Goal: Information Seeking & Learning: Learn about a topic

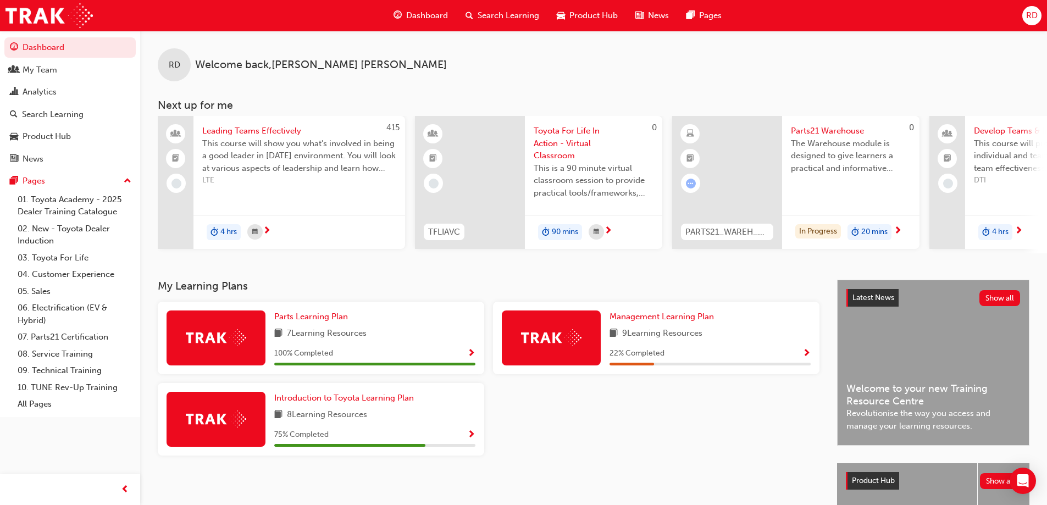
click at [473, 439] on span "Show Progress" at bounding box center [471, 435] width 8 height 10
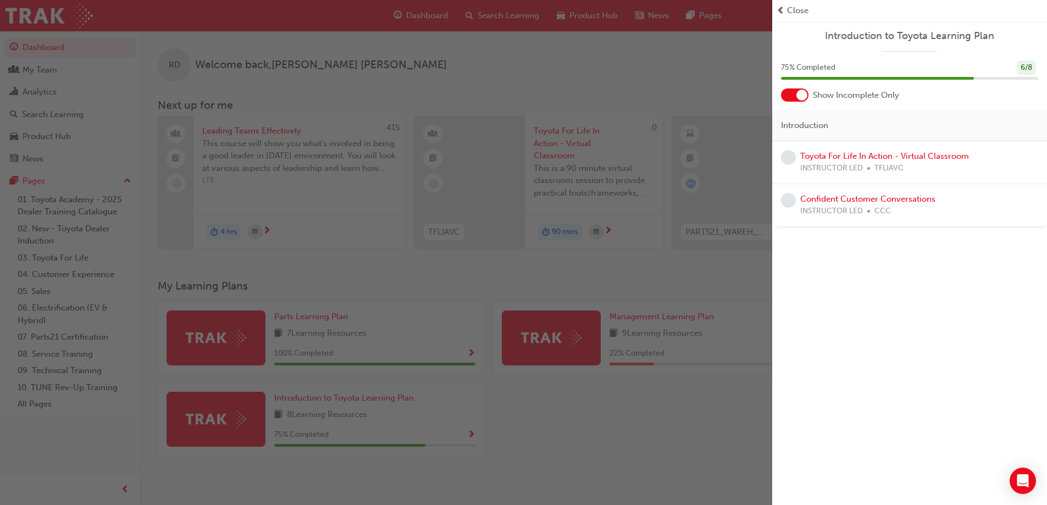
click at [472, 434] on div "button" at bounding box center [386, 252] width 772 height 505
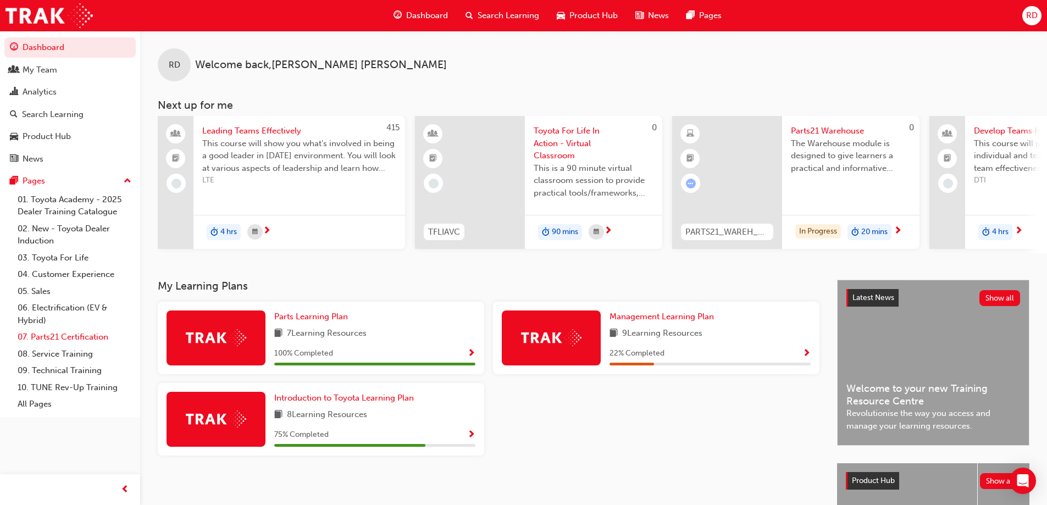
click at [88, 342] on link "07. Parts21 Certification" at bounding box center [74, 337] width 123 height 17
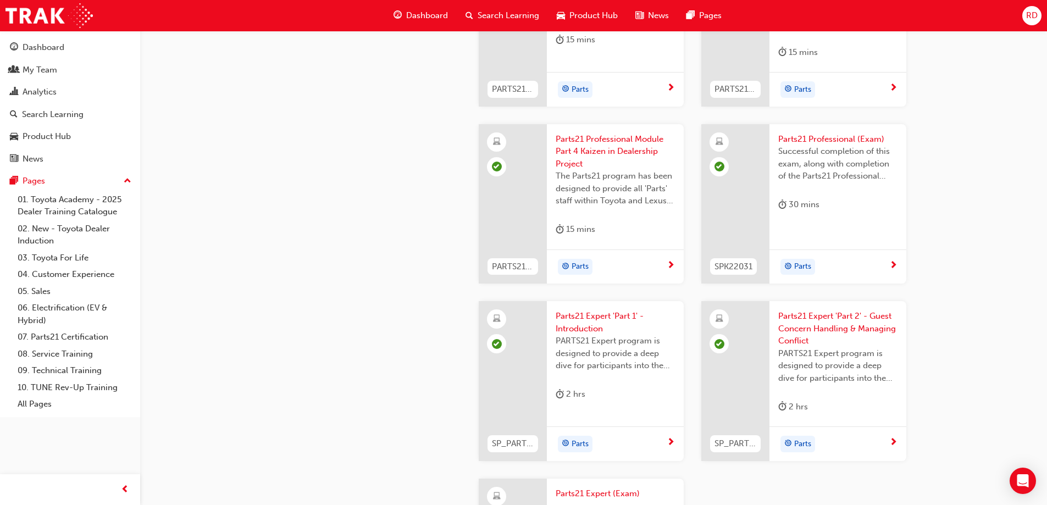
scroll to position [2187, 0]
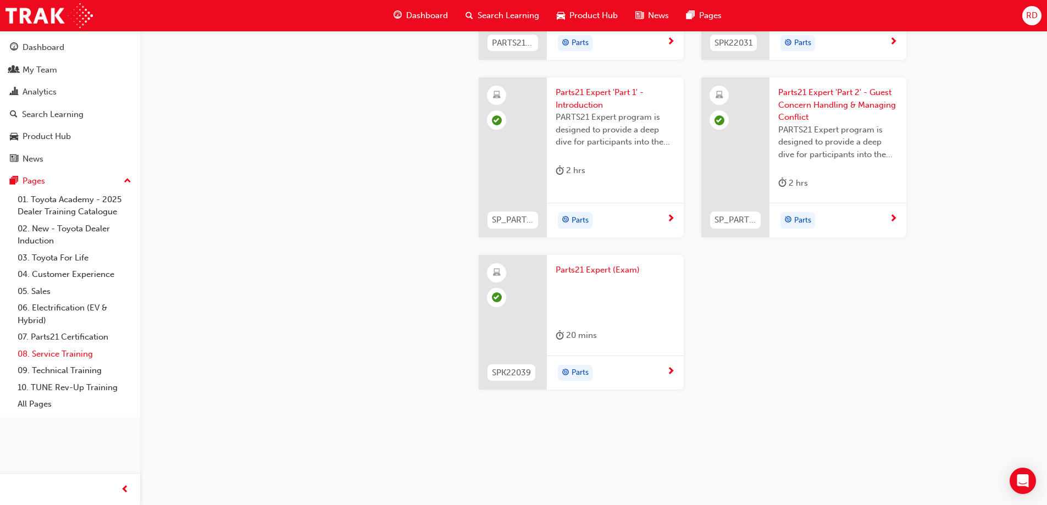
click at [84, 348] on link "08. Service Training" at bounding box center [74, 354] width 123 height 17
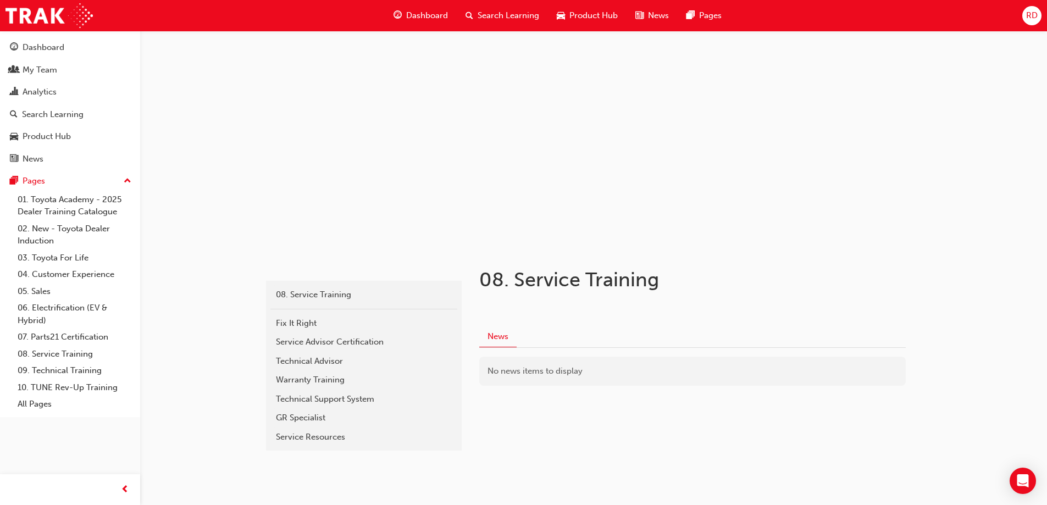
scroll to position [22, 0]
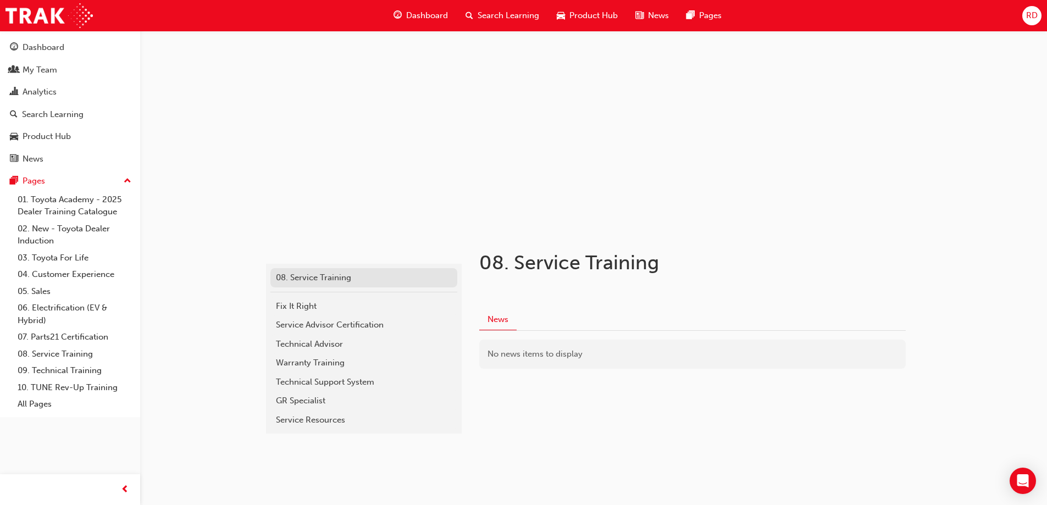
click at [318, 282] on div "08. Service Training" at bounding box center [364, 278] width 176 height 13
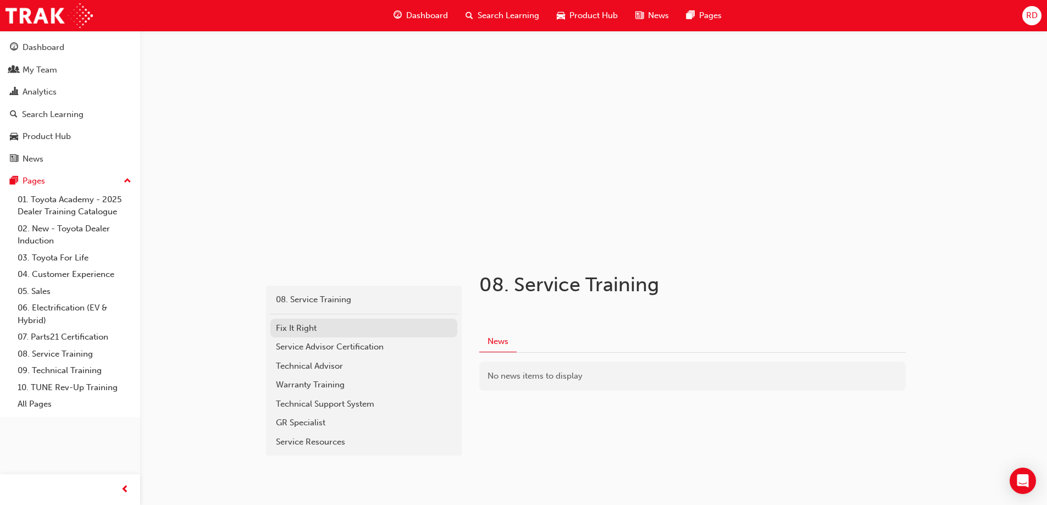
click at [306, 334] on div "Fix It Right" at bounding box center [364, 328] width 176 height 13
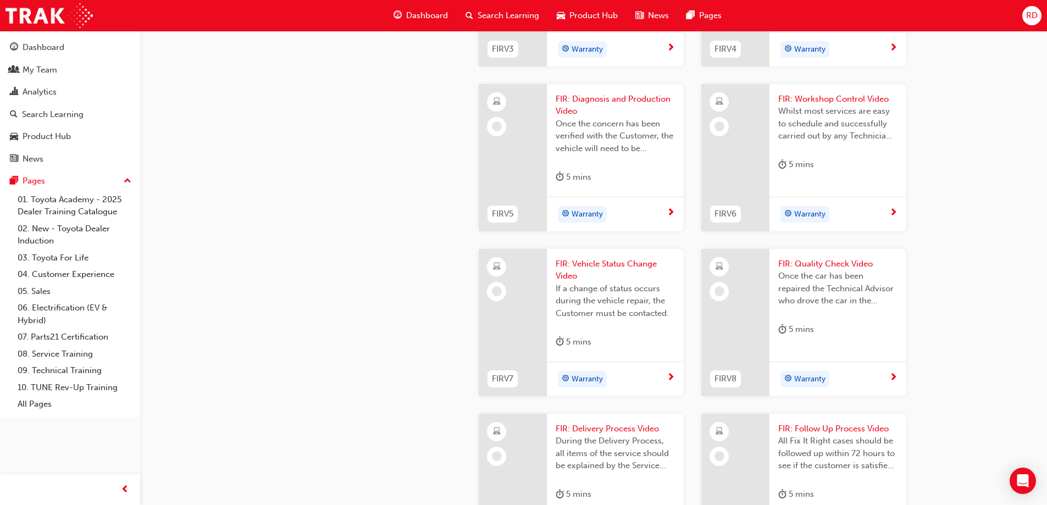
scroll to position [605, 0]
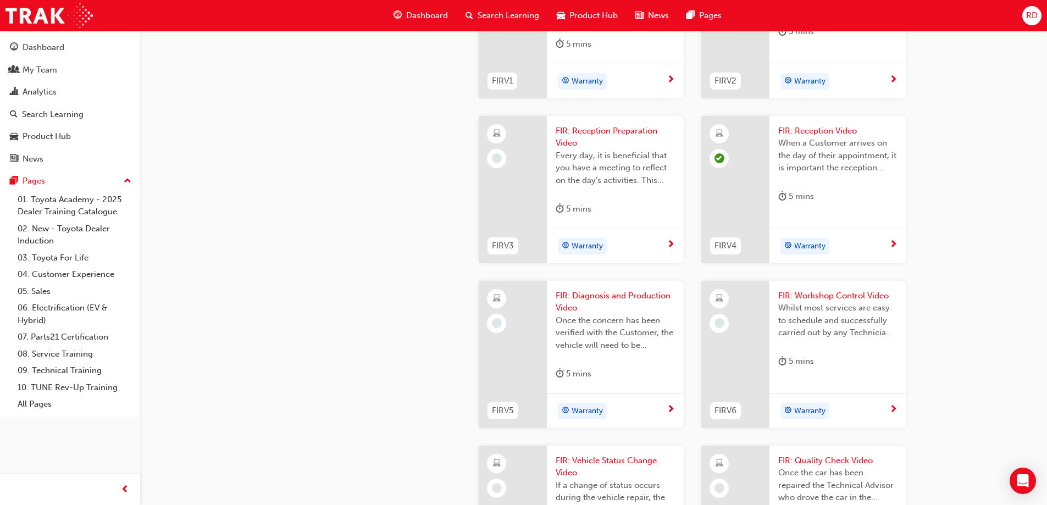
click at [872, 98] on div "Warranty" at bounding box center [837, 81] width 137 height 35
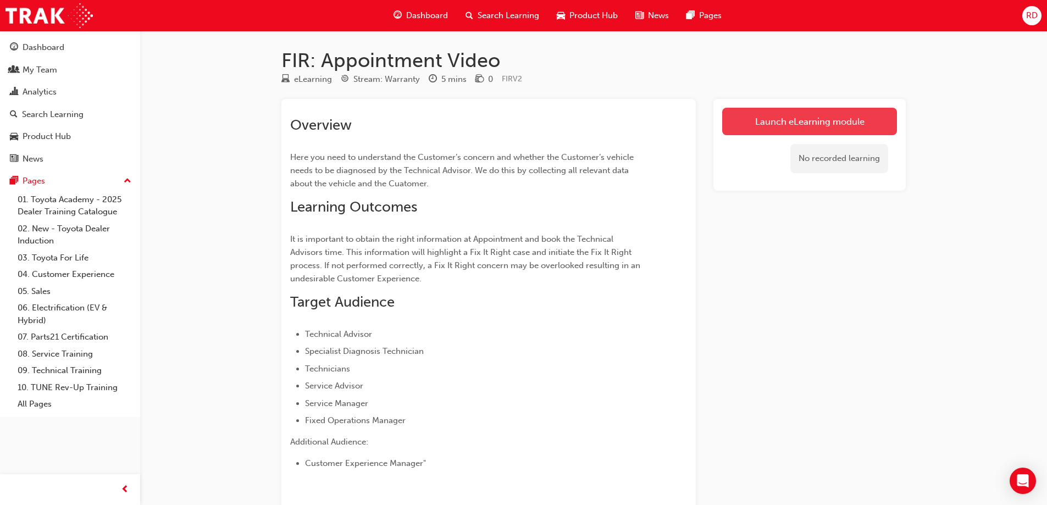
click at [782, 123] on link "Launch eLearning module" at bounding box center [809, 121] width 175 height 27
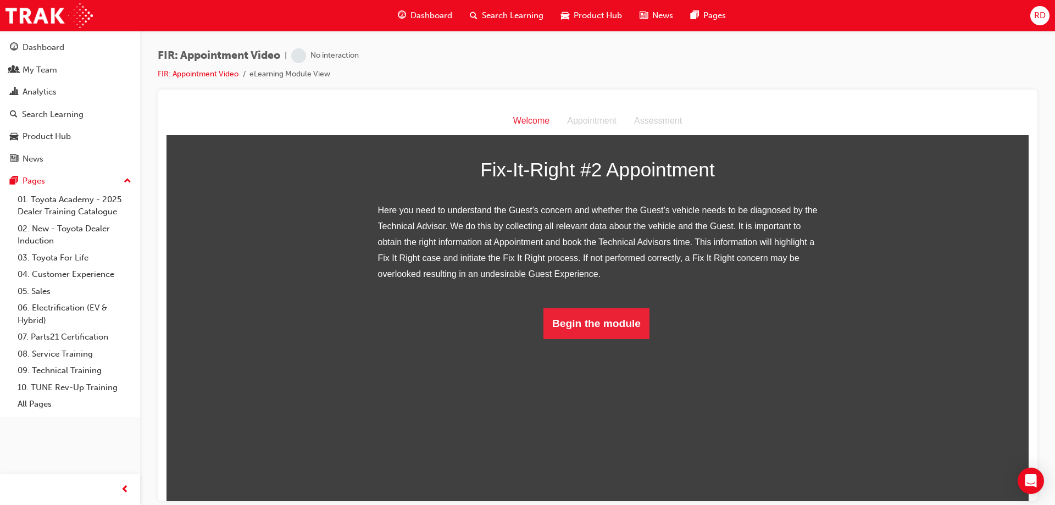
scroll to position [84, 0]
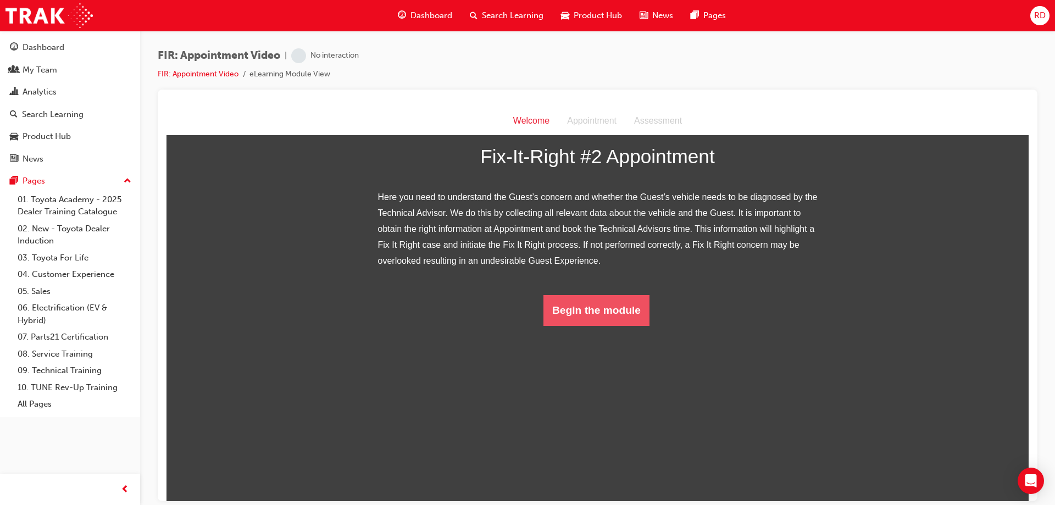
click at [603, 325] on button "Begin the module" at bounding box center [597, 310] width 106 height 31
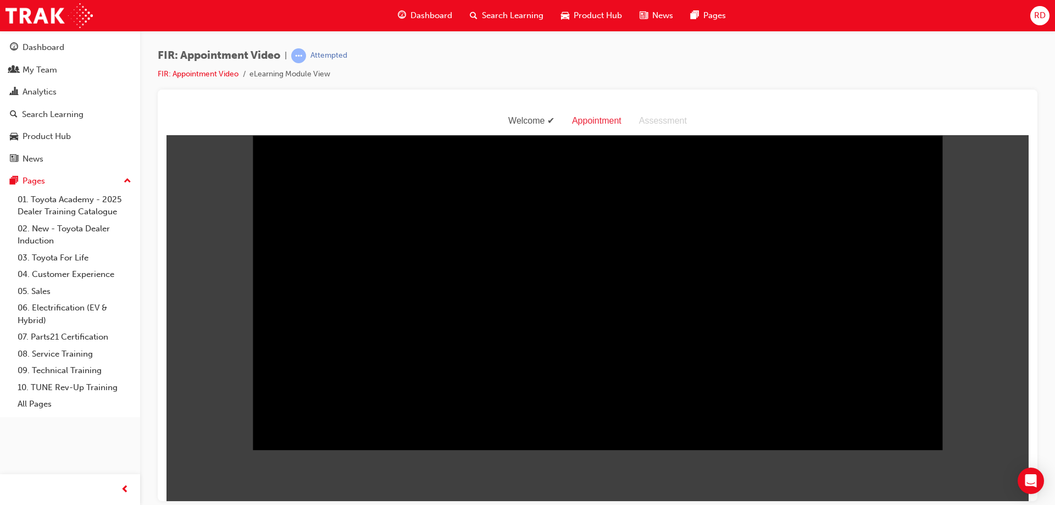
scroll to position [26, 0]
click at [1004, 405] on body "Welcome Appointment Assessment Sorry, your browser does not support embedded vi…" at bounding box center [598, 304] width 862 height 394
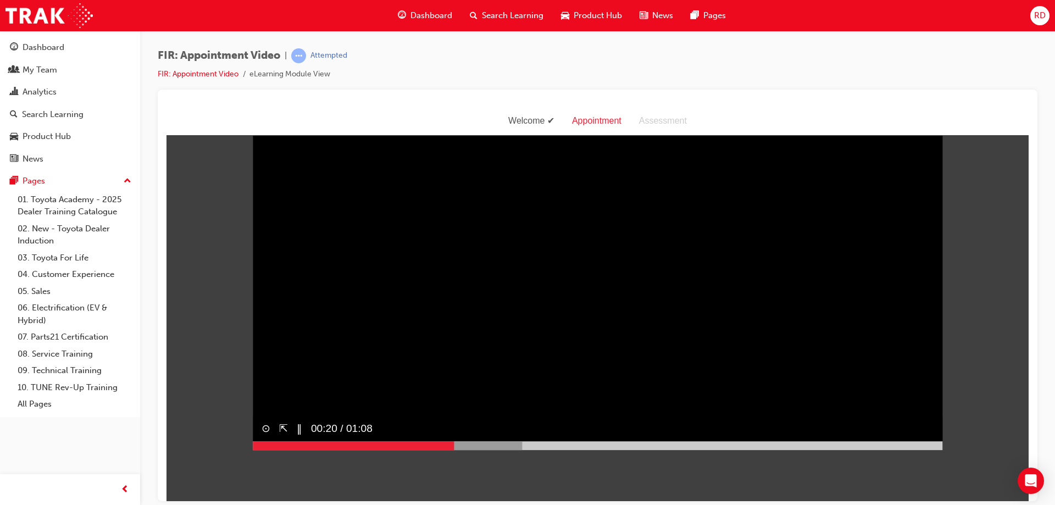
drag, startPoint x: 450, startPoint y: 467, endPoint x: 489, endPoint y: 467, distance: 39.0
click at [451, 450] on div at bounding box center [387, 445] width 269 height 9
click at [552, 450] on div at bounding box center [409, 445] width 312 height 9
click at [683, 450] on div at bounding box center [598, 445] width 690 height 9
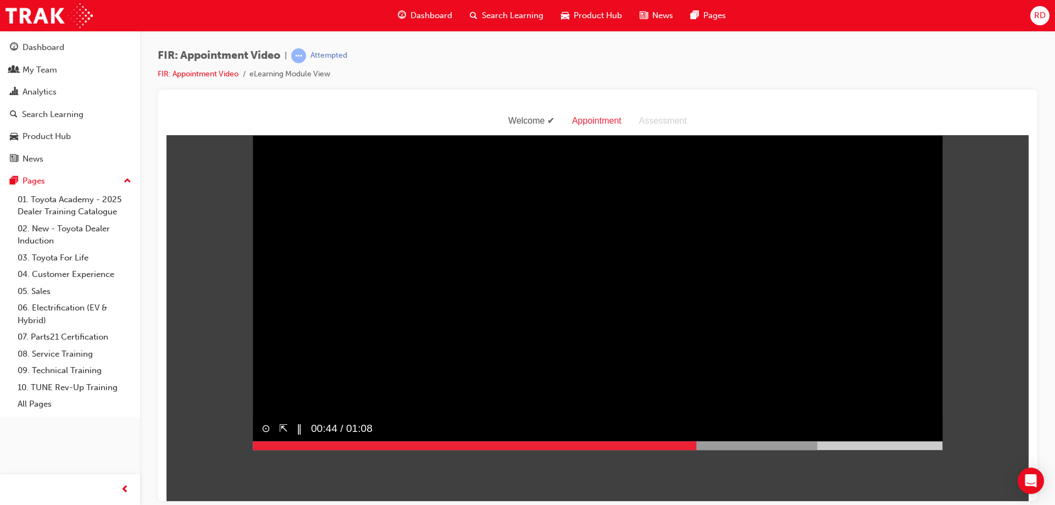
click at [806, 450] on div at bounding box center [535, 445] width 564 height 9
drag, startPoint x: 894, startPoint y: 469, endPoint x: 901, endPoint y: 463, distance: 9.4
click at [896, 450] on div at bounding box center [581, 445] width 657 height 9
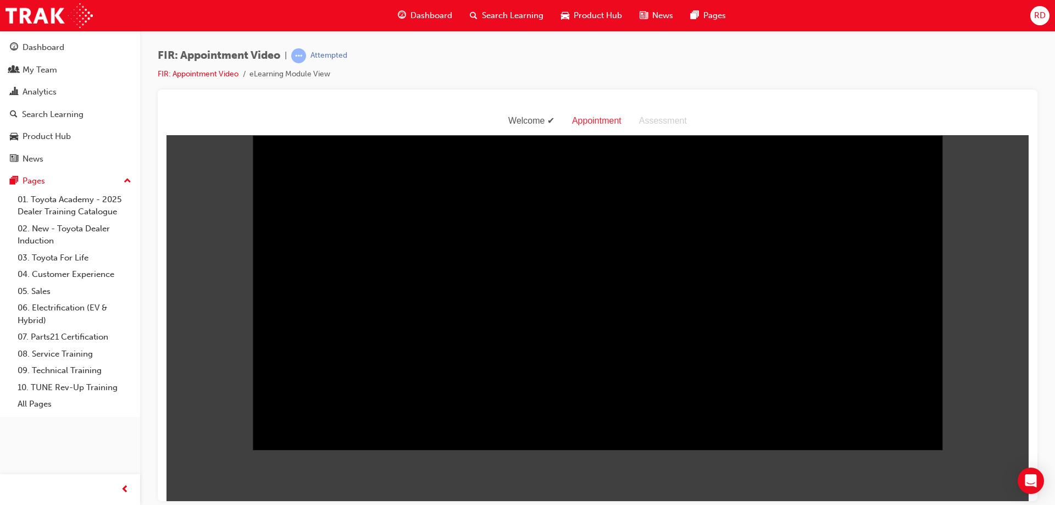
click at [940, 468] on body "Welcome Appointment Assessment Sorry, your browser does not support embedded vi…" at bounding box center [598, 304] width 862 height 394
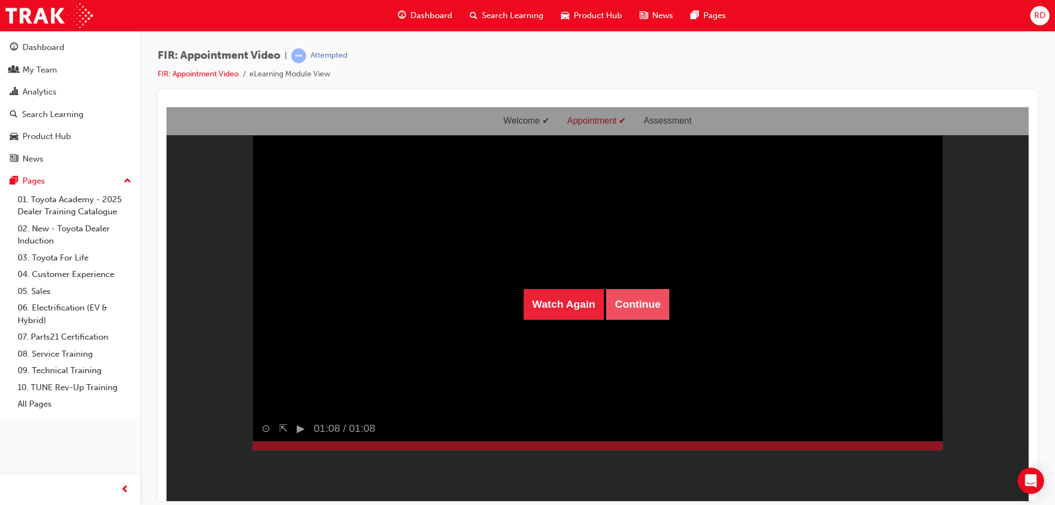
click at [623, 304] on button "Continue" at bounding box center [637, 304] width 63 height 31
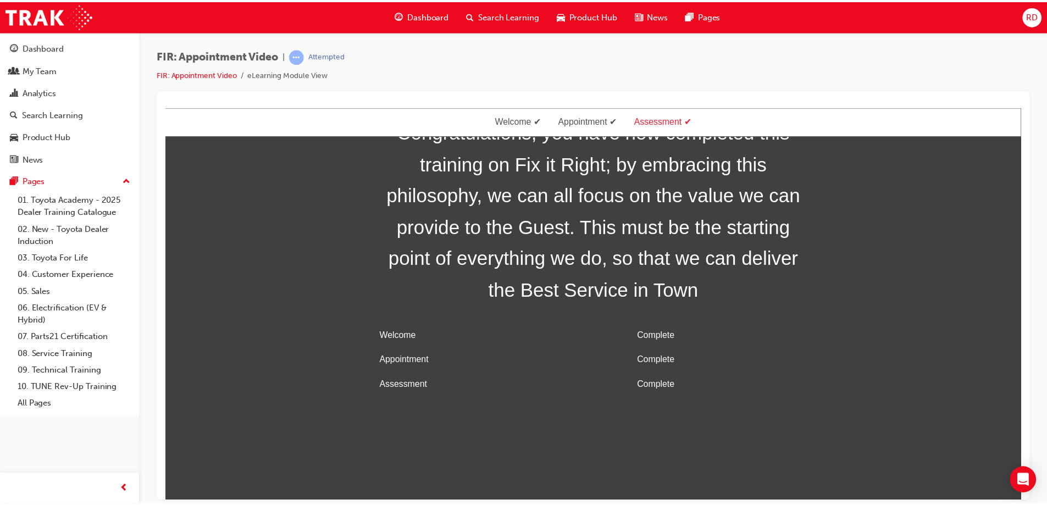
scroll to position [35, 0]
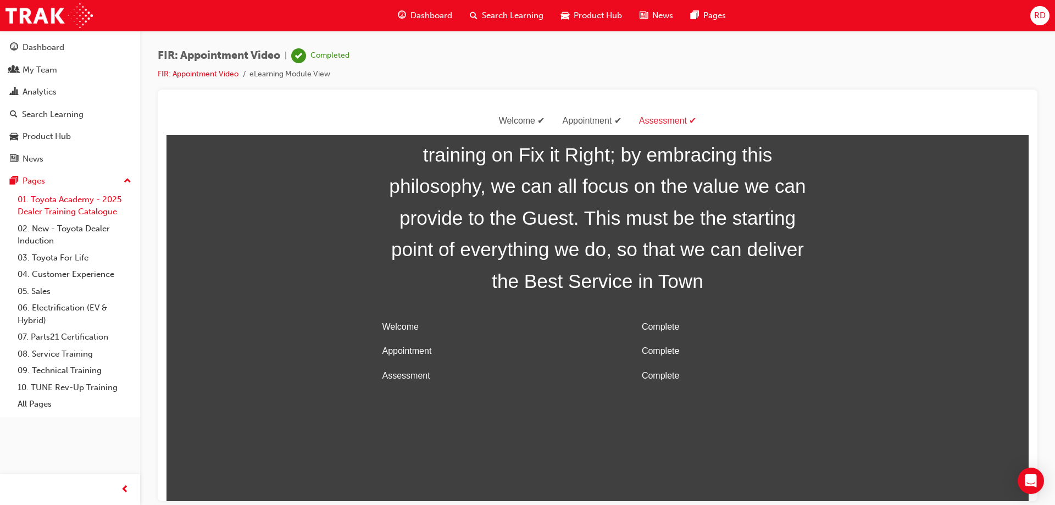
click at [68, 205] on link "01. Toyota Academy - 2025 Dealer Training Catalogue" at bounding box center [74, 205] width 123 height 29
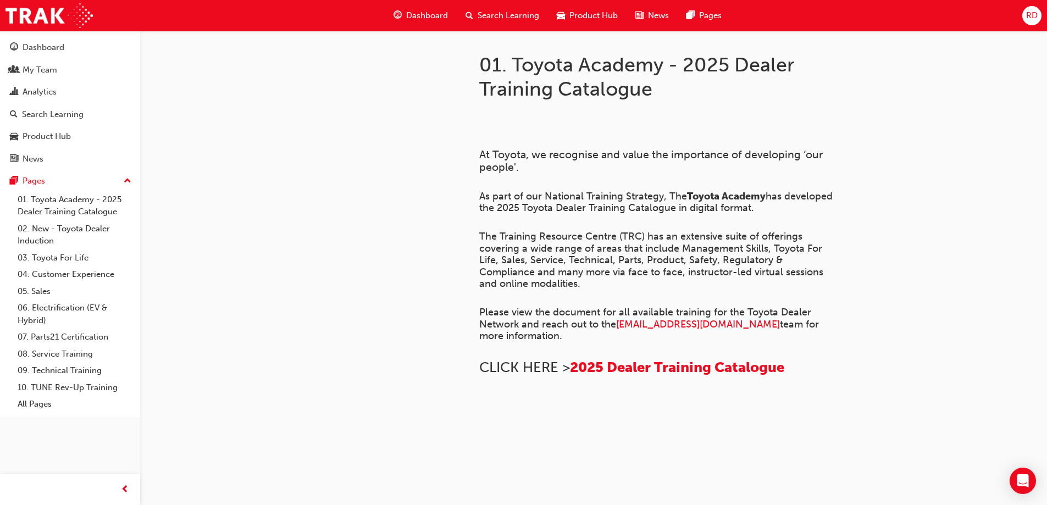
click at [418, 19] on span "Dashboard" at bounding box center [427, 15] width 42 height 13
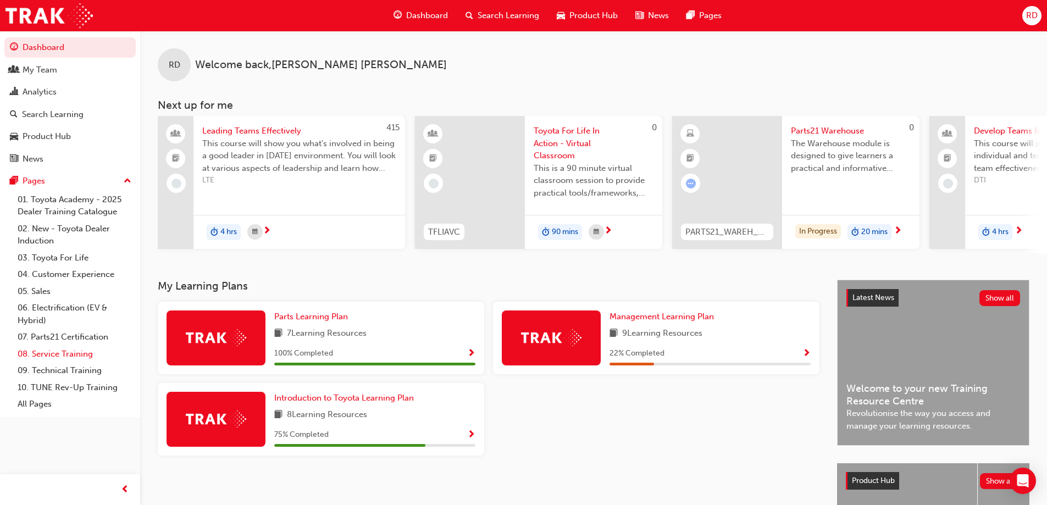
click at [76, 350] on link "08. Service Training" at bounding box center [74, 354] width 123 height 17
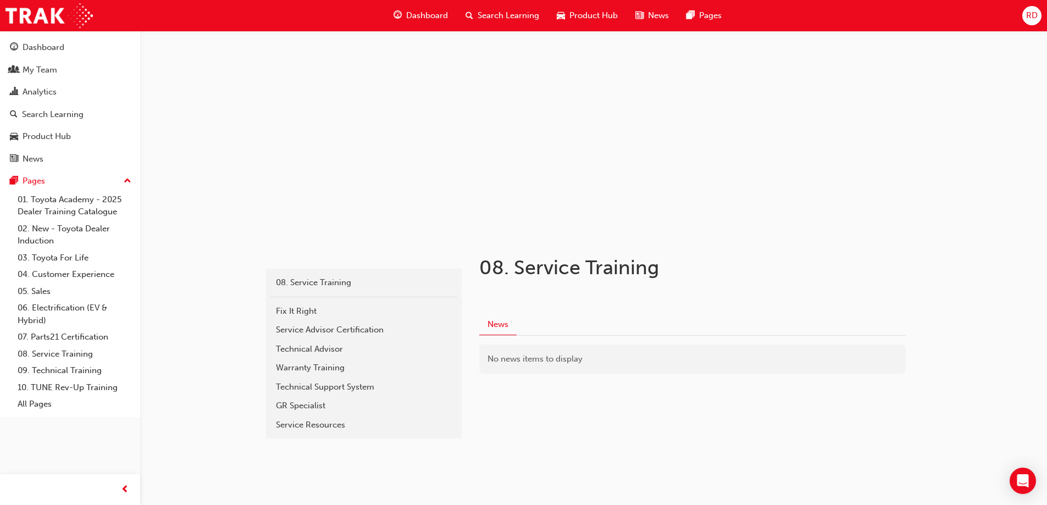
scroll to position [22, 0]
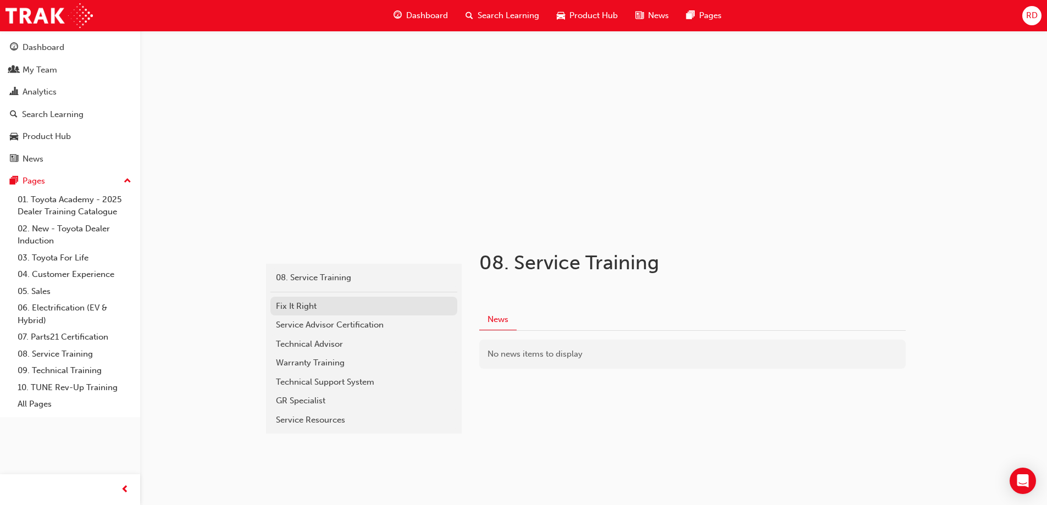
click at [298, 308] on div "Fix It Right" at bounding box center [364, 306] width 176 height 13
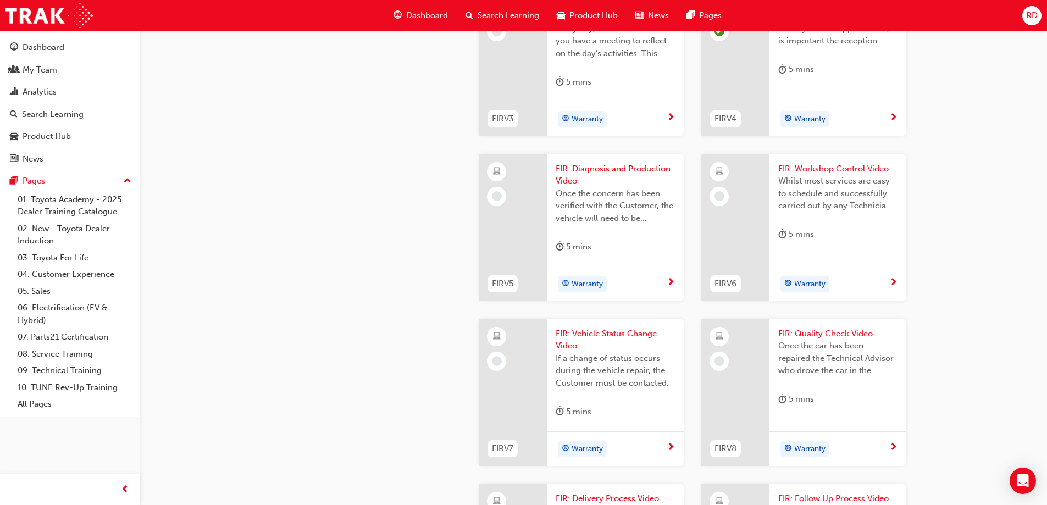
scroll to position [736, 0]
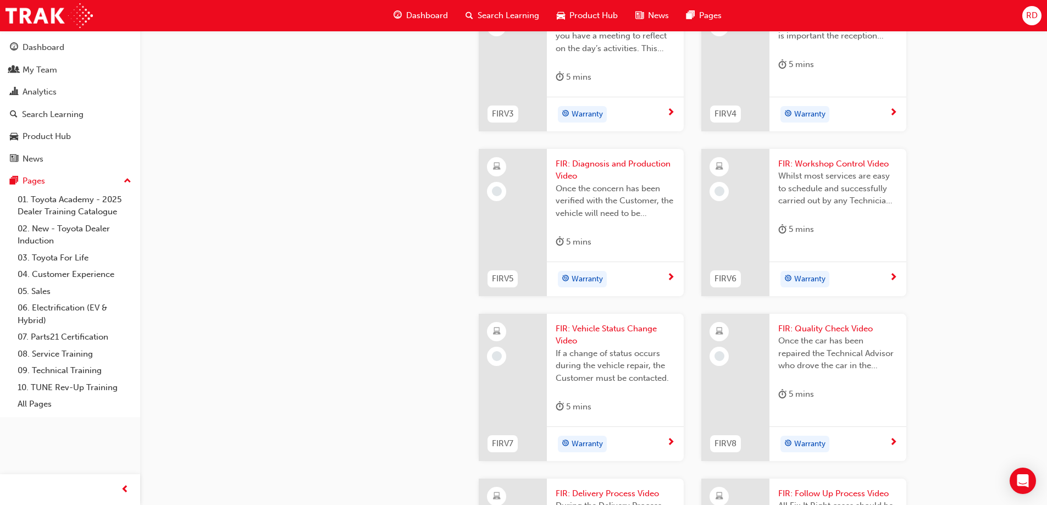
click at [611, 18] on span "FIR: Reception Preparation Video" at bounding box center [615, 5] width 119 height 25
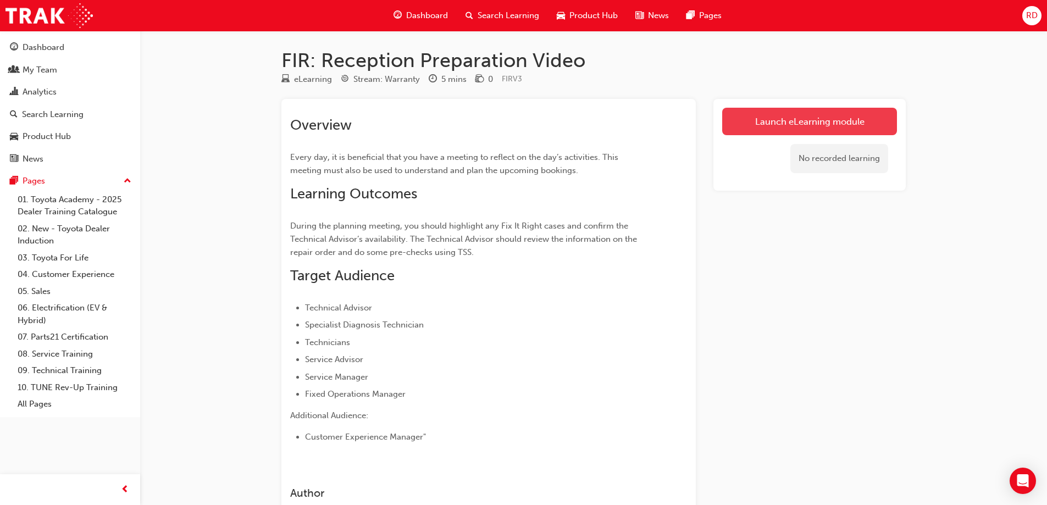
click at [761, 126] on link "Launch eLearning module" at bounding box center [809, 121] width 175 height 27
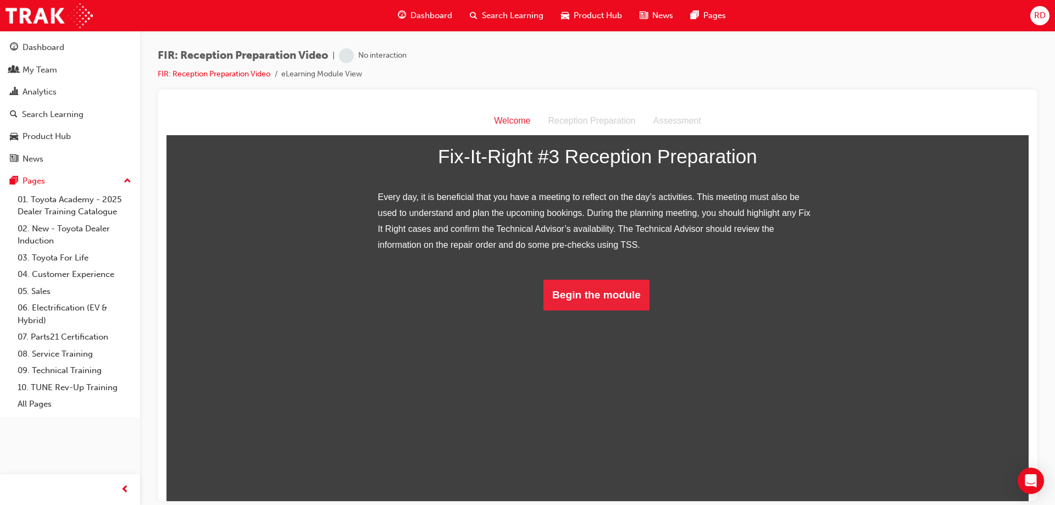
scroll to position [68, 0]
click at [597, 310] on button "Begin the module" at bounding box center [597, 294] width 106 height 31
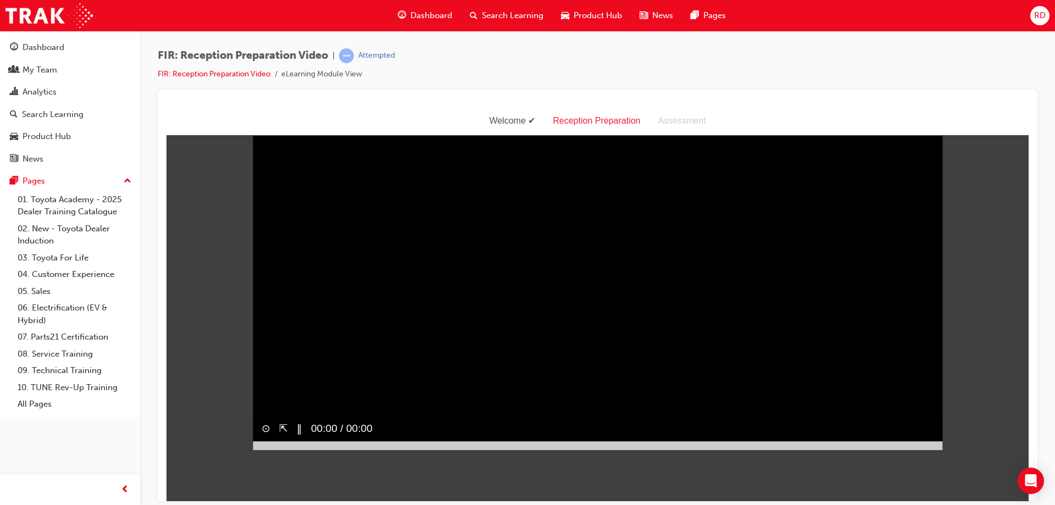
scroll to position [26, 0]
click at [394, 450] on div at bounding box center [344, 445] width 183 height 9
click at [508, 450] on div at bounding box center [407, 445] width 308 height 9
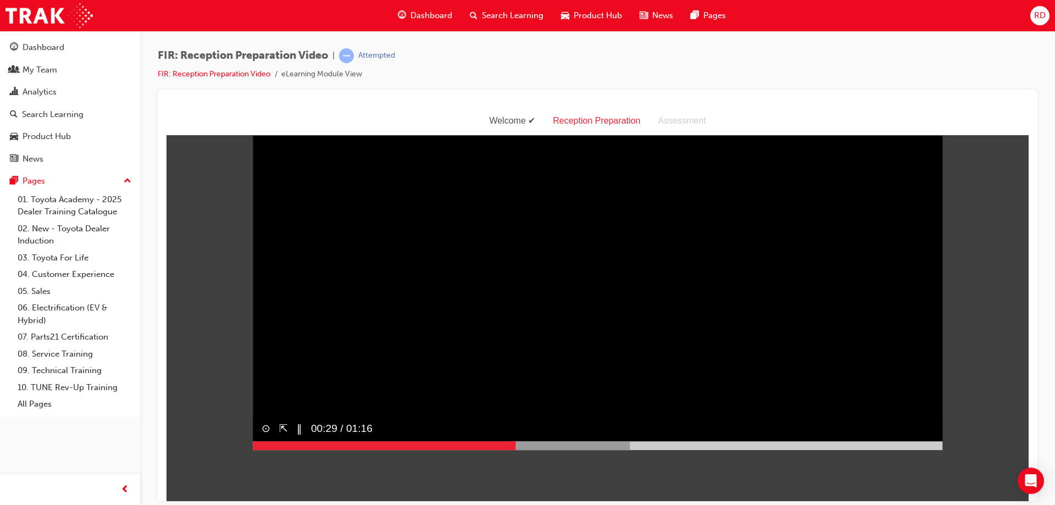
drag, startPoint x: 557, startPoint y: 467, endPoint x: 616, endPoint y: 463, distance: 58.9
click at [560, 450] on div at bounding box center [442, 445] width 378 height 9
click at [680, 450] on div at bounding box center [471, 445] width 436 height 9
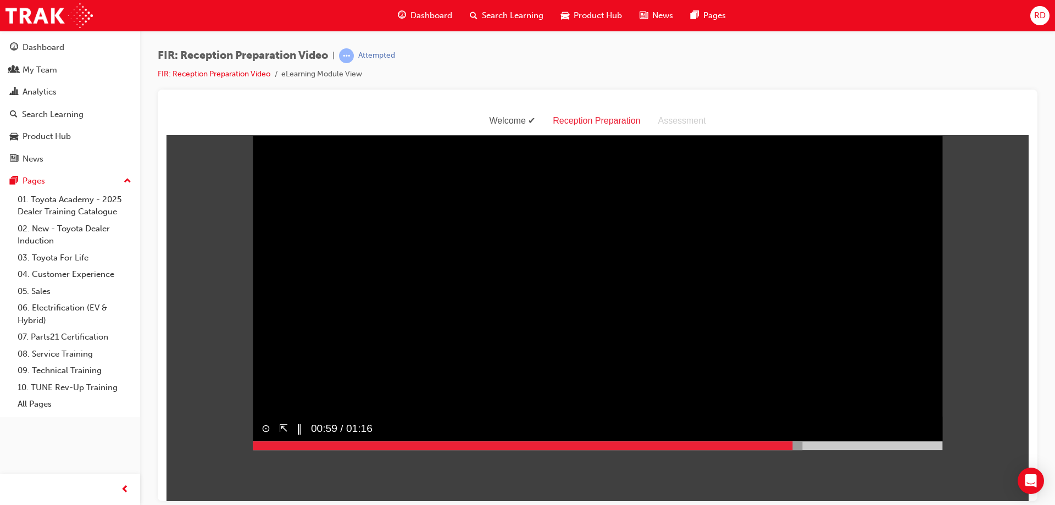
drag, startPoint x: 789, startPoint y: 468, endPoint x: 818, endPoint y: 462, distance: 29.7
click at [793, 450] on div at bounding box center [528, 445] width 550 height 9
click at [896, 450] on div at bounding box center [578, 445] width 651 height 9
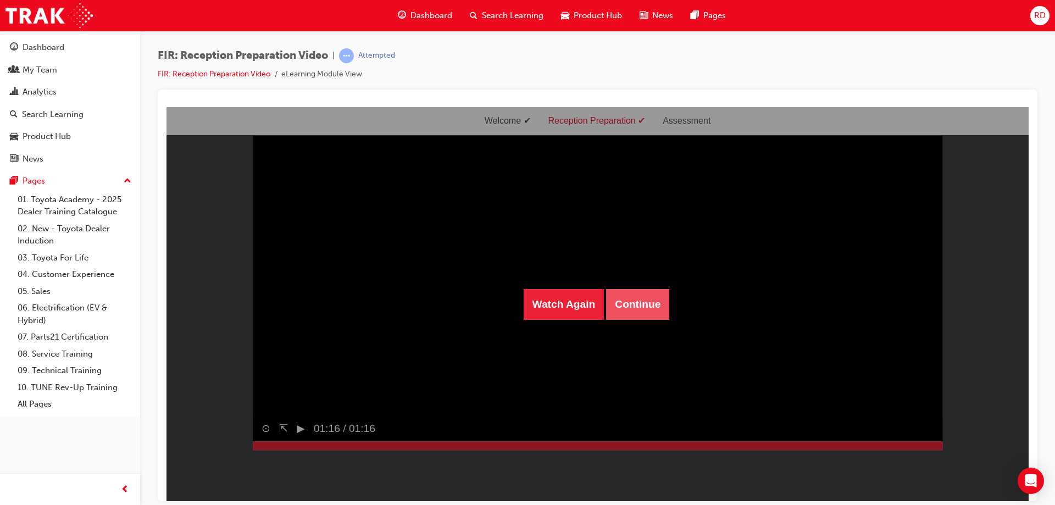
click at [628, 307] on button "Continue" at bounding box center [637, 304] width 63 height 31
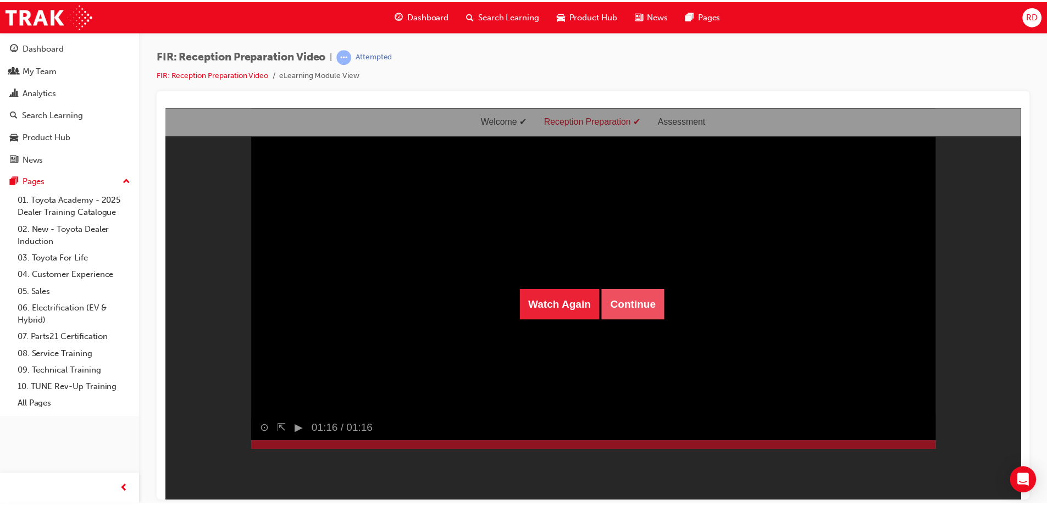
scroll to position [35, 0]
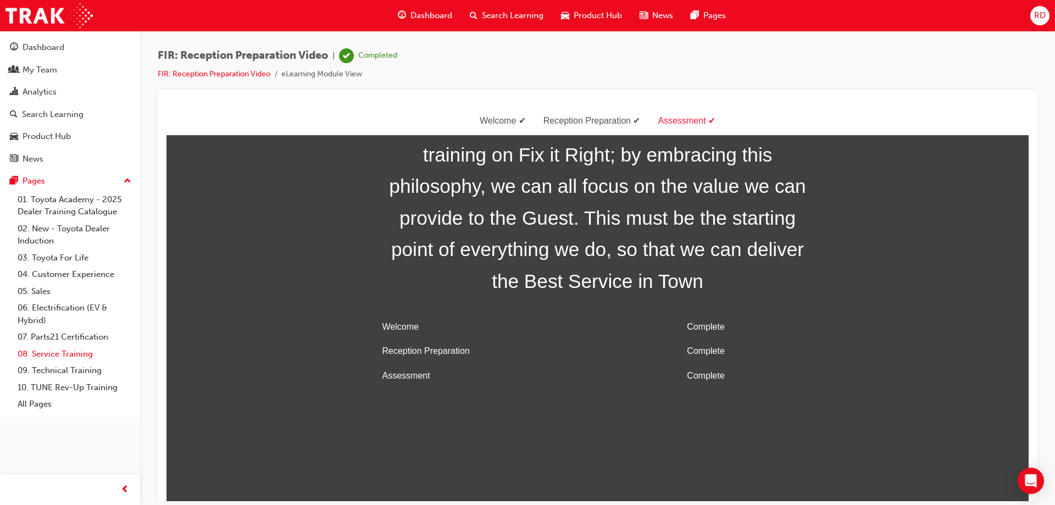
click at [58, 352] on link "08. Service Training" at bounding box center [74, 354] width 123 height 17
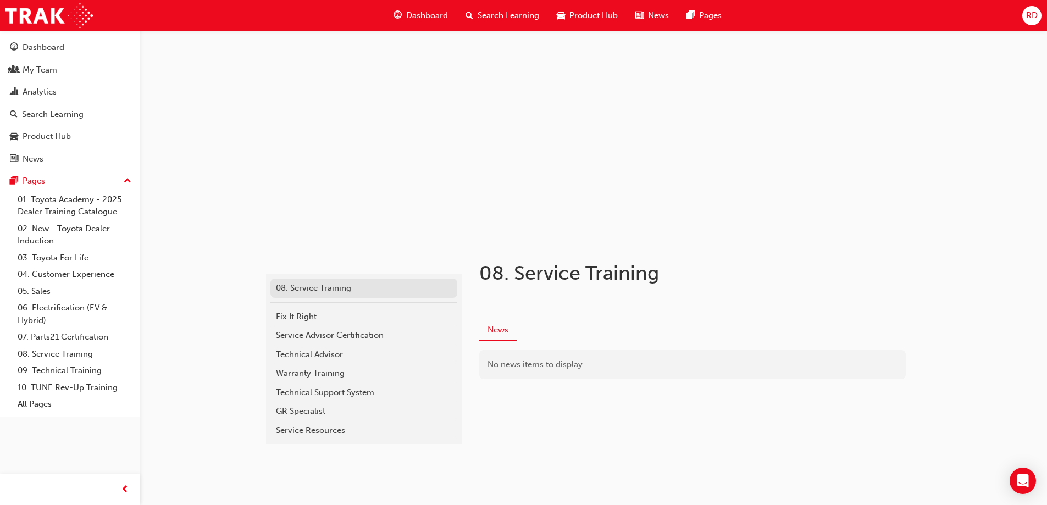
scroll to position [22, 0]
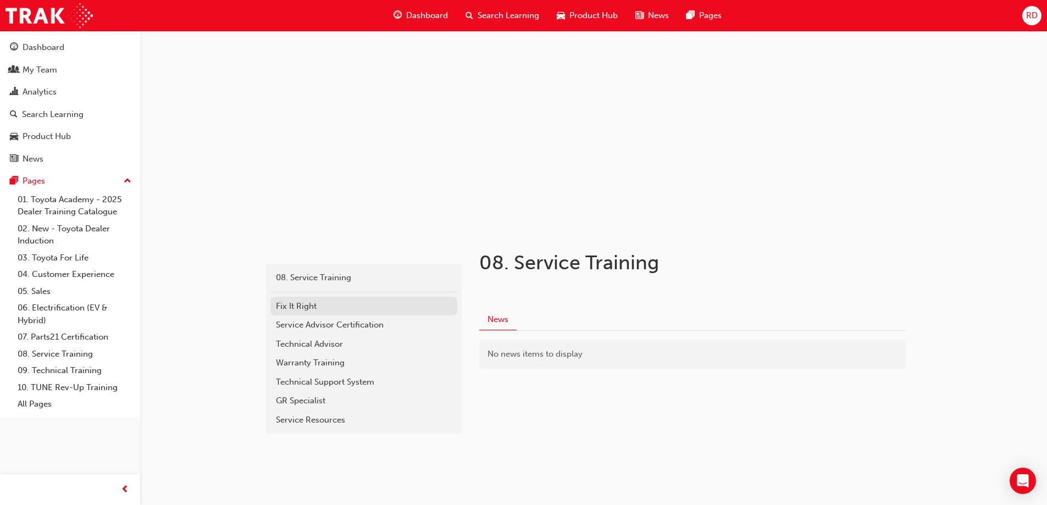
click at [334, 310] on div "Fix It Right" at bounding box center [364, 306] width 176 height 13
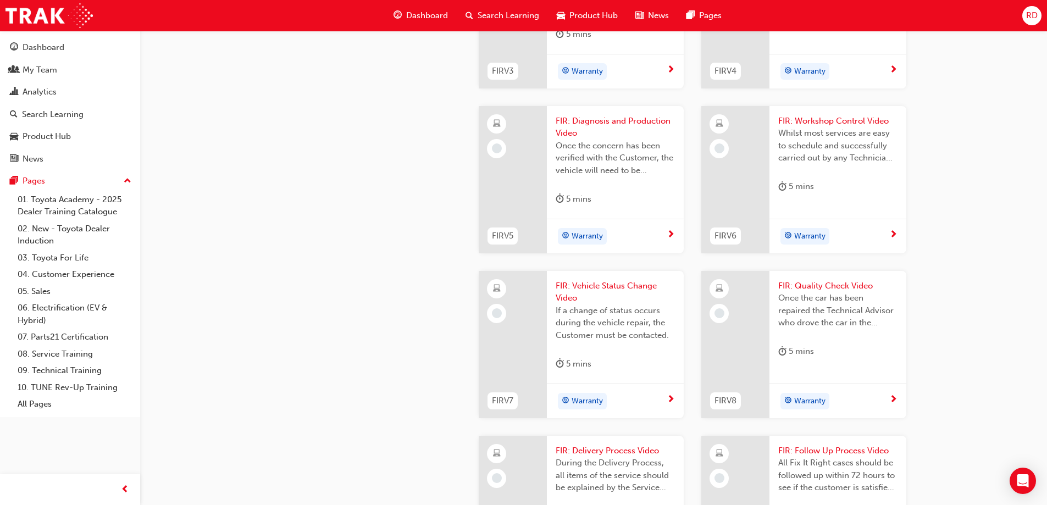
scroll to position [791, 0]
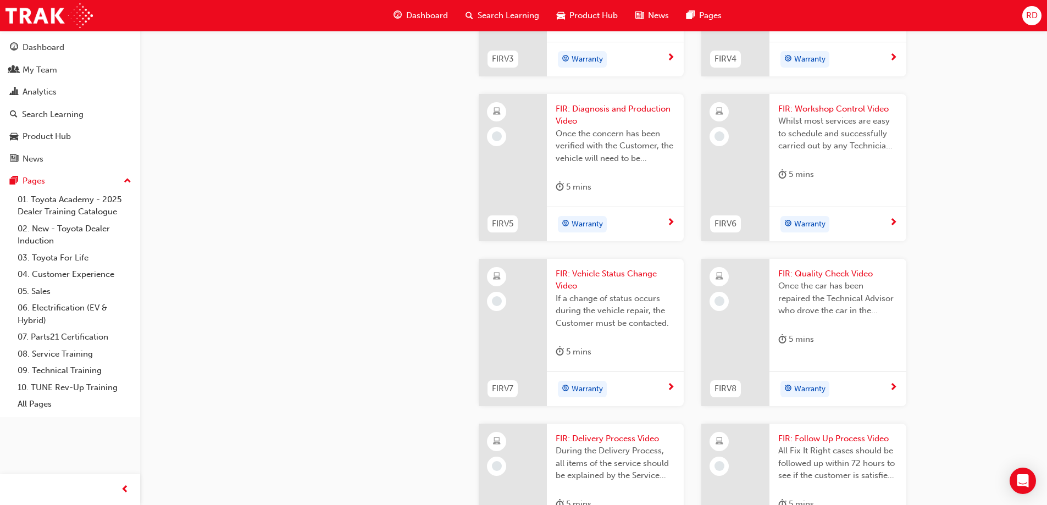
click at [582, 128] on span "FIR: Diagnosis and Production Video" at bounding box center [615, 115] width 119 height 25
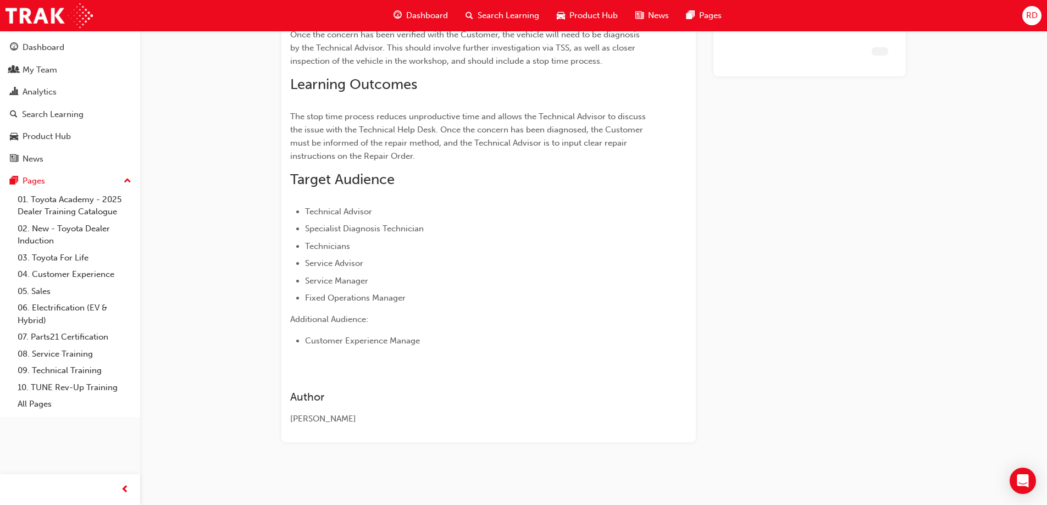
scroll to position [123, 0]
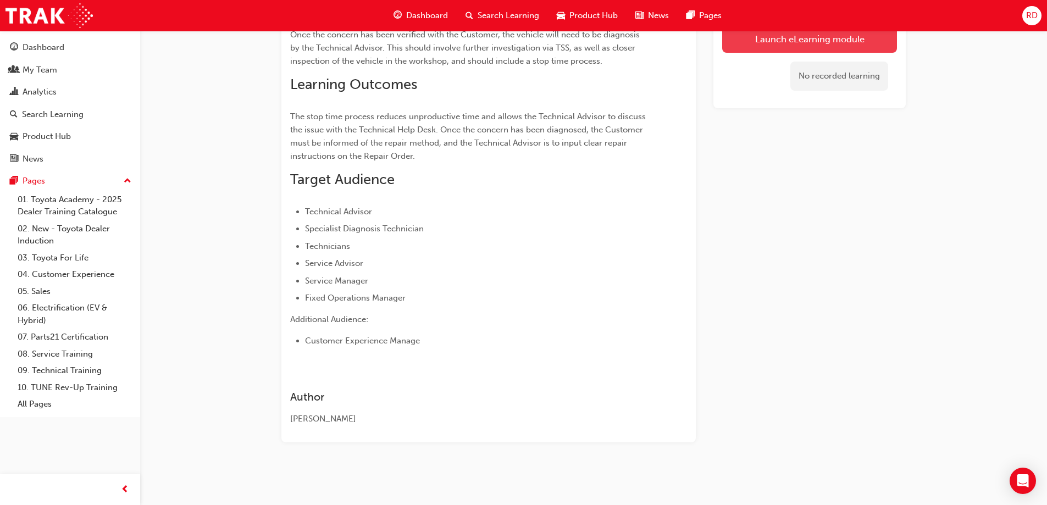
click at [791, 40] on link "Launch eLearning module" at bounding box center [809, 38] width 175 height 27
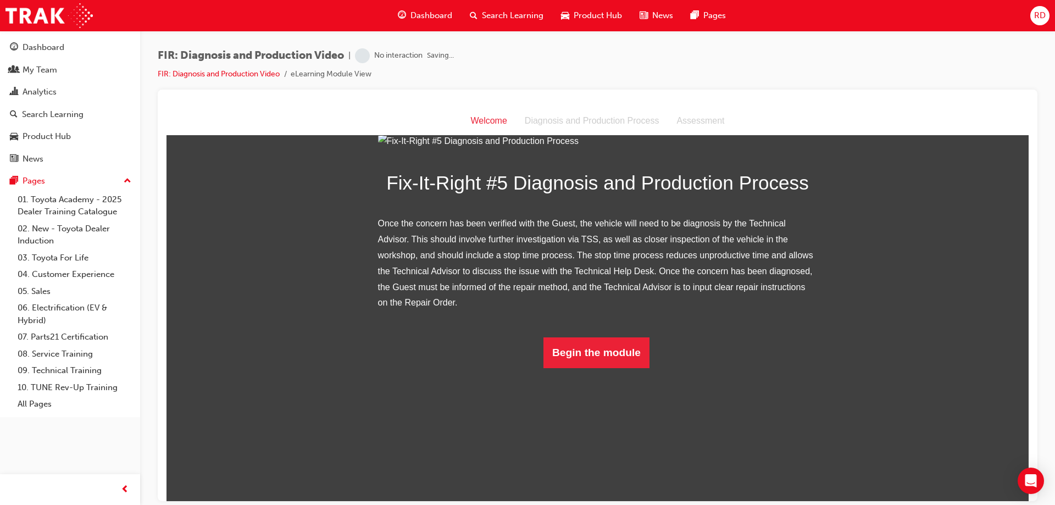
scroll to position [131, 0]
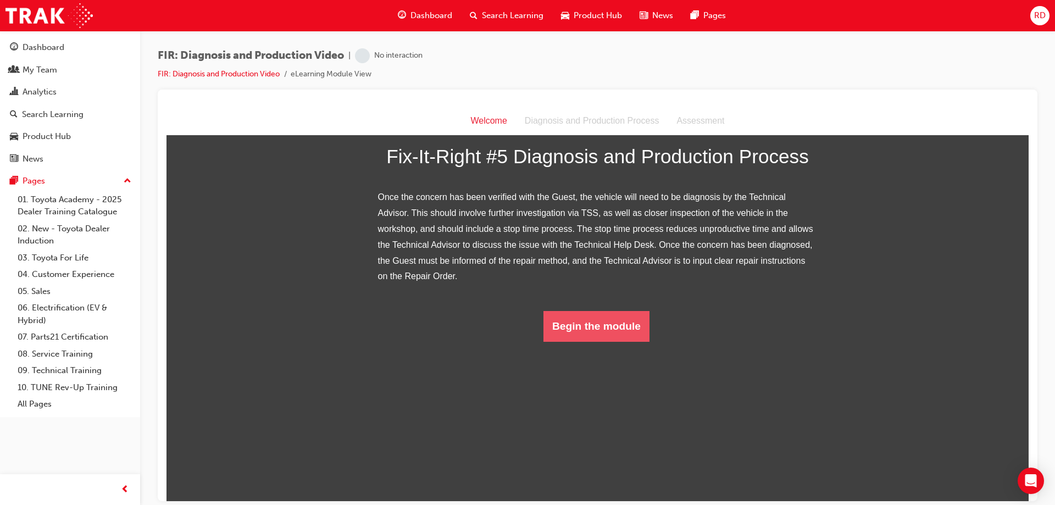
click at [608, 341] on button "Begin the module" at bounding box center [597, 326] width 106 height 31
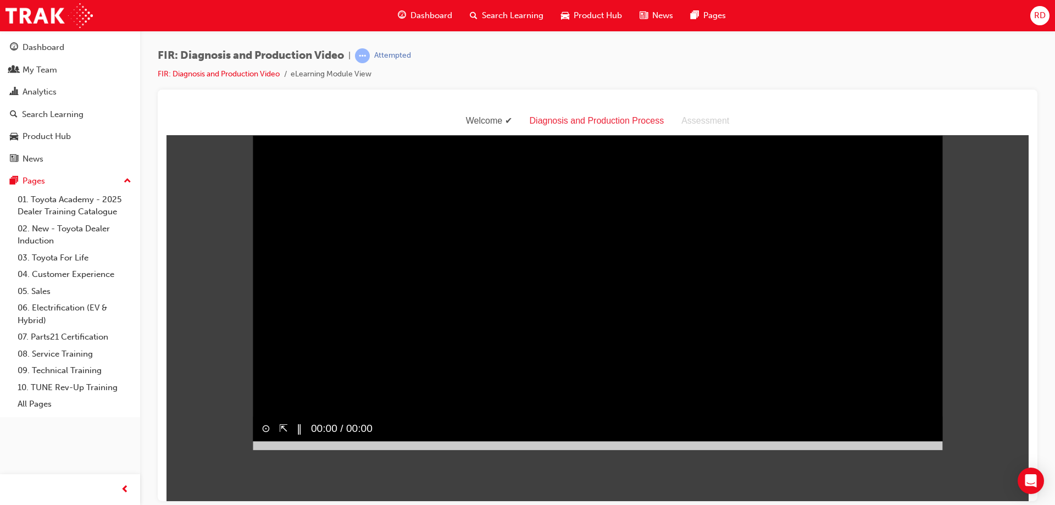
scroll to position [26, 0]
click at [912, 450] on div at bounding box center [598, 445] width 690 height 9
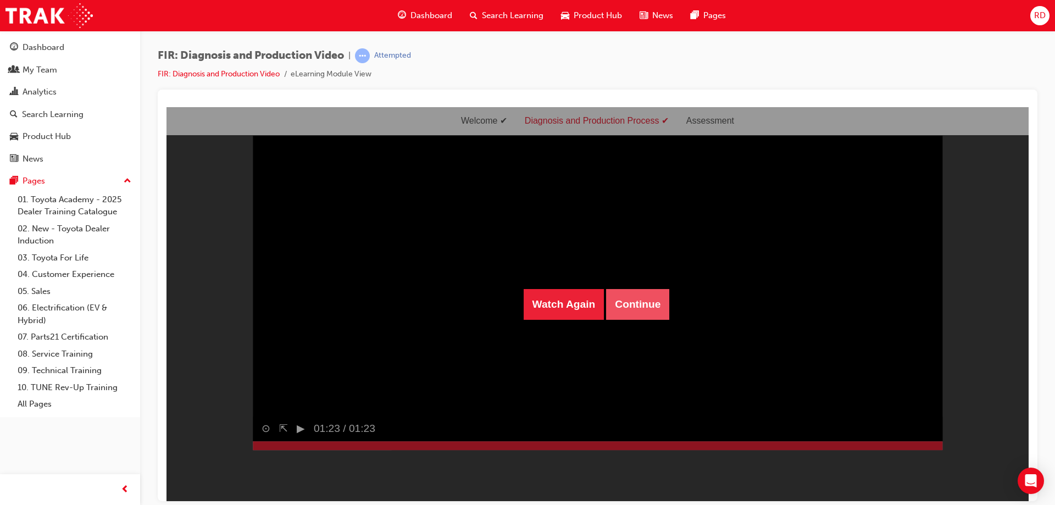
click at [635, 314] on button "Continue" at bounding box center [637, 304] width 63 height 31
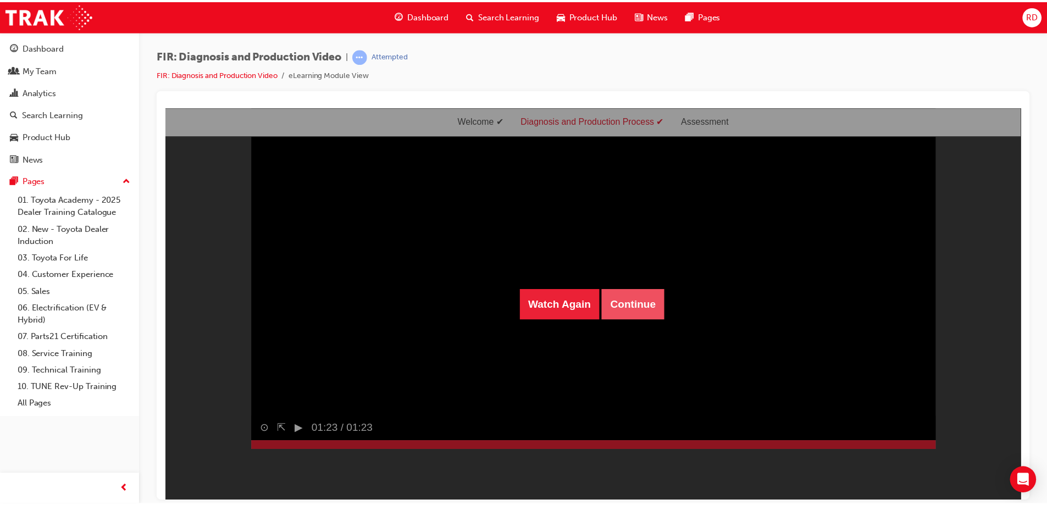
scroll to position [35, 0]
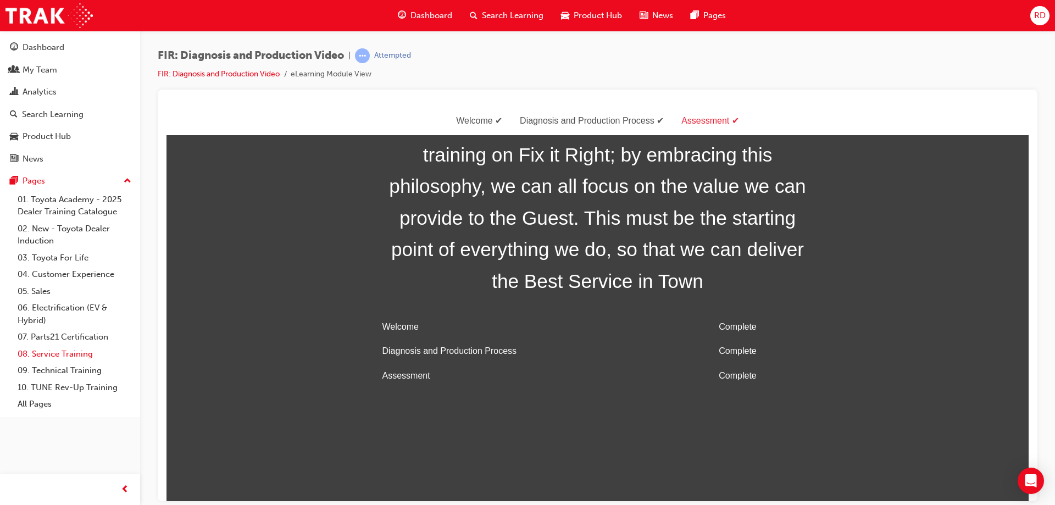
click at [86, 356] on link "08. Service Training" at bounding box center [74, 354] width 123 height 17
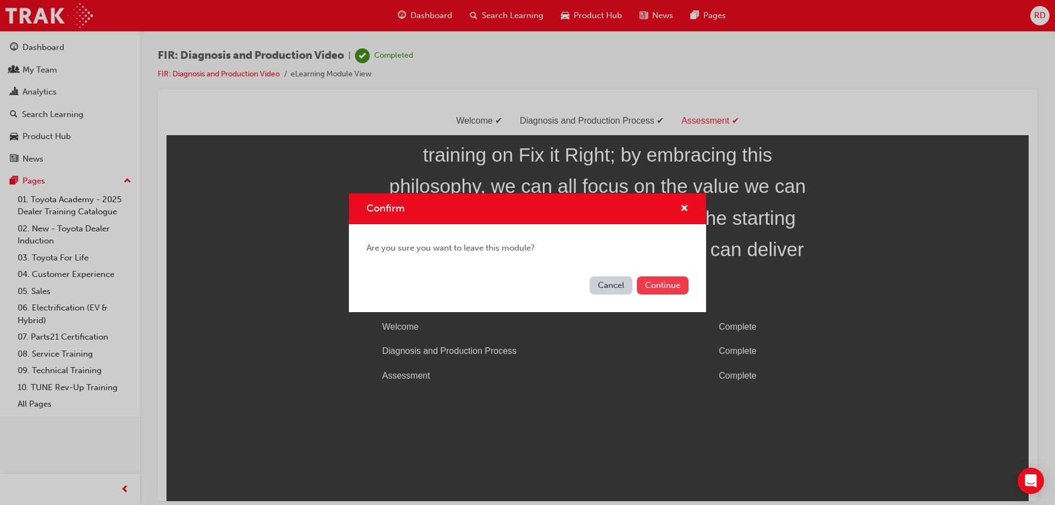
click at [655, 289] on button "Continue" at bounding box center [663, 285] width 52 height 18
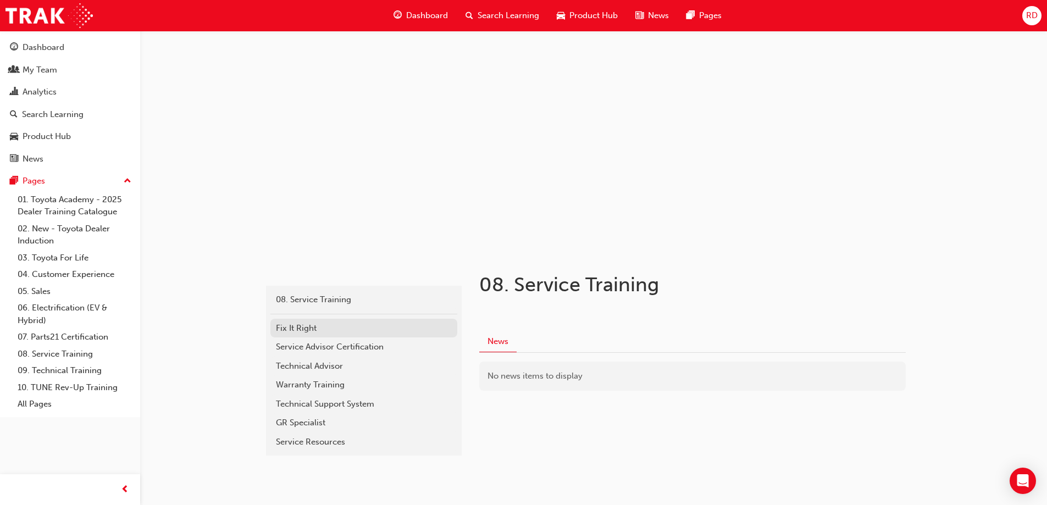
click at [311, 333] on div "Fix It Right" at bounding box center [364, 328] width 176 height 13
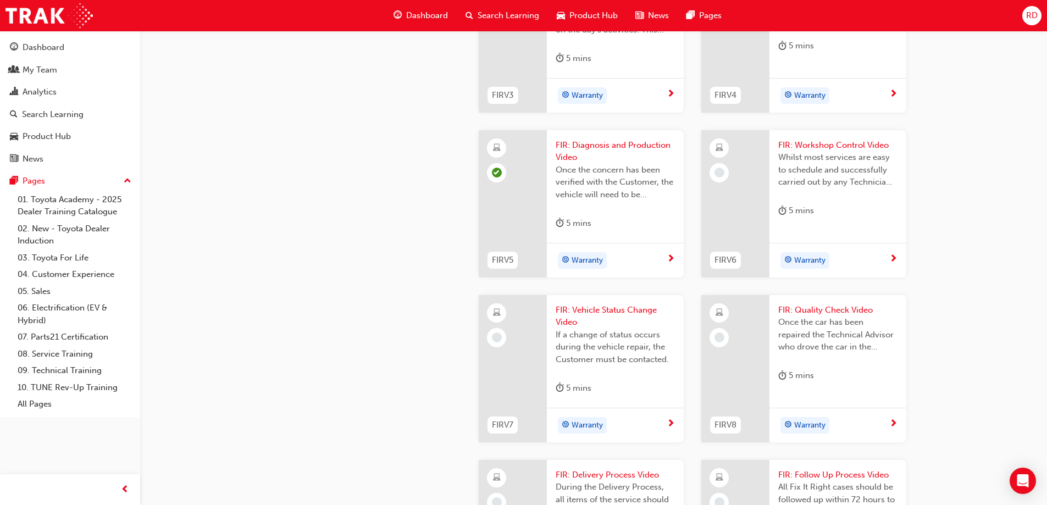
scroll to position [824, 0]
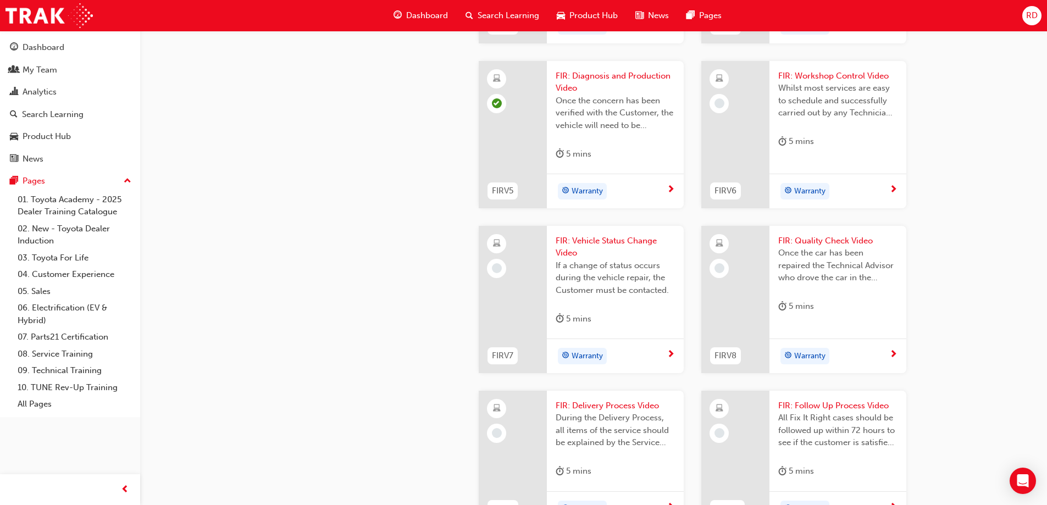
click at [839, 82] on span "FIR: Workshop Control Video" at bounding box center [837, 76] width 119 height 13
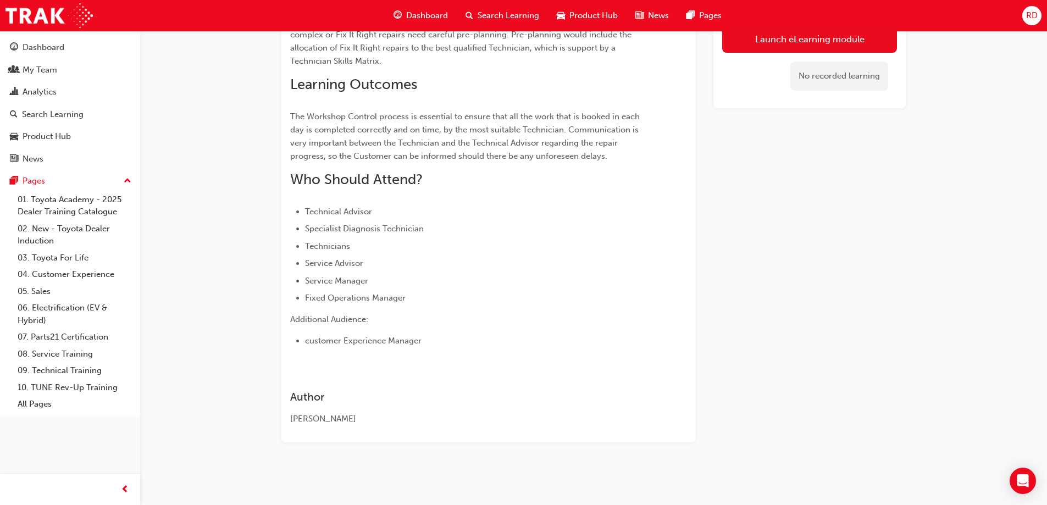
scroll to position [136, 0]
click at [766, 44] on link "Launch eLearning module" at bounding box center [809, 38] width 175 height 27
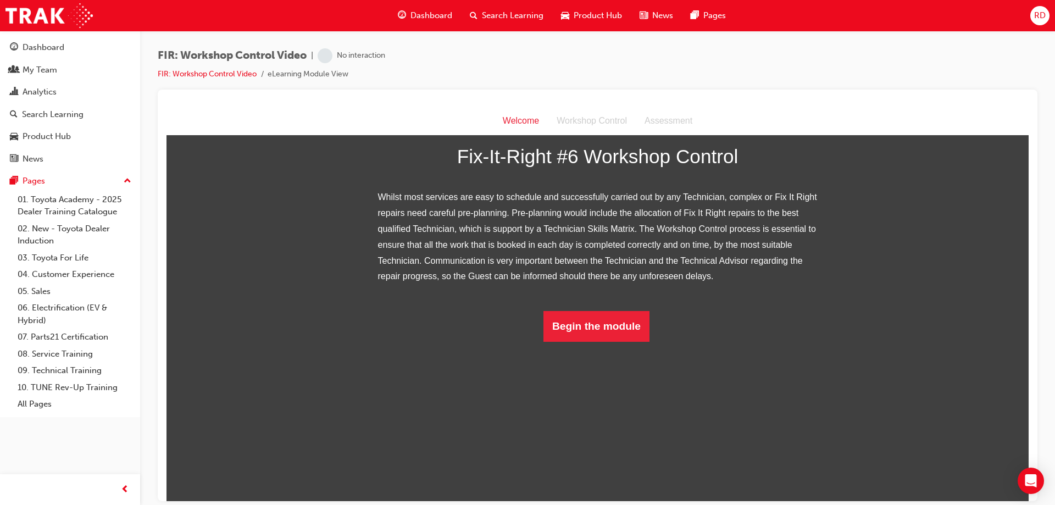
scroll to position [99, 0]
click at [609, 341] on button "Begin the module" at bounding box center [597, 326] width 106 height 31
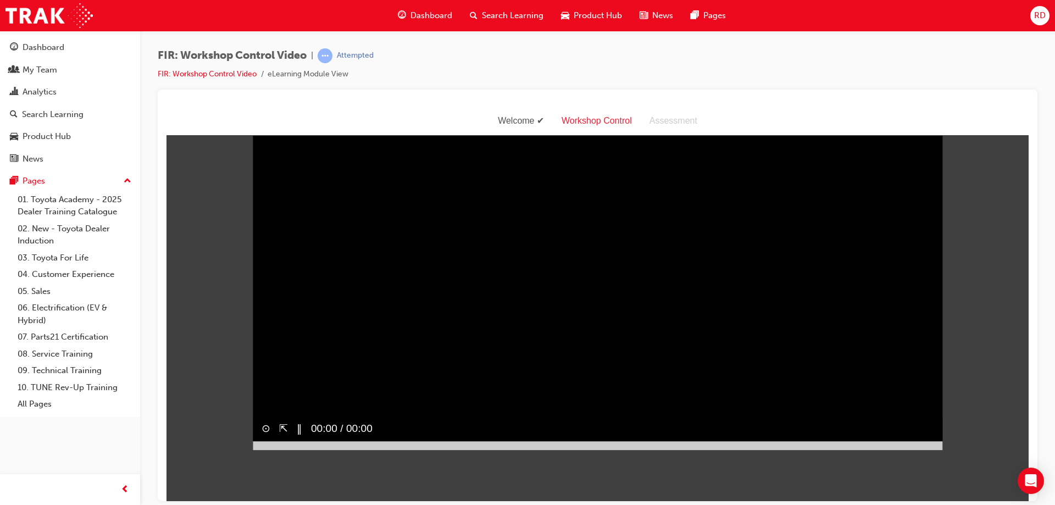
scroll to position [26, 0]
click at [911, 450] on div at bounding box center [598, 445] width 690 height 9
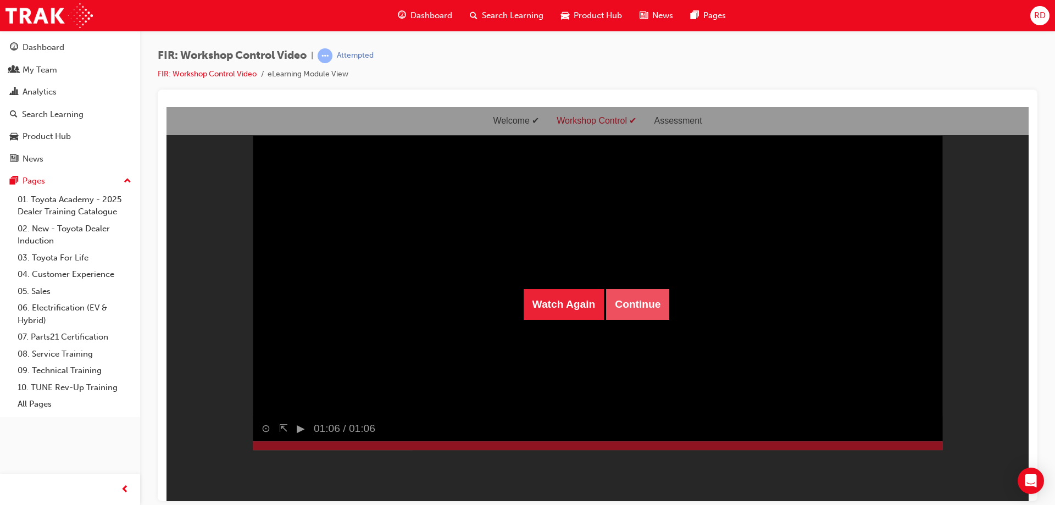
click at [644, 300] on button "Continue" at bounding box center [637, 304] width 63 height 31
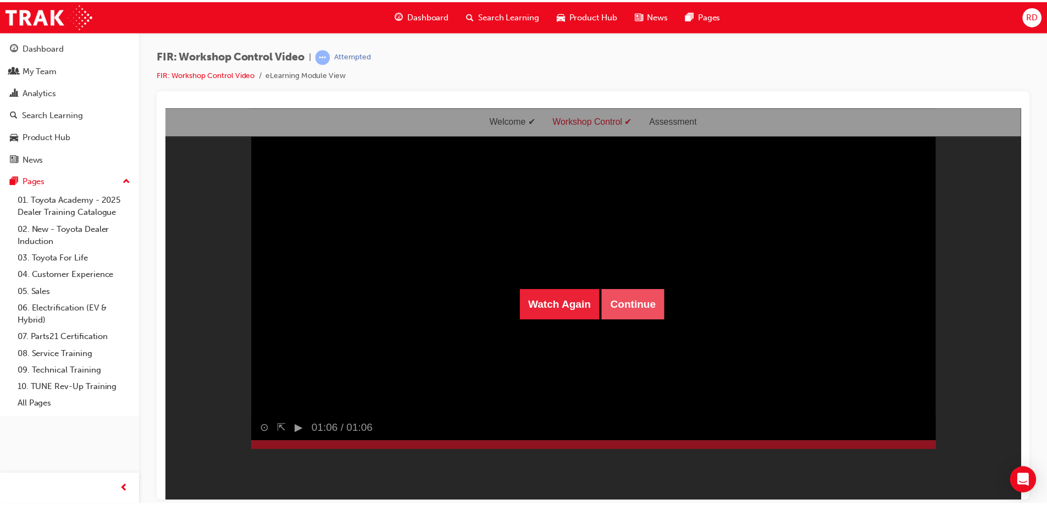
scroll to position [35, 0]
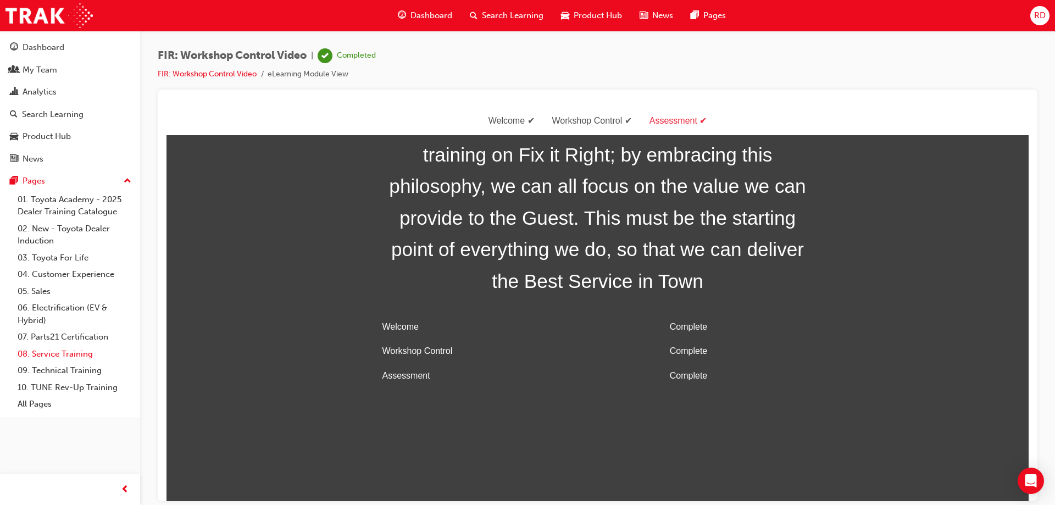
click at [71, 353] on link "08. Service Training" at bounding box center [74, 354] width 123 height 17
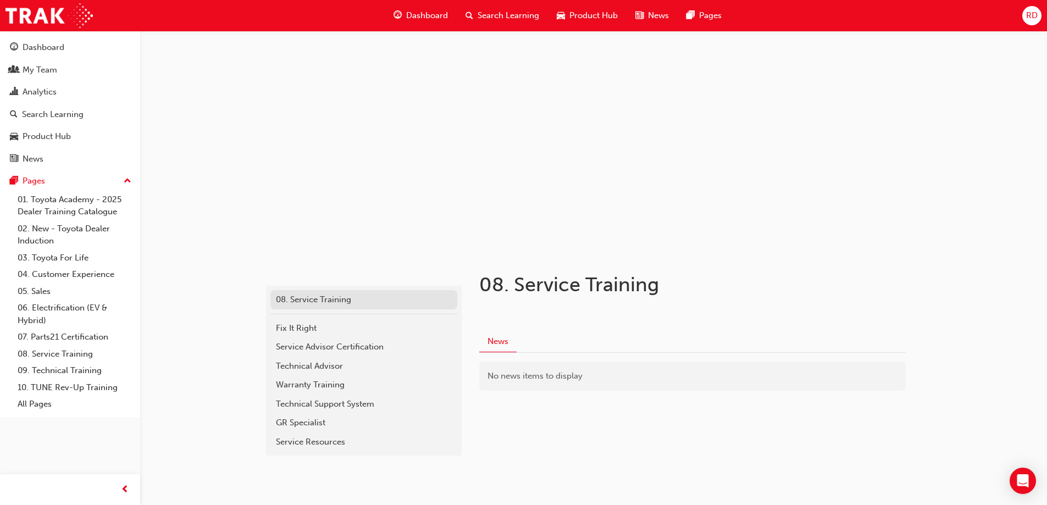
scroll to position [22, 0]
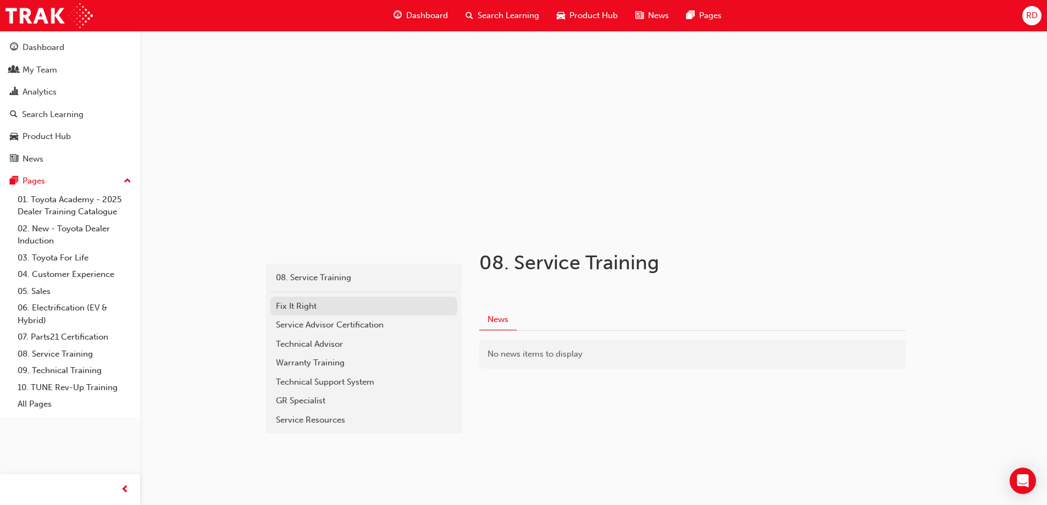
click at [312, 309] on div "Fix It Right" at bounding box center [364, 306] width 176 height 13
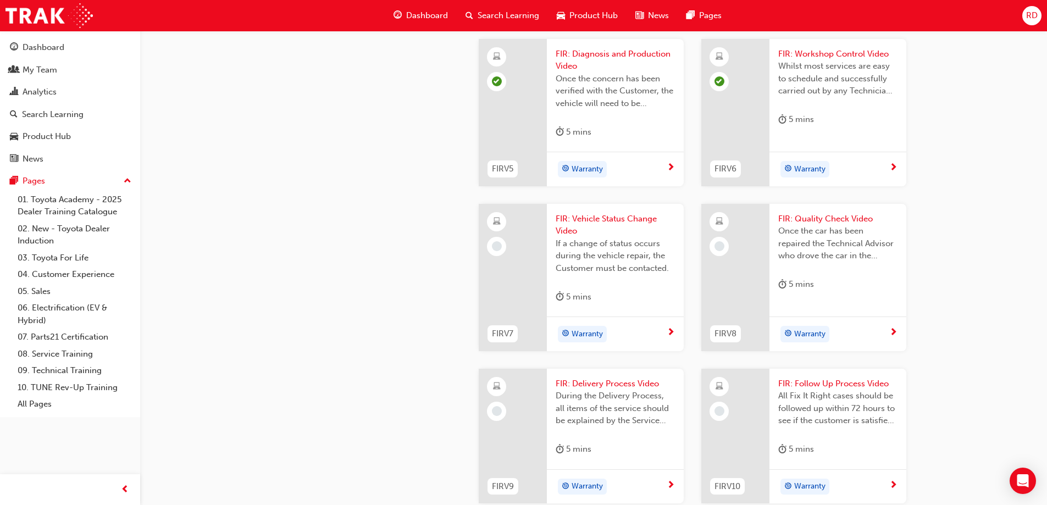
scroll to position [1011, 0]
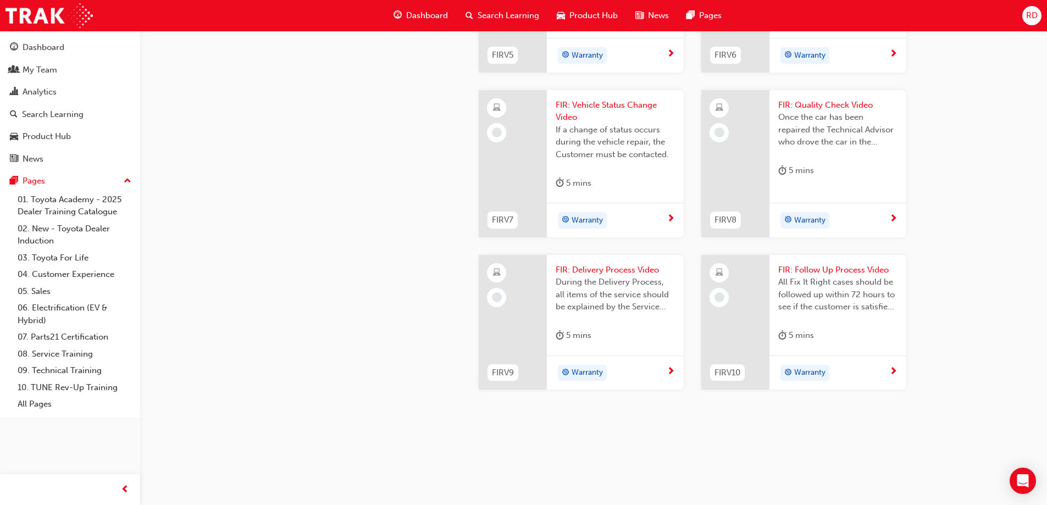
click at [606, 124] on span "FIR: Vehicle Status Change Video" at bounding box center [615, 111] width 119 height 25
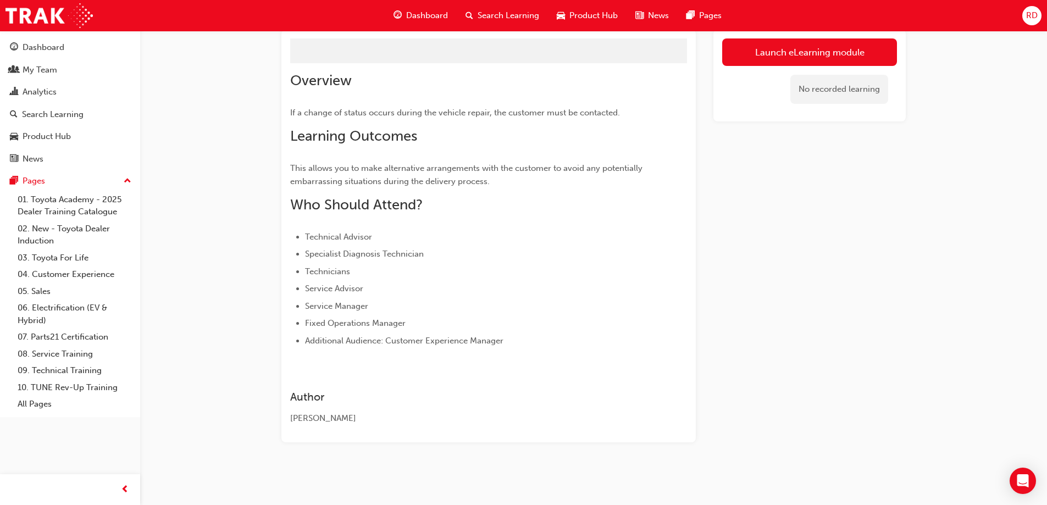
scroll to position [45, 0]
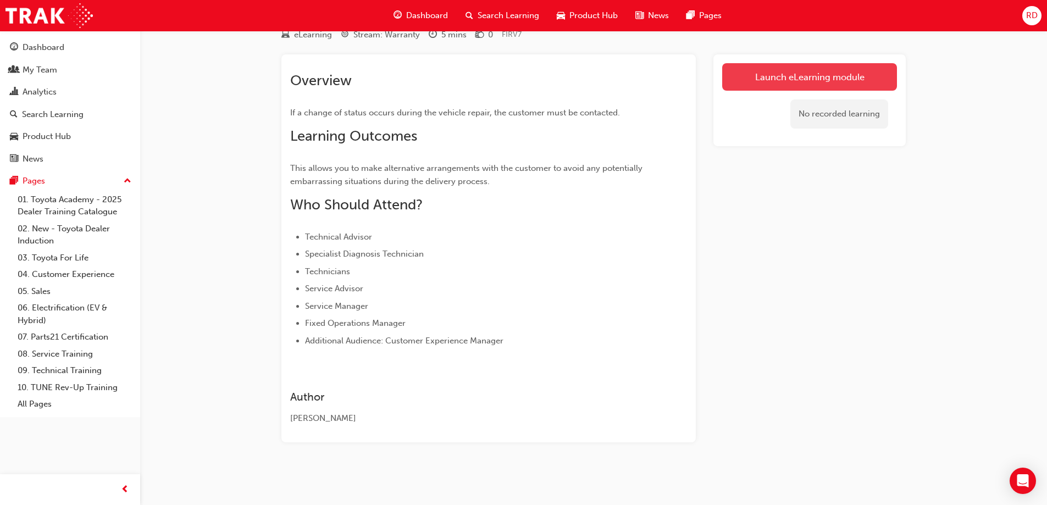
click at [747, 88] on link "Launch eLearning module" at bounding box center [809, 76] width 175 height 27
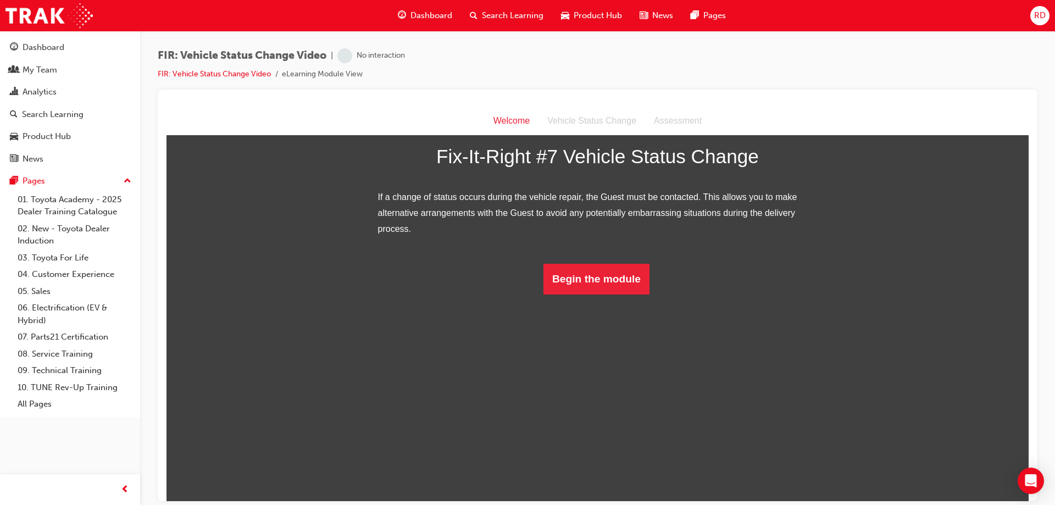
scroll to position [52, 0]
click at [591, 294] on button "Begin the module" at bounding box center [597, 278] width 106 height 31
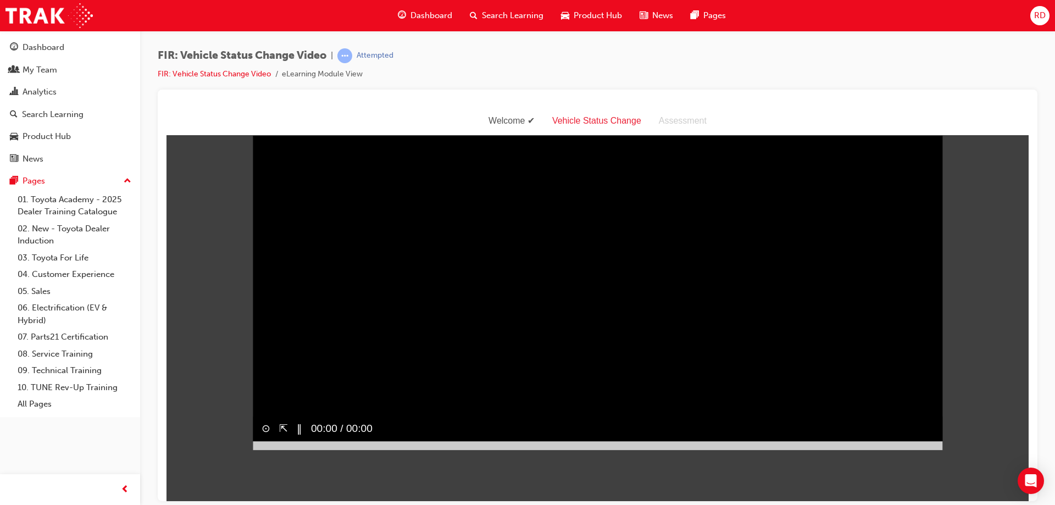
scroll to position [26, 0]
click at [933, 450] on div at bounding box center [598, 445] width 690 height 9
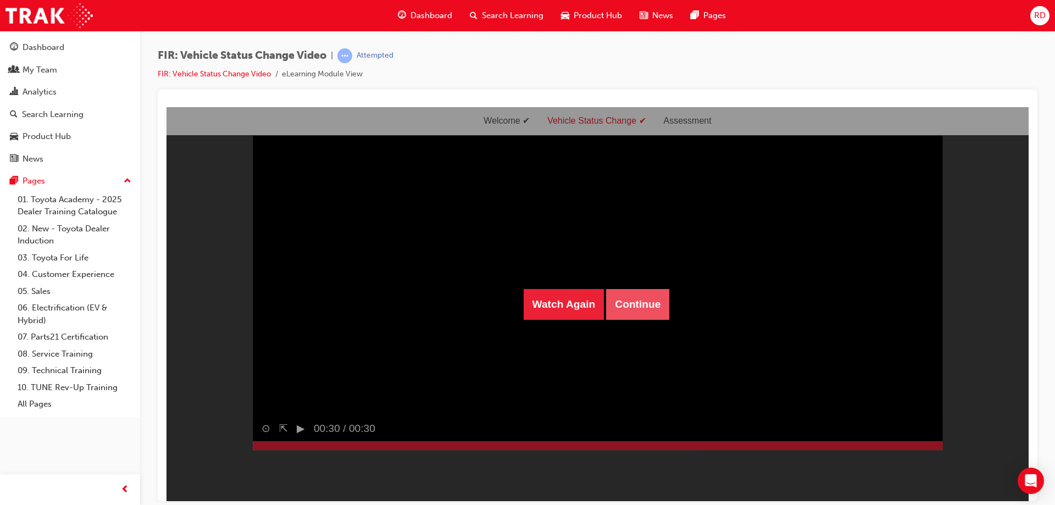
click at [639, 307] on button "Continue" at bounding box center [637, 304] width 63 height 31
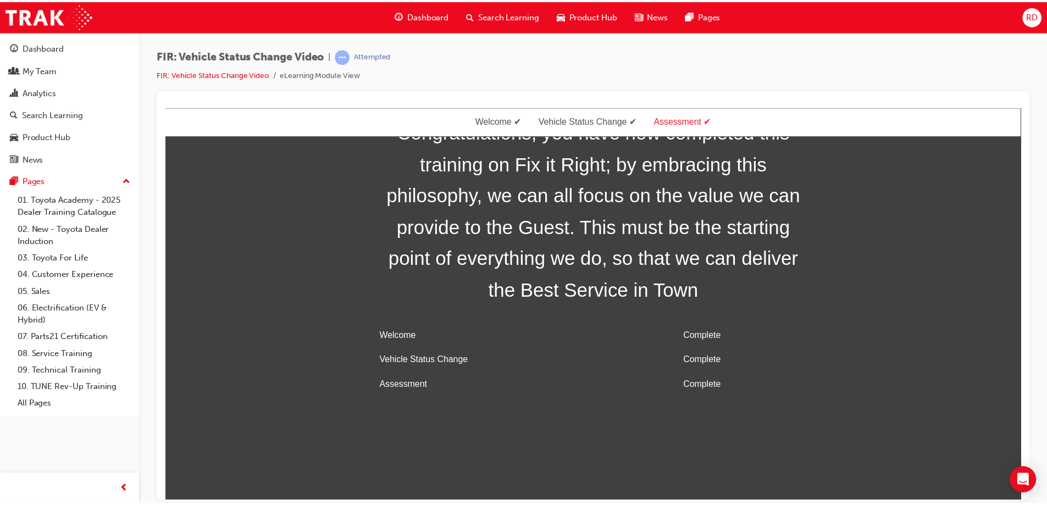
scroll to position [35, 0]
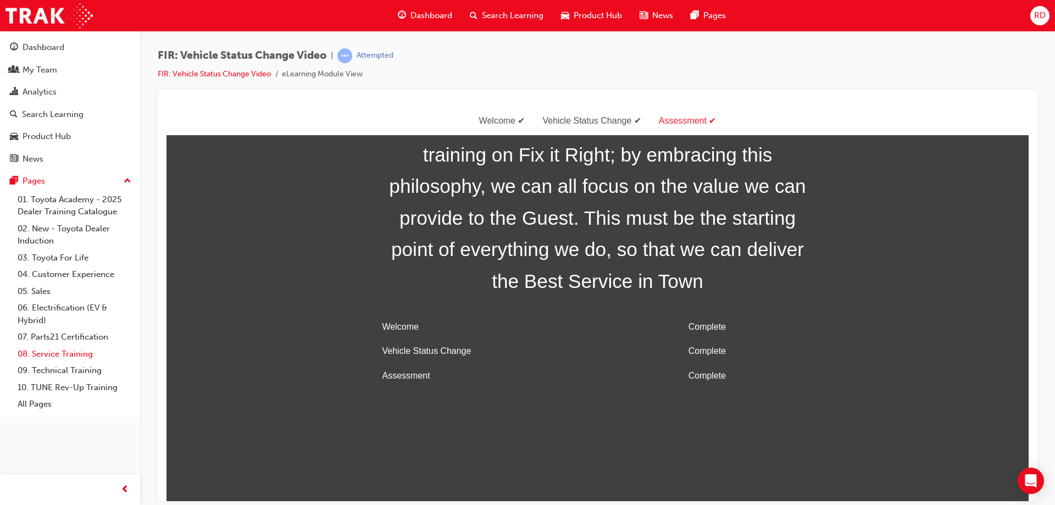
click at [69, 354] on link "08. Service Training" at bounding box center [74, 354] width 123 height 17
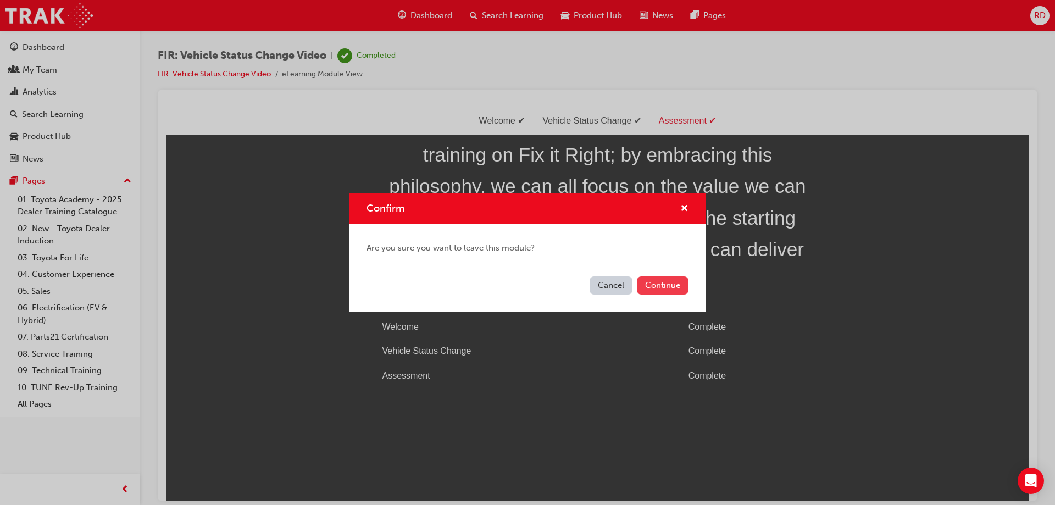
click at [651, 287] on button "Continue" at bounding box center [663, 285] width 52 height 18
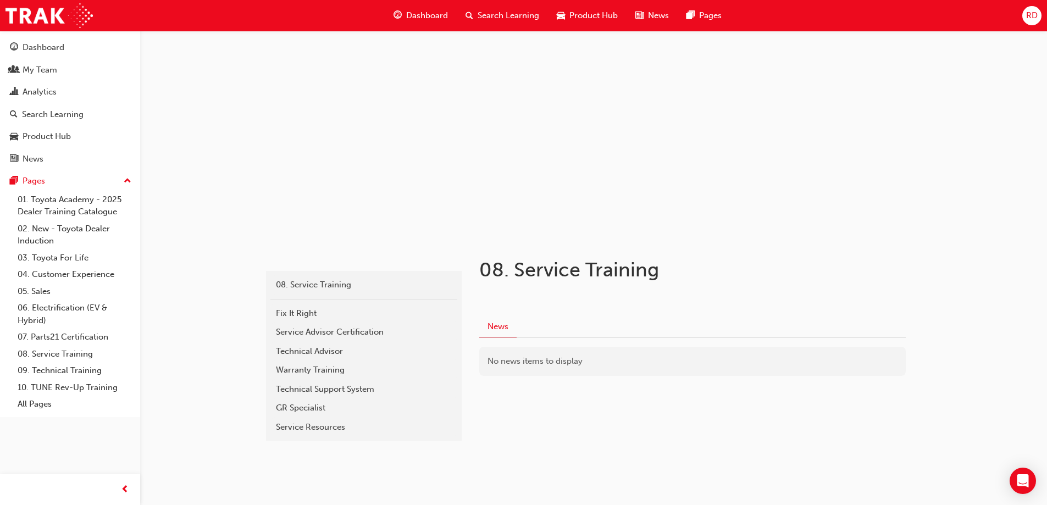
scroll to position [22, 0]
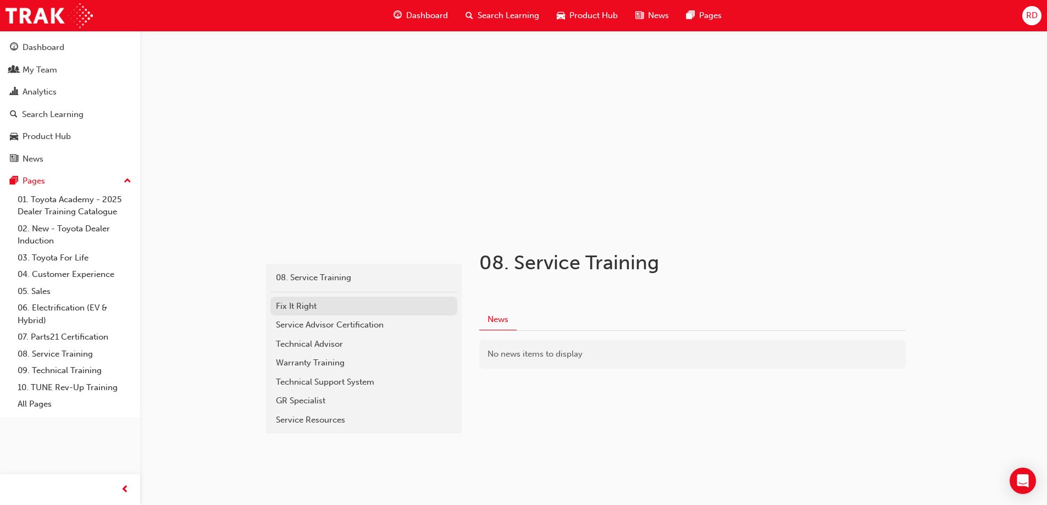
click at [335, 308] on div "Fix It Right" at bounding box center [364, 306] width 176 height 13
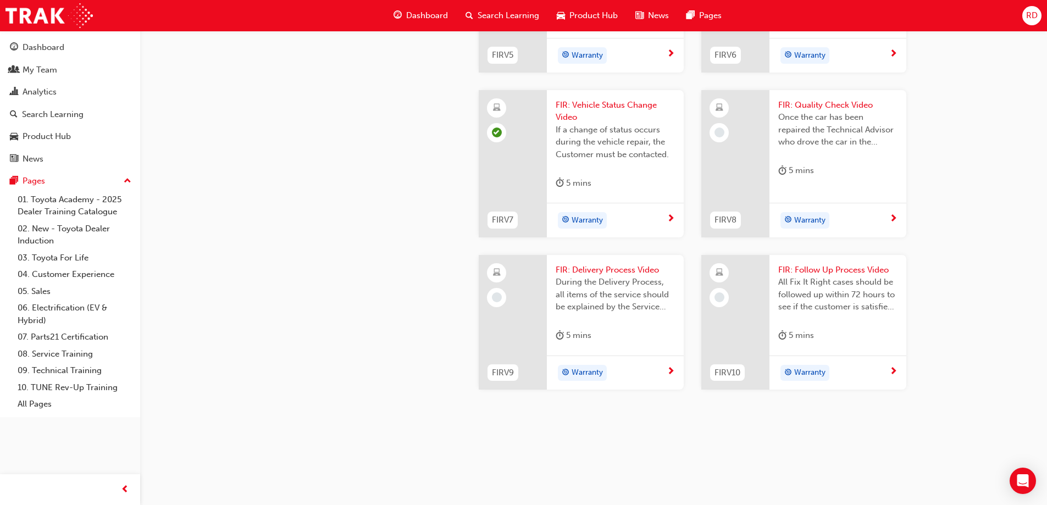
scroll to position [1121, 0]
click at [826, 112] on span "FIR: Quality Check Video" at bounding box center [837, 105] width 119 height 13
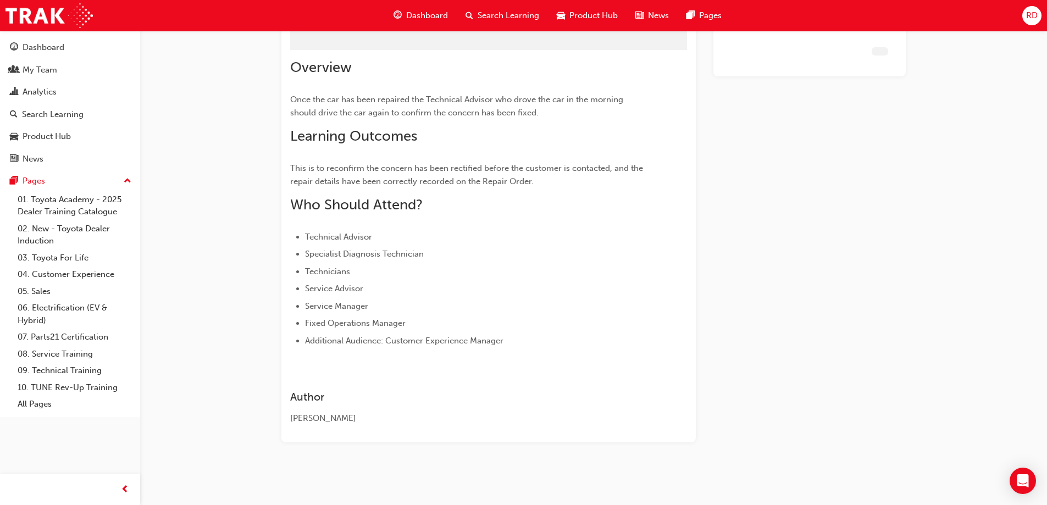
scroll to position [58, 0]
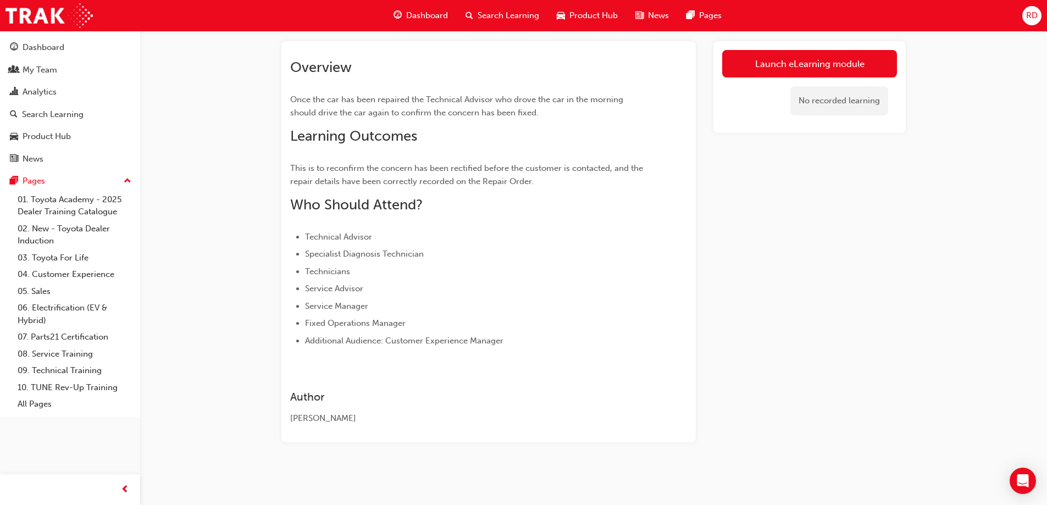
click at [756, 59] on link "Launch eLearning module" at bounding box center [809, 63] width 175 height 27
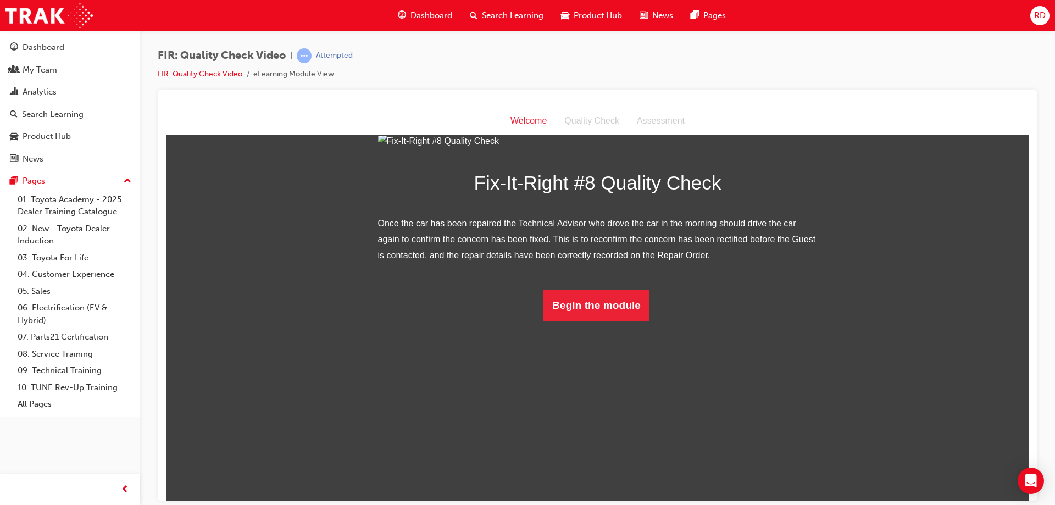
scroll to position [52, 0]
click at [611, 320] on button "Begin the module" at bounding box center [597, 305] width 106 height 31
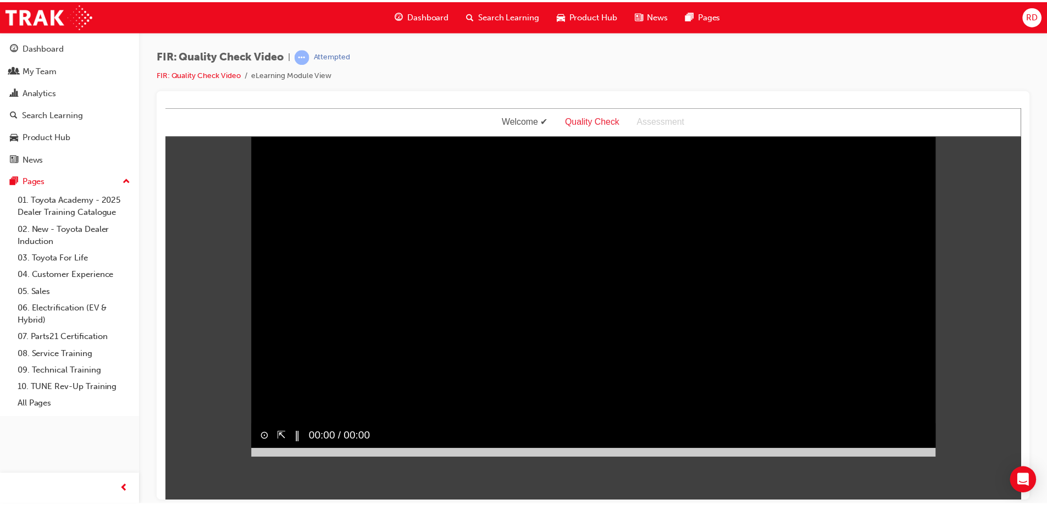
scroll to position [0, 0]
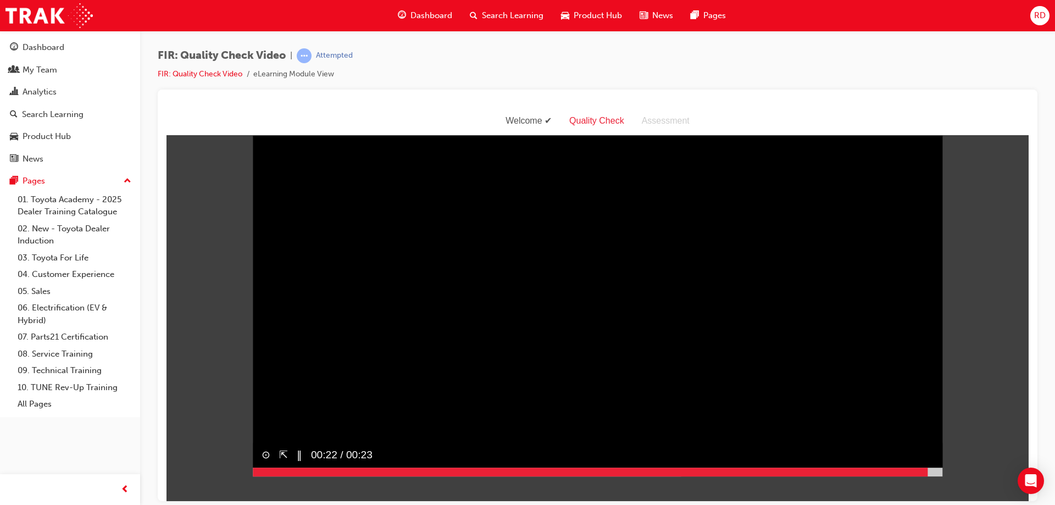
click at [928, 476] on div at bounding box center [598, 471] width 690 height 9
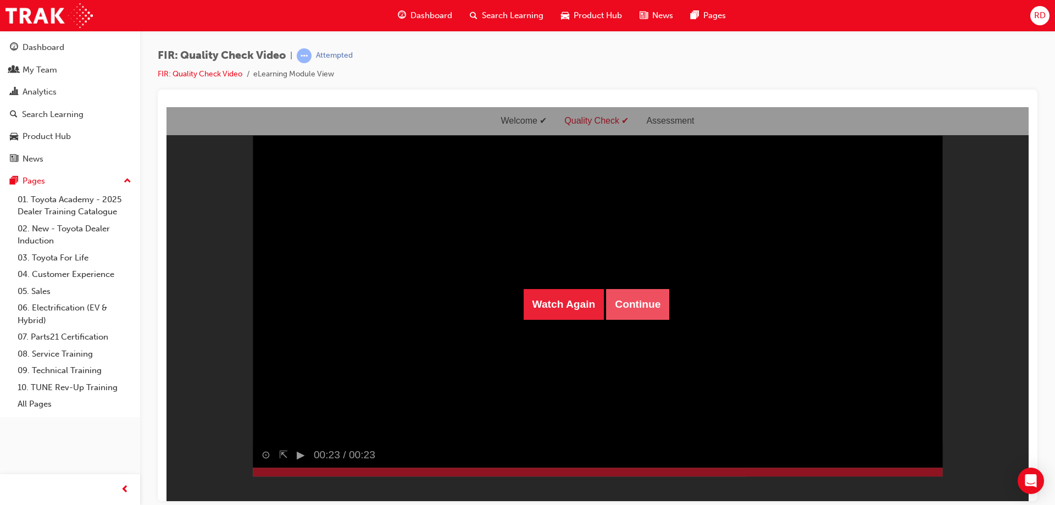
click at [630, 303] on button "Continue" at bounding box center [637, 304] width 63 height 31
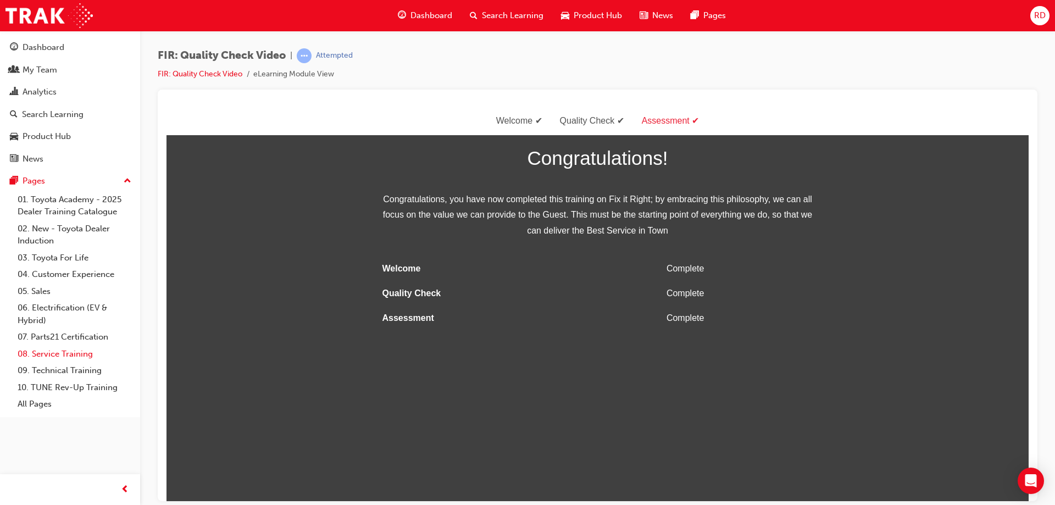
click at [74, 354] on link "08. Service Training" at bounding box center [74, 354] width 123 height 17
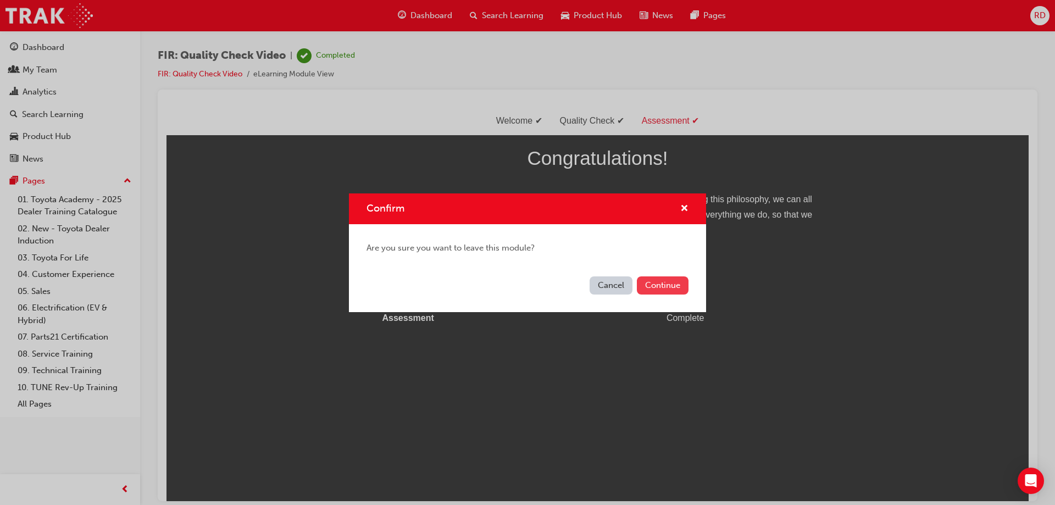
click at [652, 286] on button "Continue" at bounding box center [663, 285] width 52 height 18
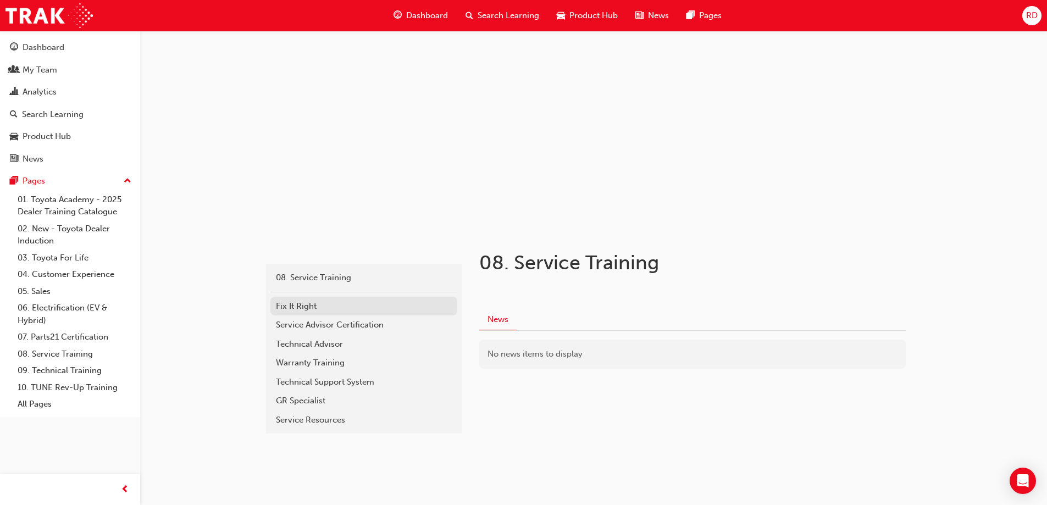
click at [307, 306] on div "Fix It Right" at bounding box center [364, 306] width 176 height 13
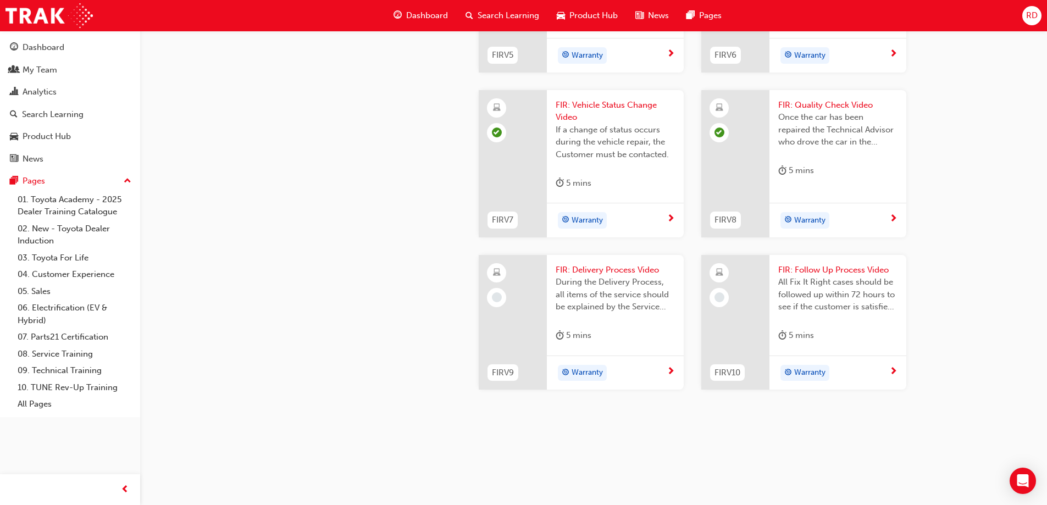
scroll to position [1098, 0]
click at [583, 276] on span "FIR: Delivery Process Video" at bounding box center [615, 270] width 119 height 13
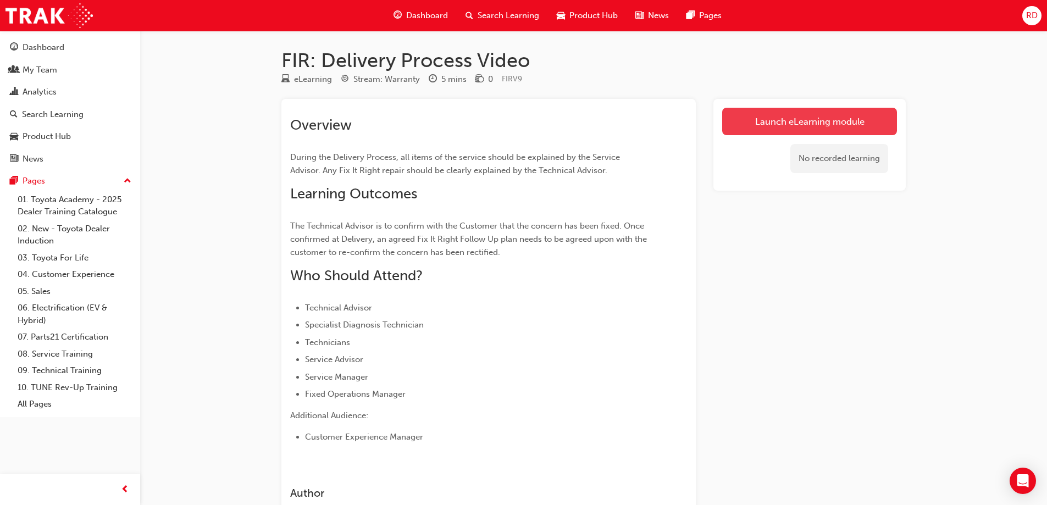
click at [768, 128] on link "Launch eLearning module" at bounding box center [809, 121] width 175 height 27
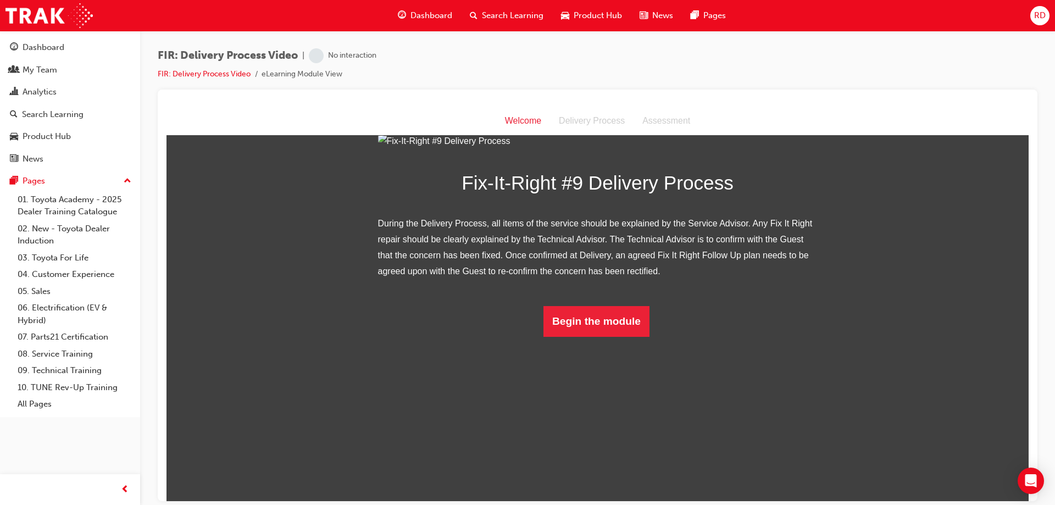
scroll to position [68, 0]
click at [613, 336] on button "Begin the module" at bounding box center [597, 321] width 106 height 31
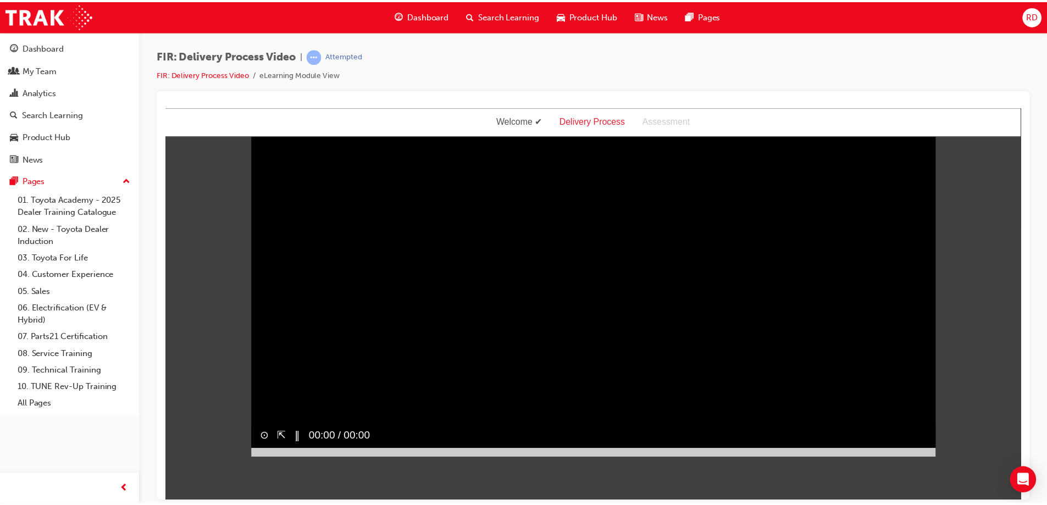
scroll to position [0, 0]
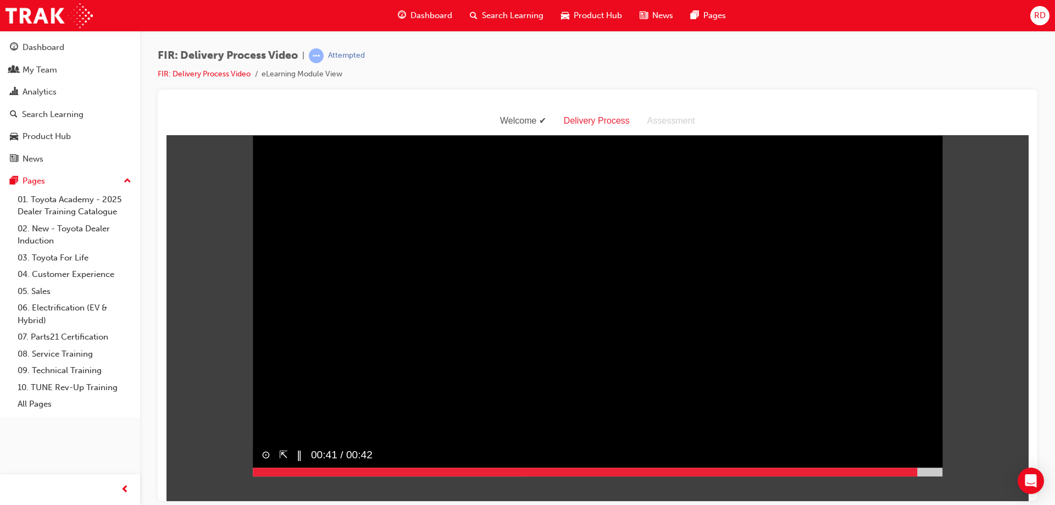
click at [917, 476] on div at bounding box center [598, 471] width 690 height 9
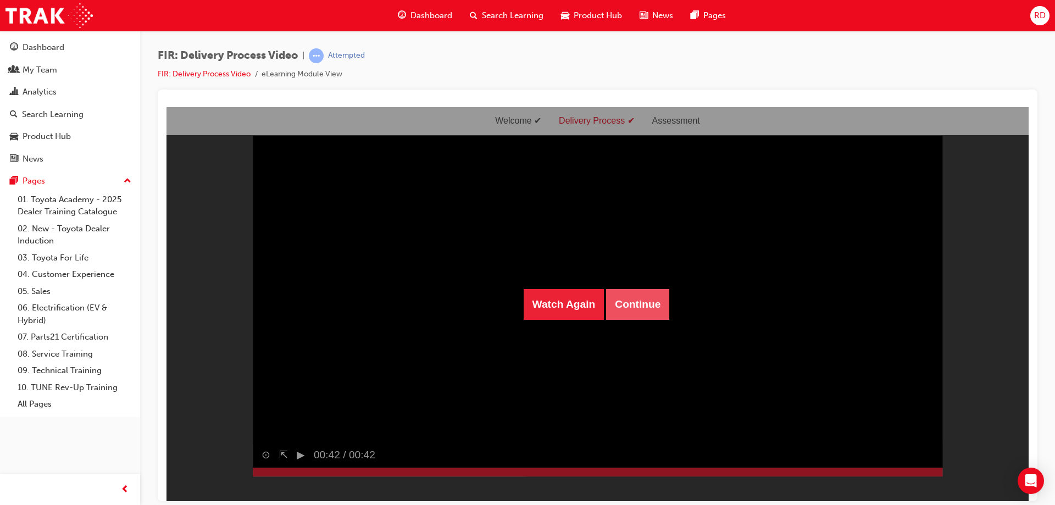
click at [666, 315] on button "Continue" at bounding box center [637, 304] width 63 height 31
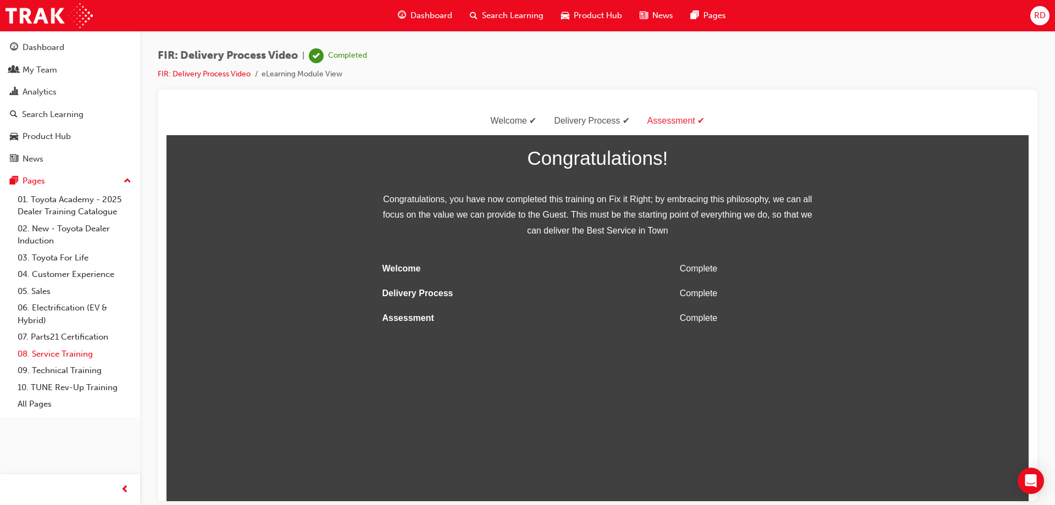
click at [77, 356] on link "08. Service Training" at bounding box center [74, 354] width 123 height 17
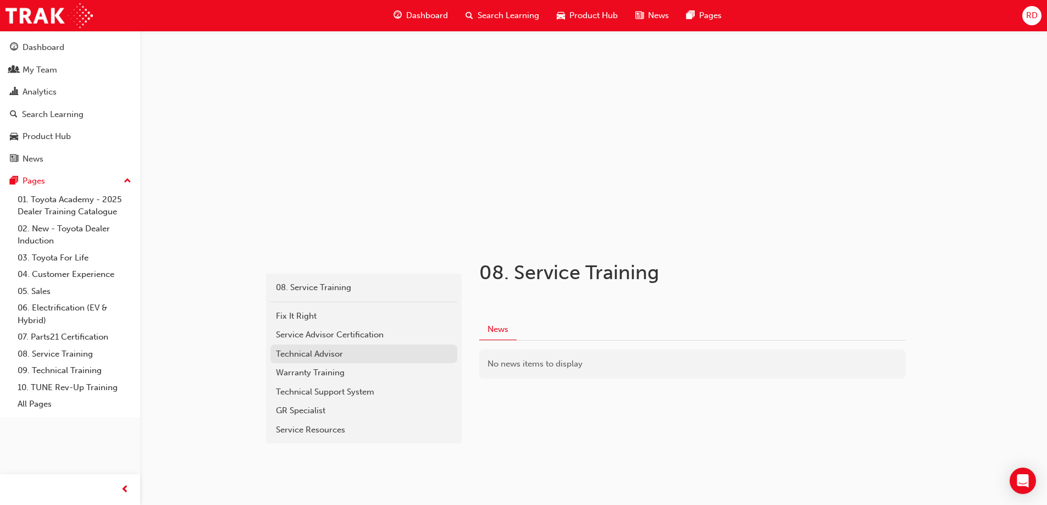
scroll to position [22, 0]
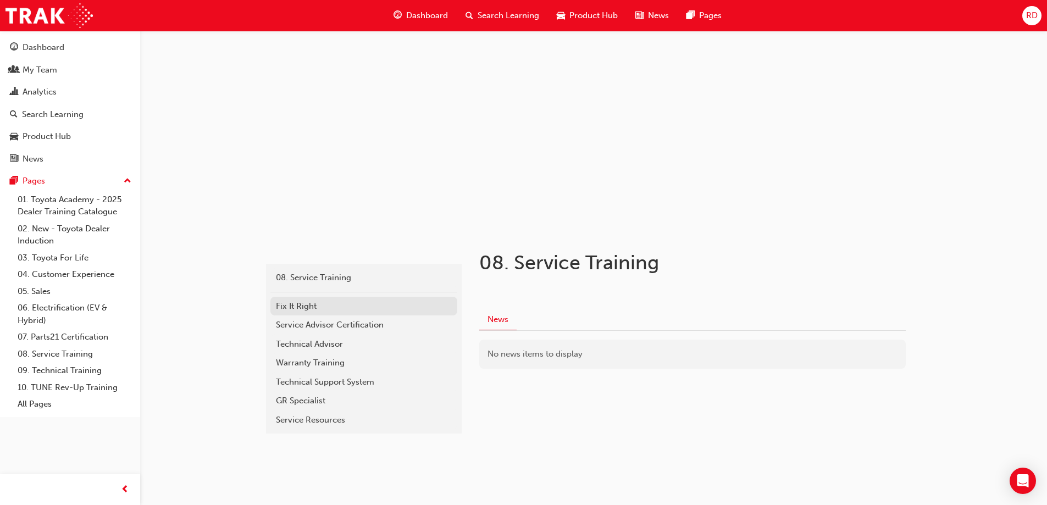
click at [311, 306] on div "Fix It Right" at bounding box center [364, 306] width 176 height 13
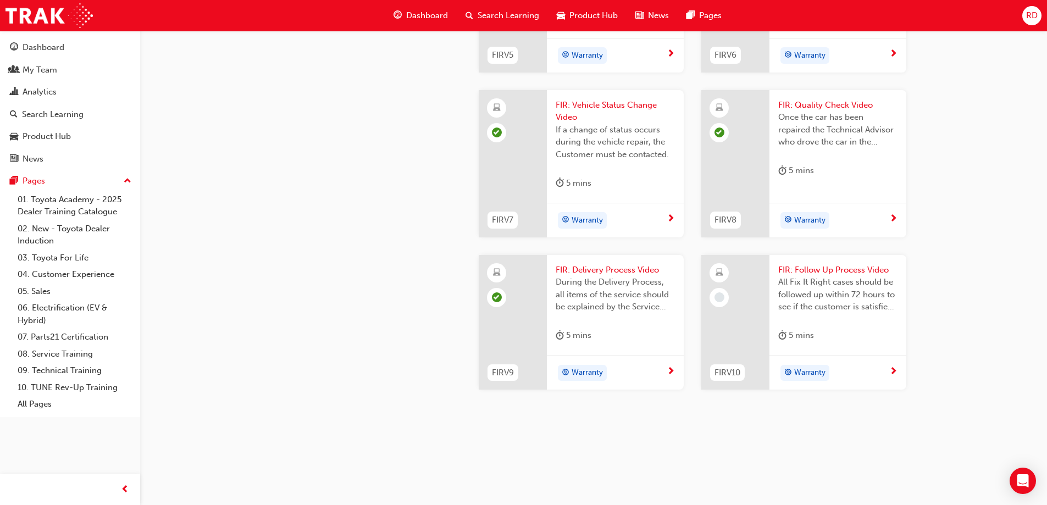
scroll to position [1153, 0]
click at [800, 265] on span "FIR: Follow Up Process Video" at bounding box center [837, 270] width 119 height 13
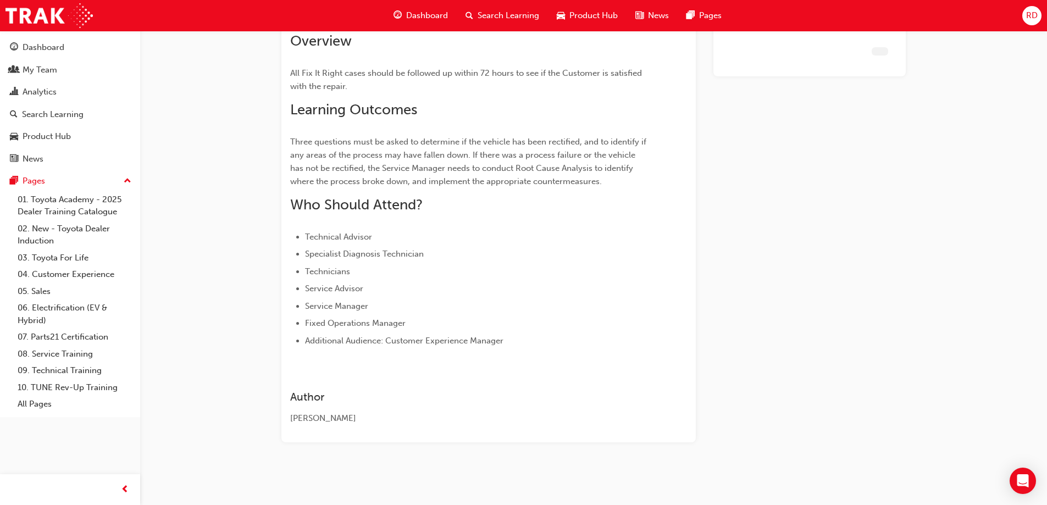
scroll to position [84, 0]
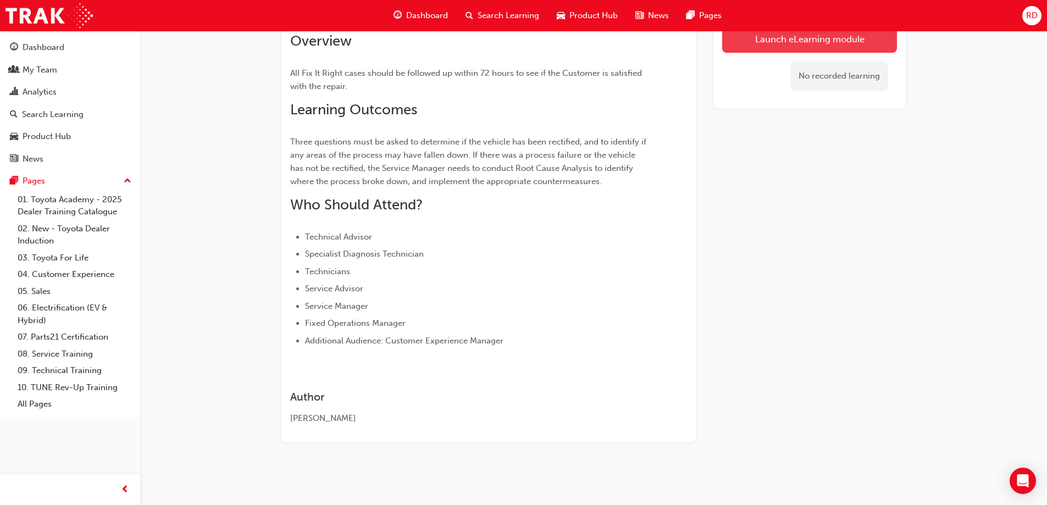
click at [750, 41] on link "Launch eLearning module" at bounding box center [809, 38] width 175 height 27
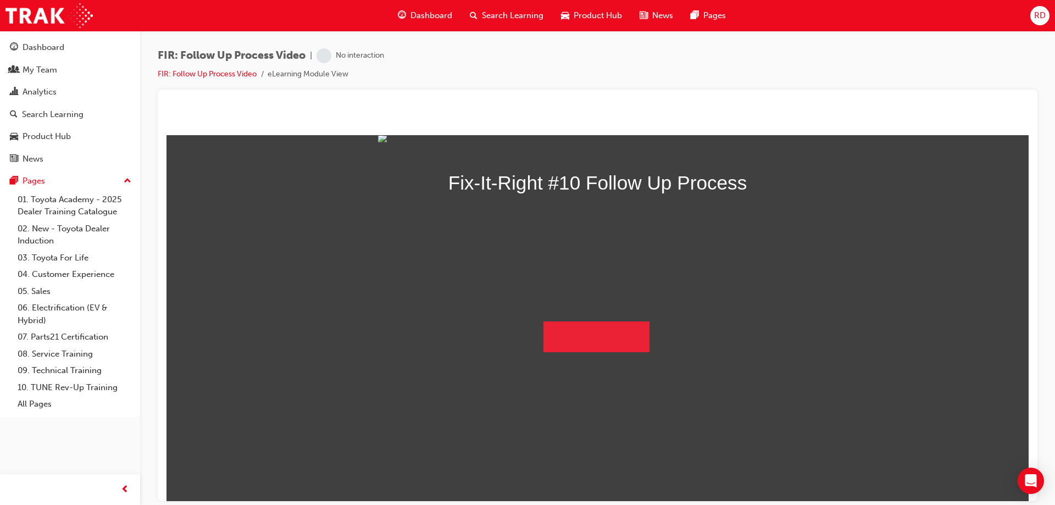
scroll to position [84, 0]
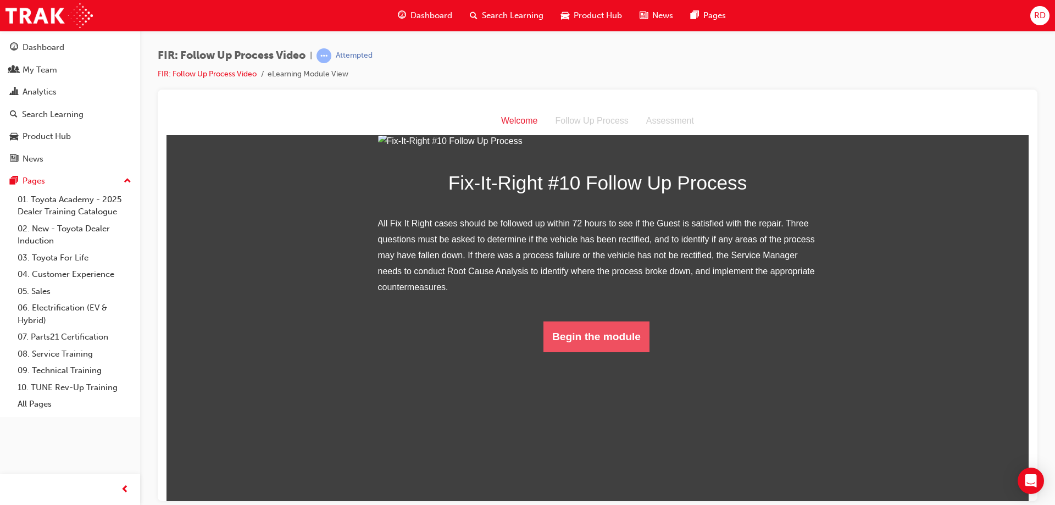
click at [614, 352] on button "Begin the module" at bounding box center [597, 336] width 106 height 31
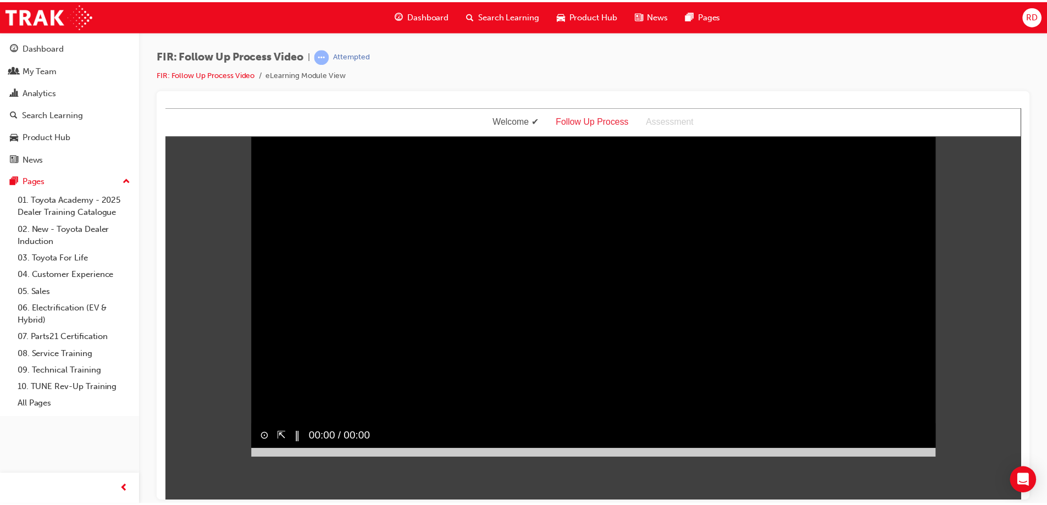
scroll to position [0, 0]
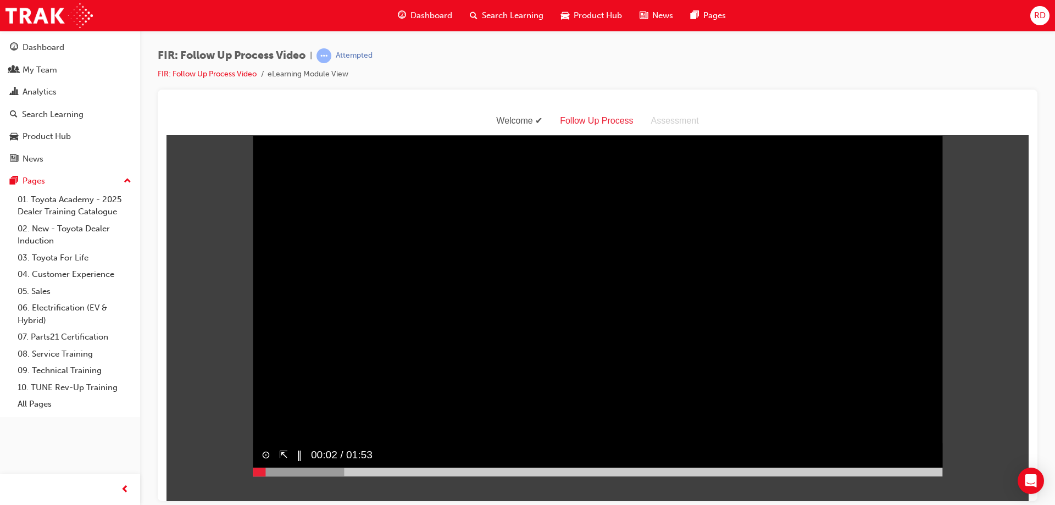
click at [910, 476] on div at bounding box center [598, 471] width 690 height 9
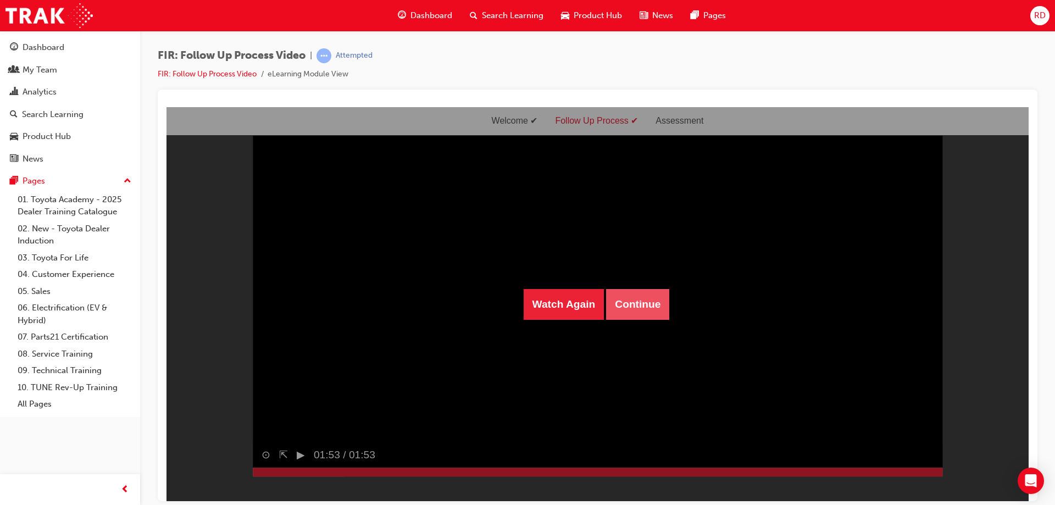
click at [628, 300] on button "Continue" at bounding box center [637, 304] width 63 height 31
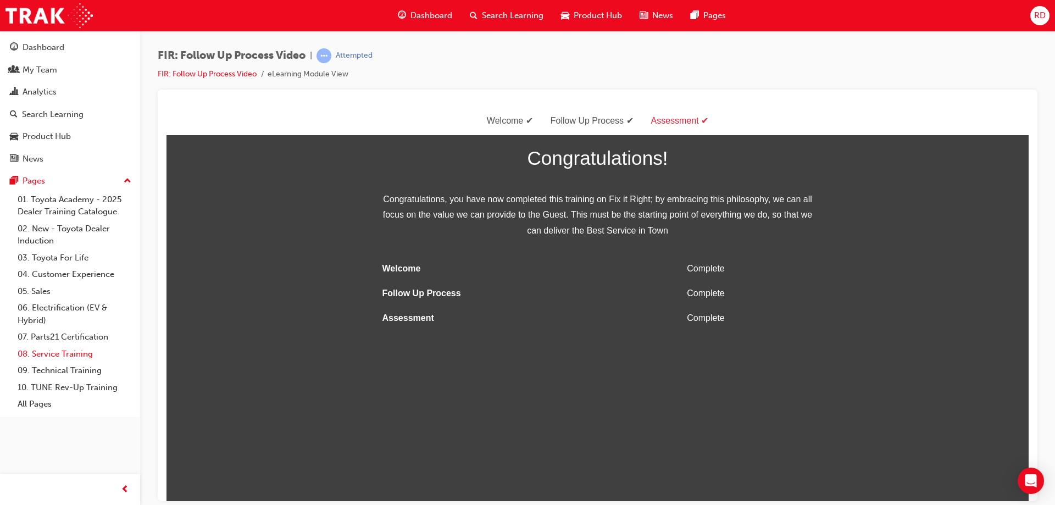
click at [73, 353] on link "08. Service Training" at bounding box center [74, 354] width 123 height 17
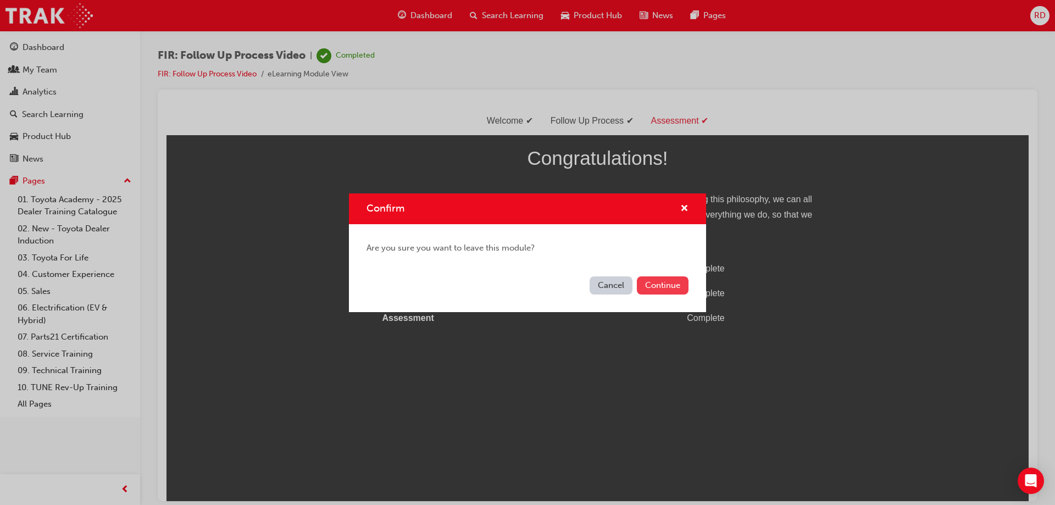
click at [671, 284] on button "Continue" at bounding box center [663, 285] width 52 height 18
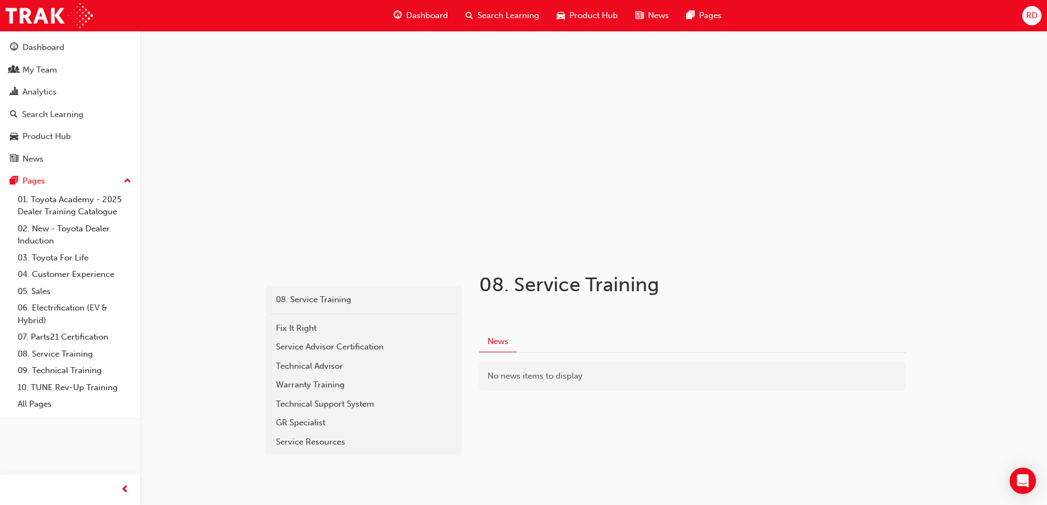
scroll to position [22, 0]
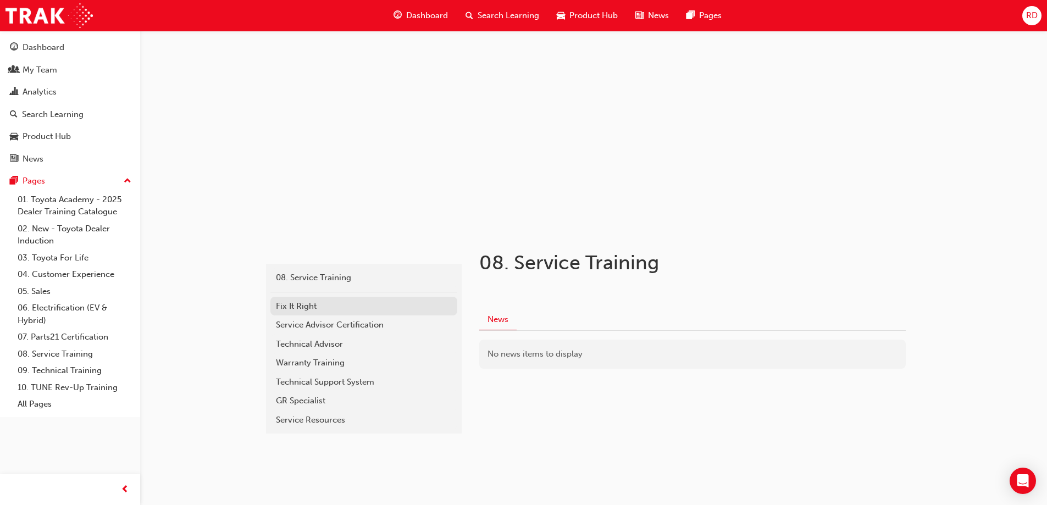
click at [344, 309] on div "Fix It Right" at bounding box center [364, 306] width 176 height 13
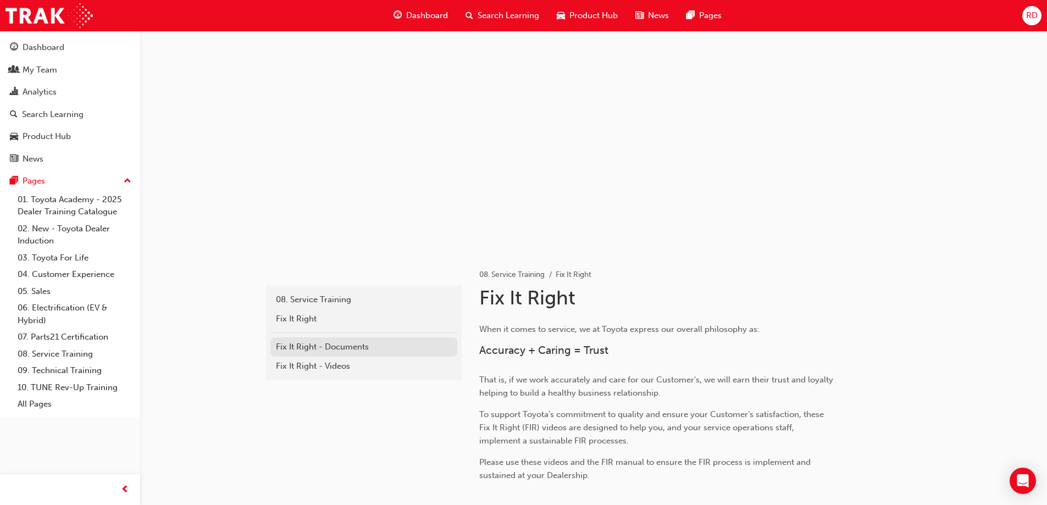
click at [342, 347] on div "Fix It Right - Documents" at bounding box center [364, 347] width 176 height 13
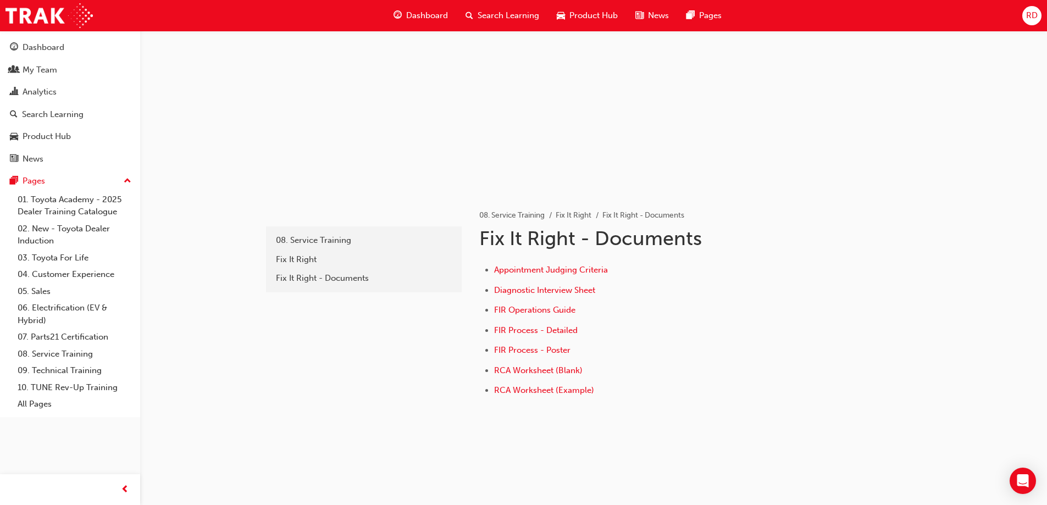
scroll to position [60, 0]
click at [51, 358] on link "08. Service Training" at bounding box center [74, 354] width 123 height 17
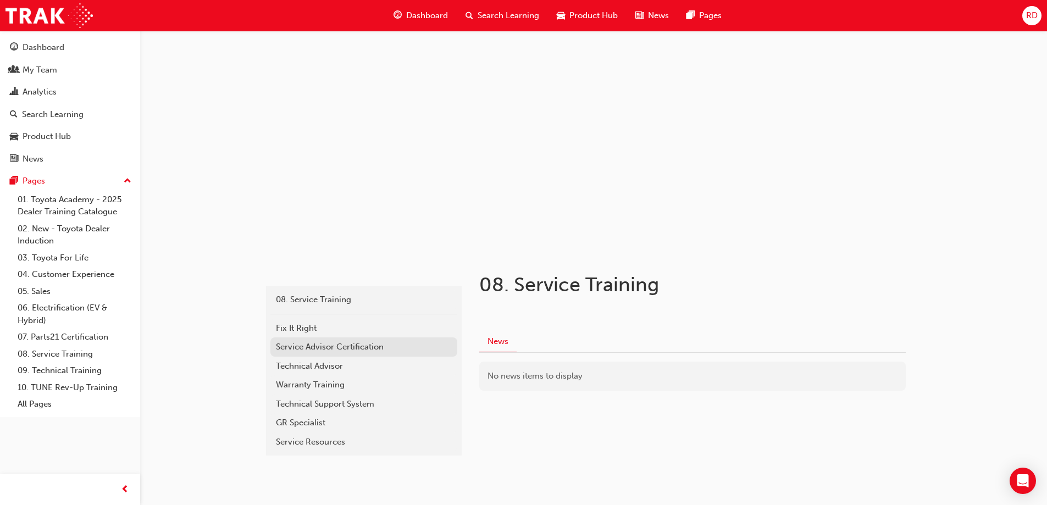
click at [323, 346] on div "Service Advisor Certification" at bounding box center [364, 347] width 176 height 13
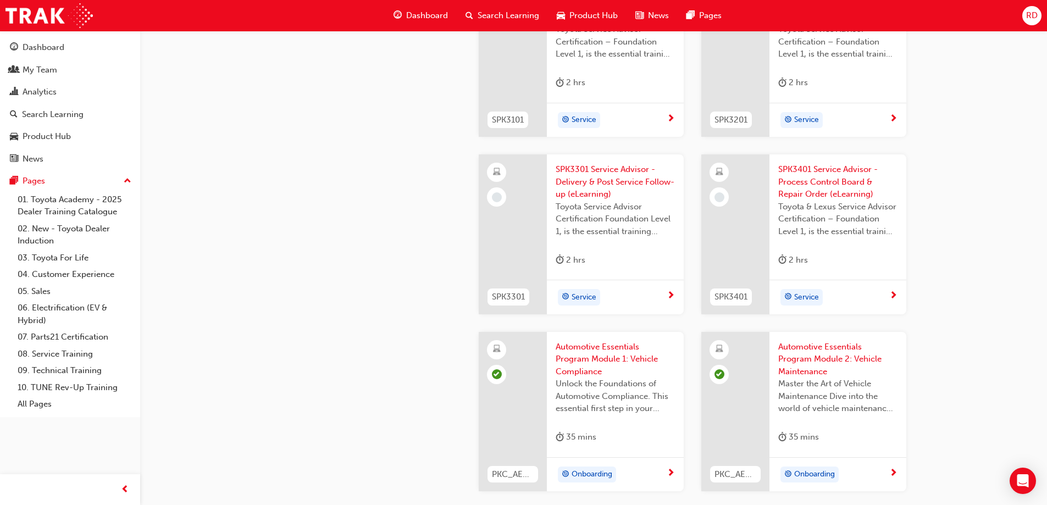
scroll to position [1209, 0]
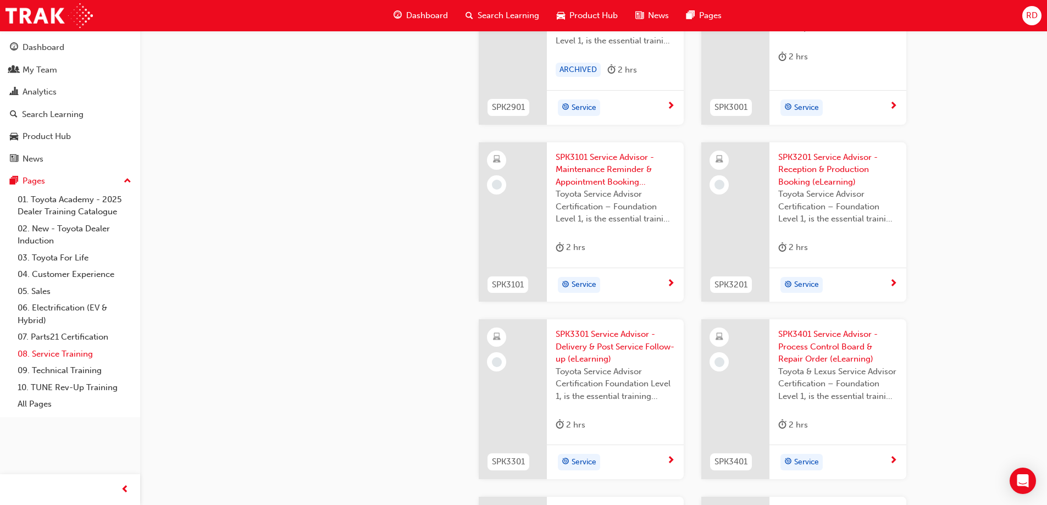
click at [70, 353] on link "08. Service Training" at bounding box center [74, 354] width 123 height 17
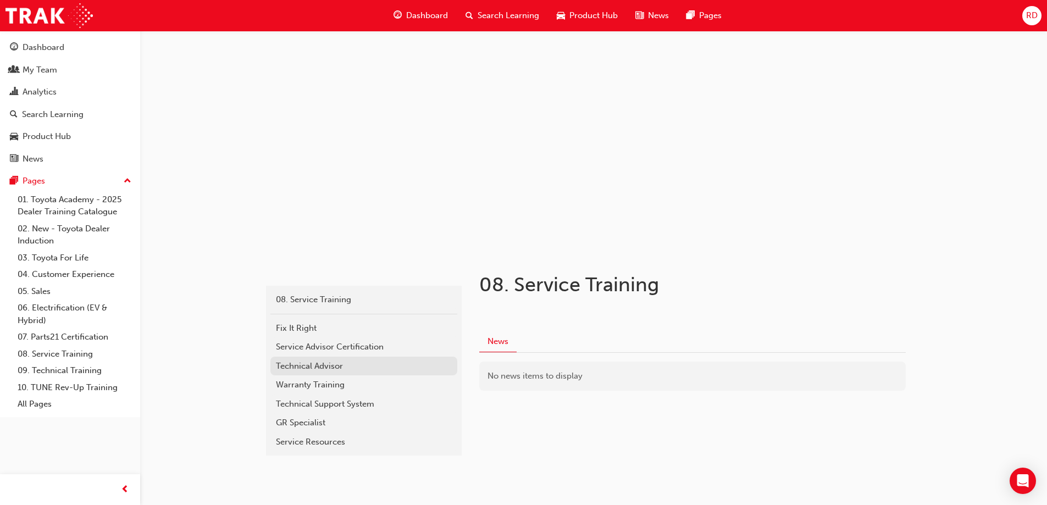
click at [312, 363] on div "Technical Advisor" at bounding box center [364, 366] width 176 height 13
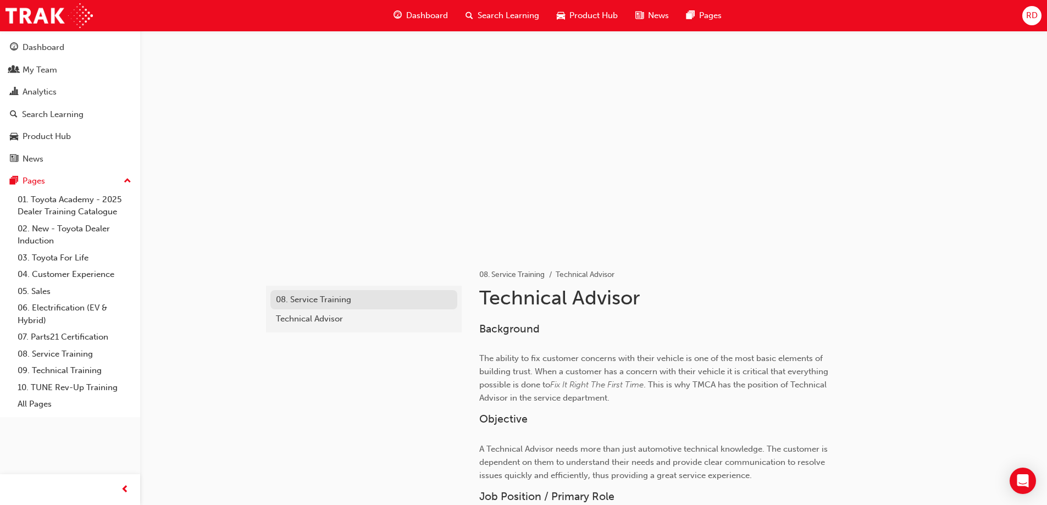
click at [308, 297] on div "08. Service Training" at bounding box center [364, 299] width 176 height 13
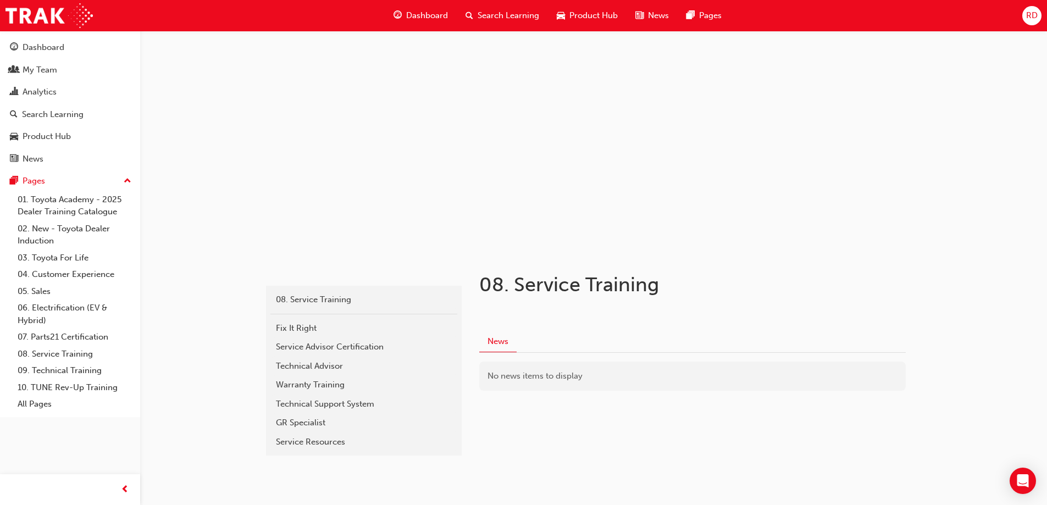
click at [327, 381] on div "Warranty Training" at bounding box center [364, 385] width 176 height 13
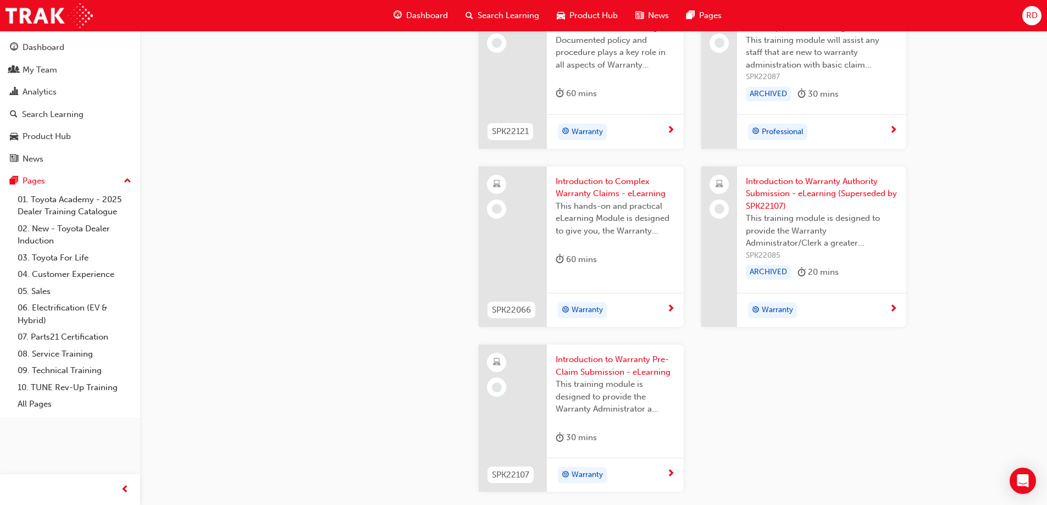
scroll to position [934, 0]
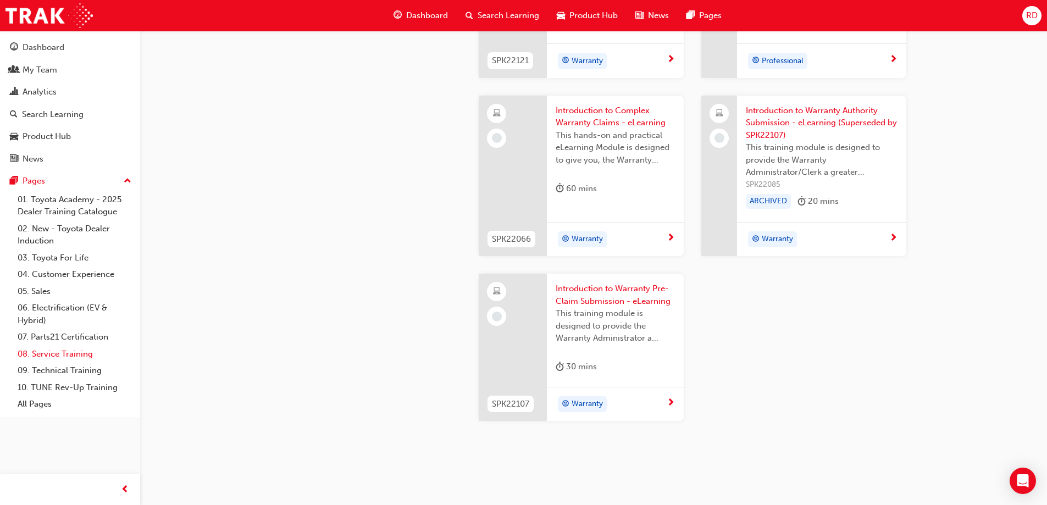
click at [69, 357] on link "08. Service Training" at bounding box center [74, 354] width 123 height 17
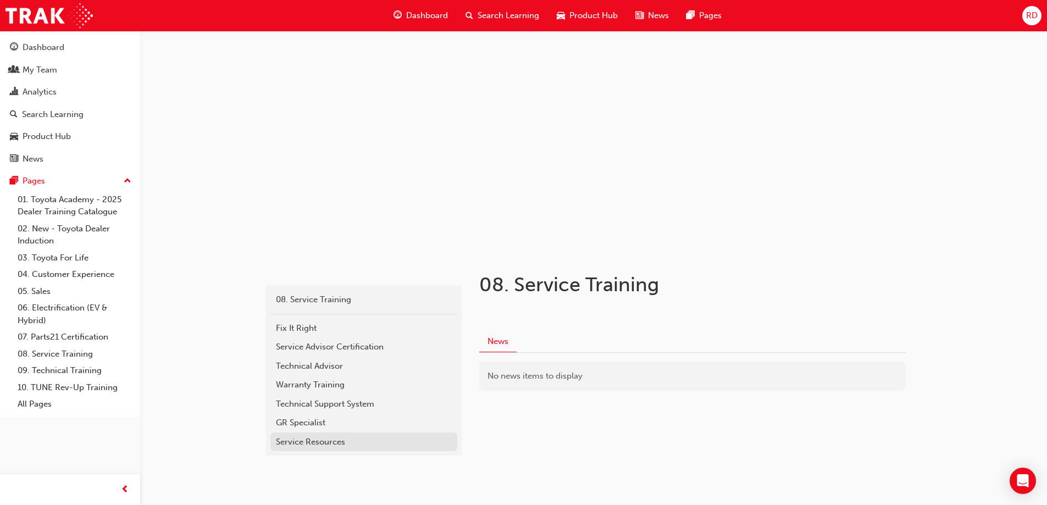
click at [347, 439] on div "Service Resources" at bounding box center [364, 442] width 176 height 13
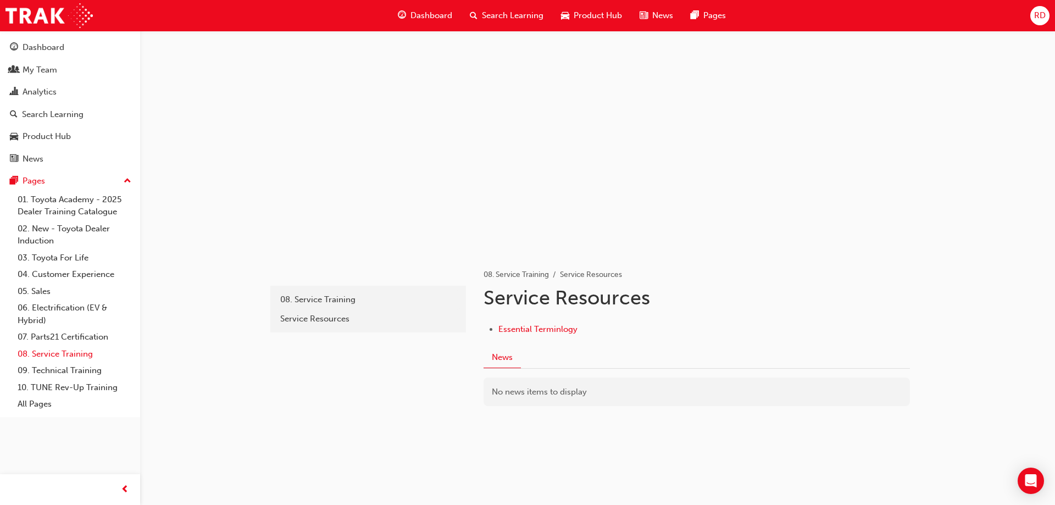
click at [81, 357] on link "08. Service Training" at bounding box center [74, 354] width 123 height 17
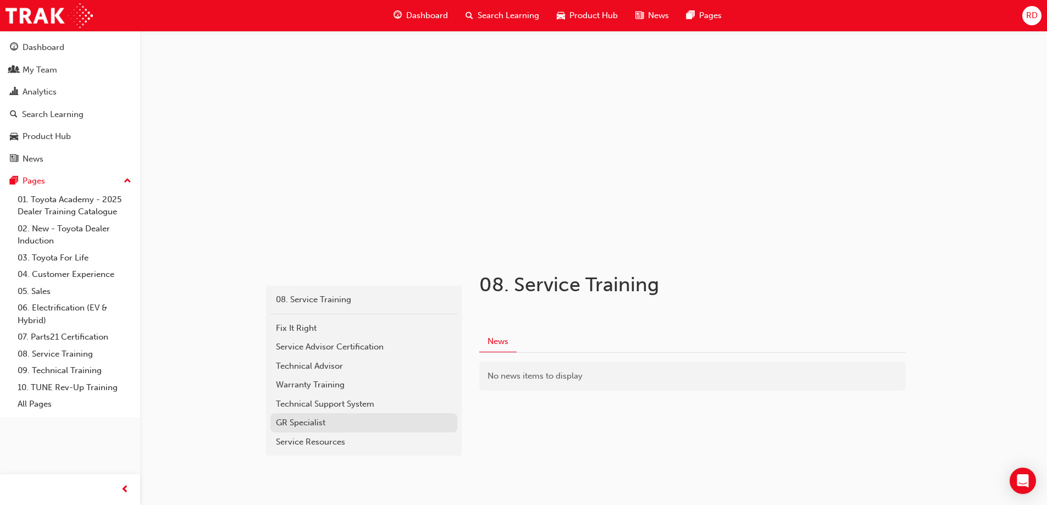
click at [316, 422] on div "GR Specialist" at bounding box center [364, 423] width 176 height 13
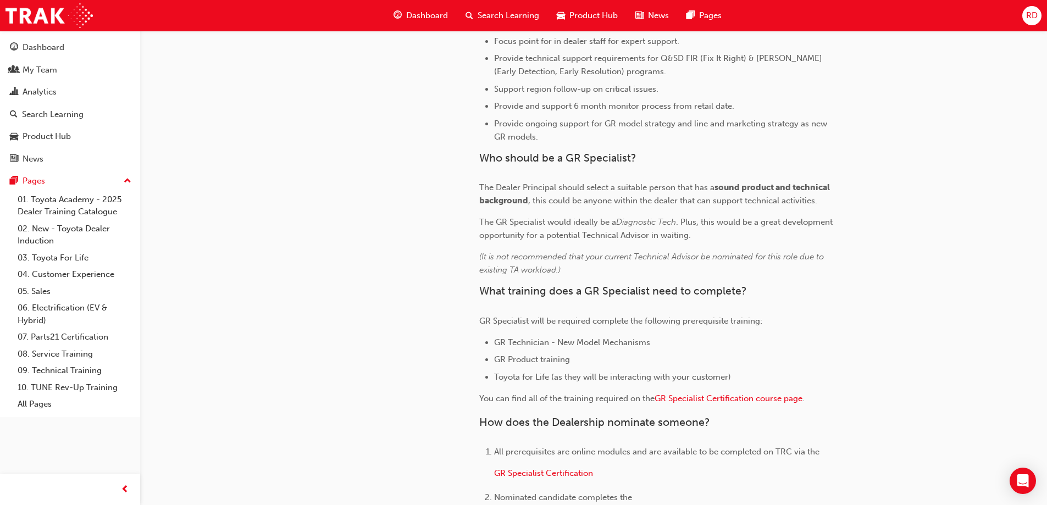
scroll to position [780, 0]
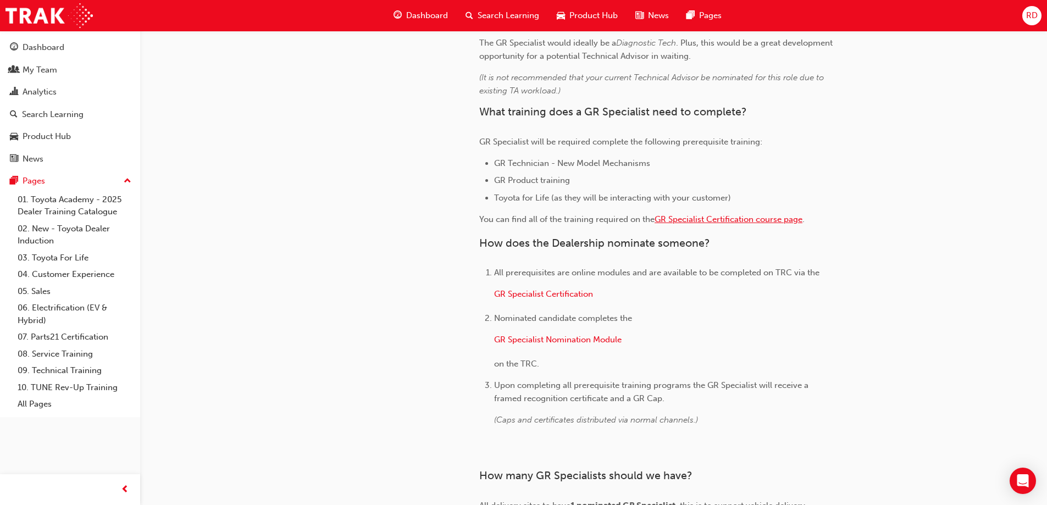
click at [745, 218] on span "GR Specialist Certification course page" at bounding box center [729, 219] width 148 height 10
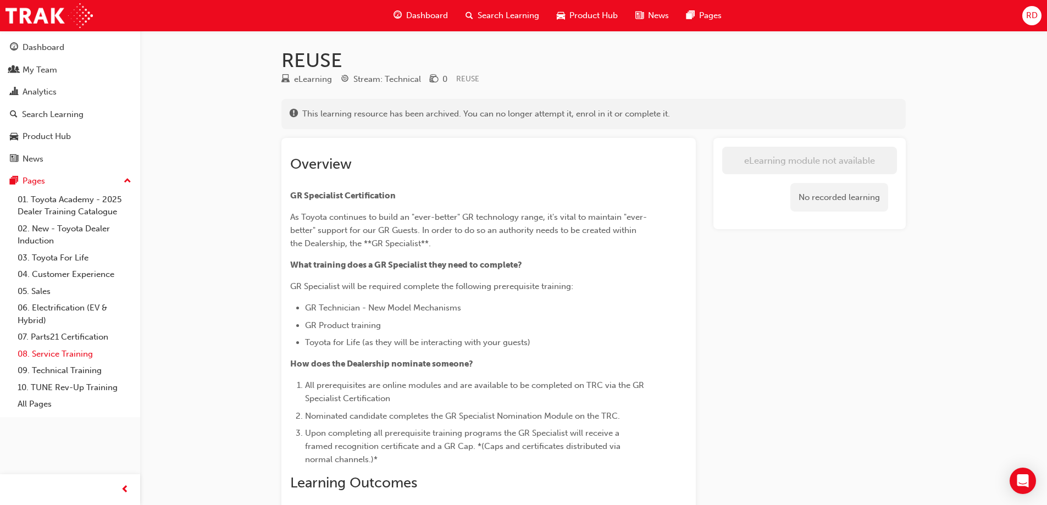
click at [71, 358] on link "08. Service Training" at bounding box center [74, 354] width 123 height 17
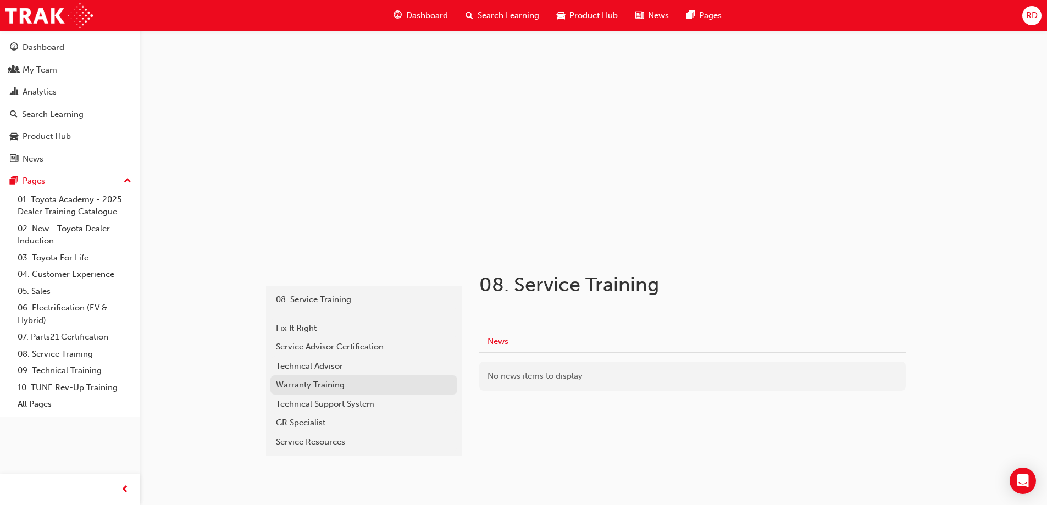
click at [312, 389] on div "Warranty Training" at bounding box center [364, 385] width 176 height 13
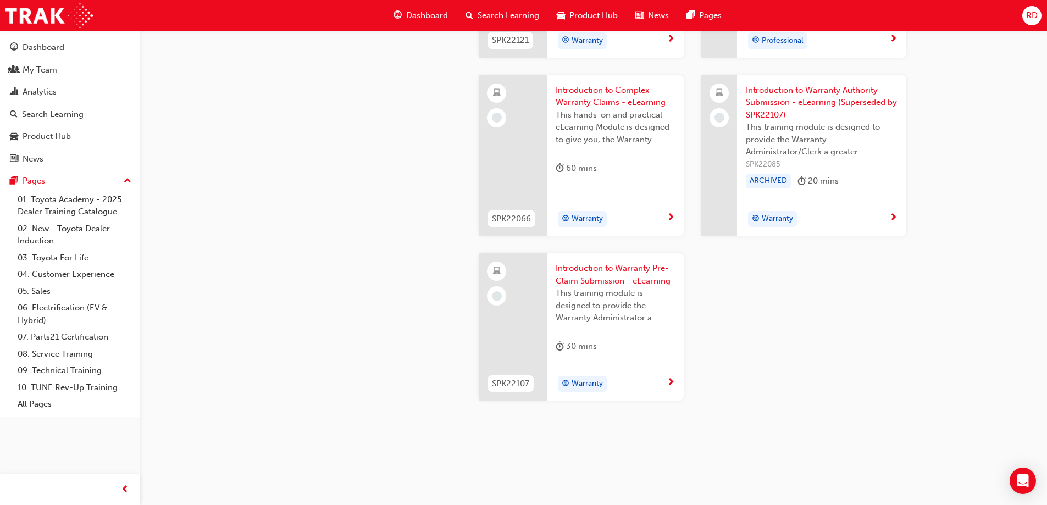
scroll to position [966, 0]
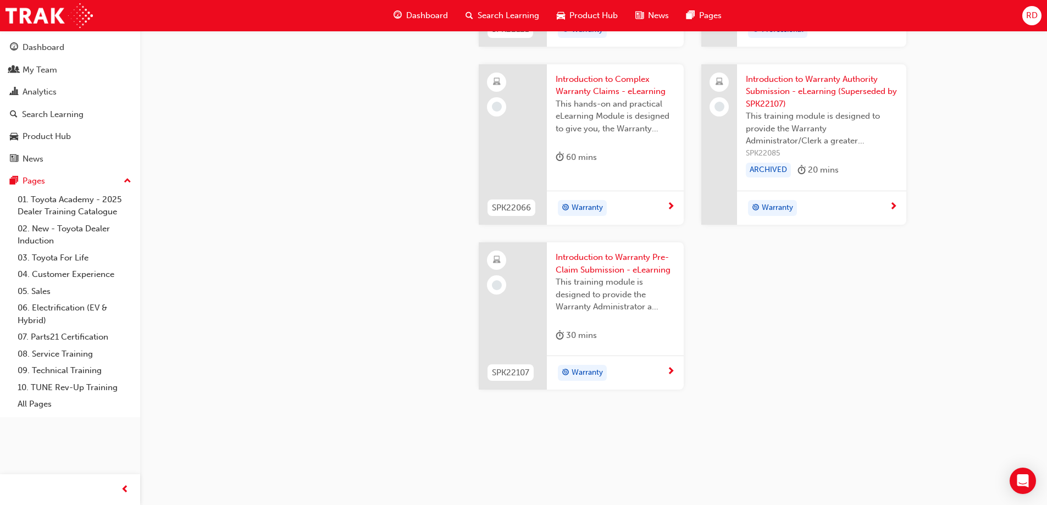
click at [610, 268] on span "Introduction to Warranty Pre-Claim Submission - eLearning" at bounding box center [615, 263] width 119 height 25
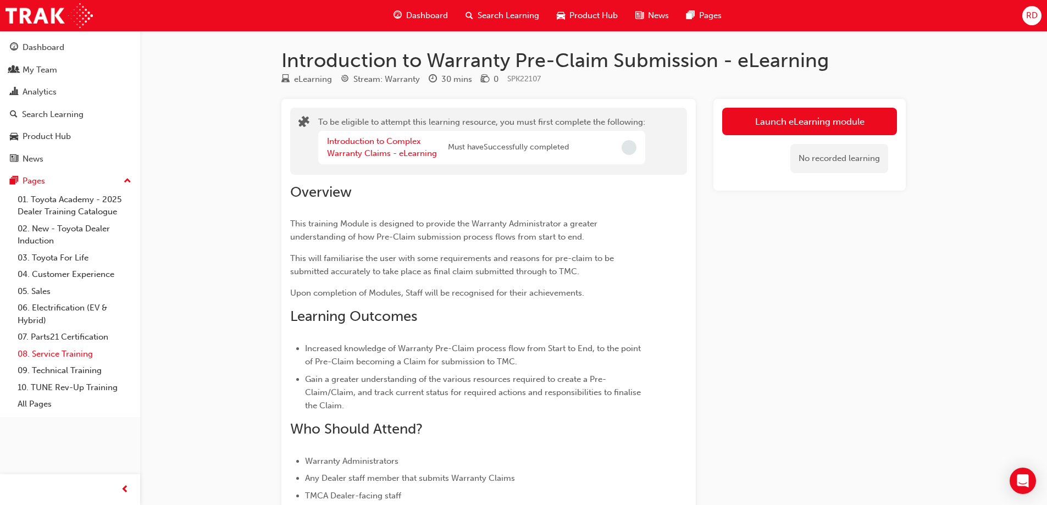
click at [48, 357] on link "08. Service Training" at bounding box center [74, 354] width 123 height 17
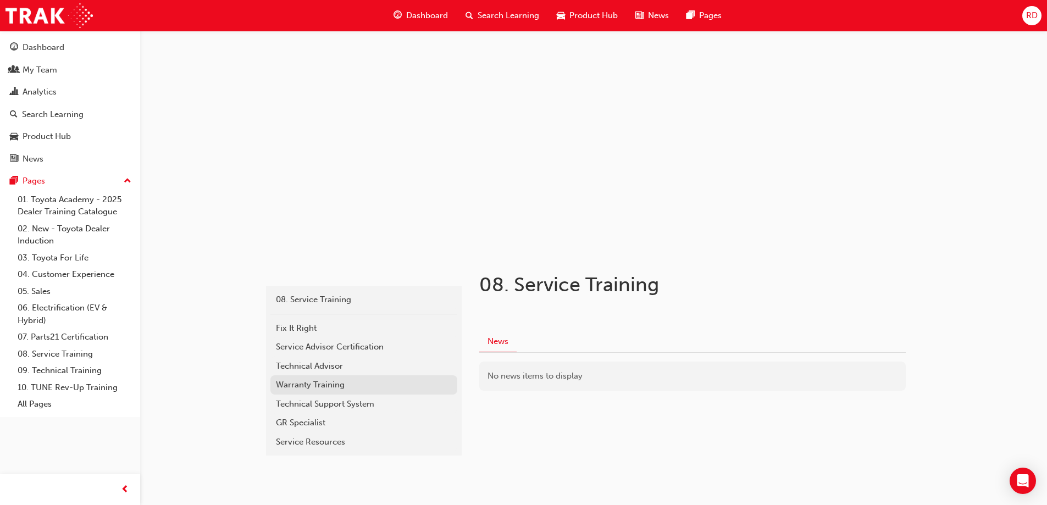
click at [310, 384] on div "Warranty Training" at bounding box center [364, 385] width 176 height 13
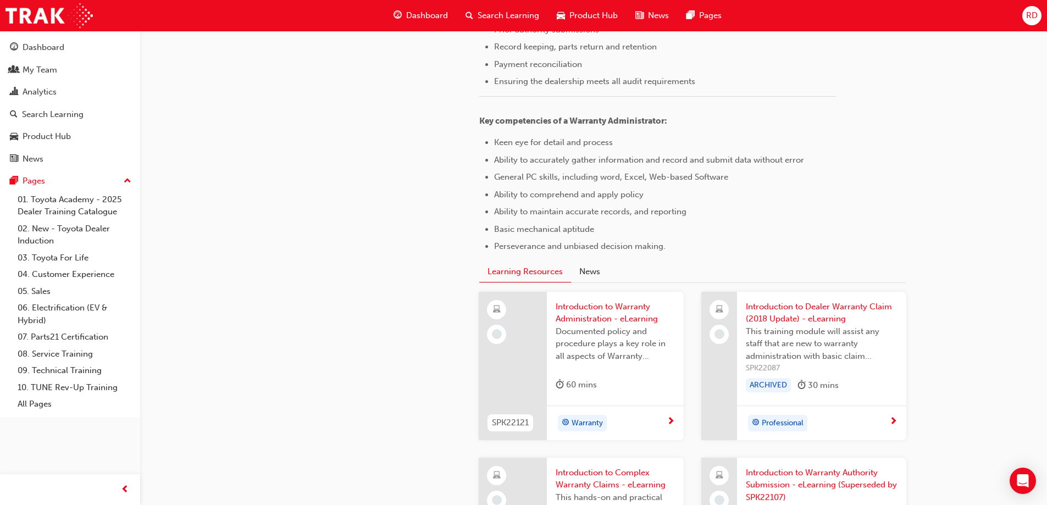
scroll to position [660, 0]
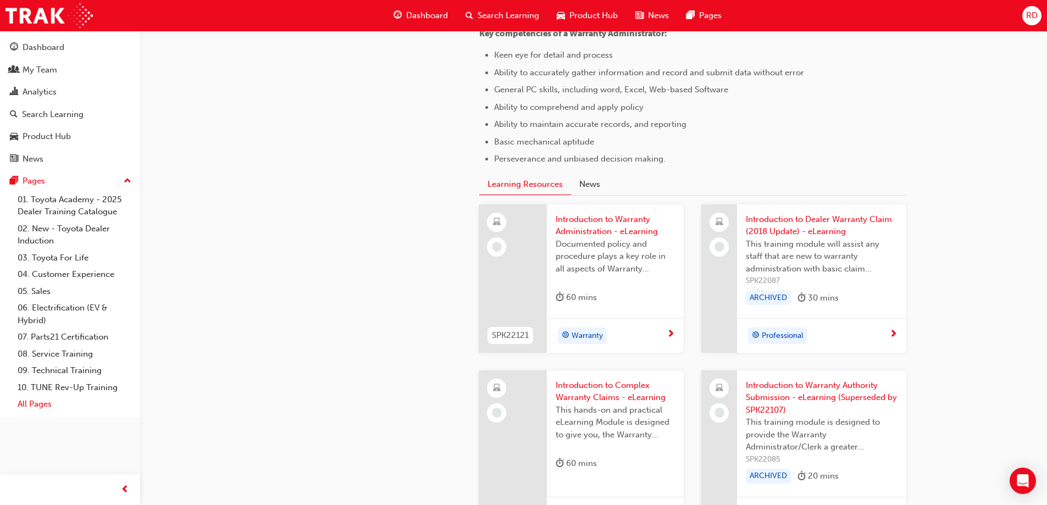
click at [54, 407] on link "All Pages" at bounding box center [74, 404] width 123 height 17
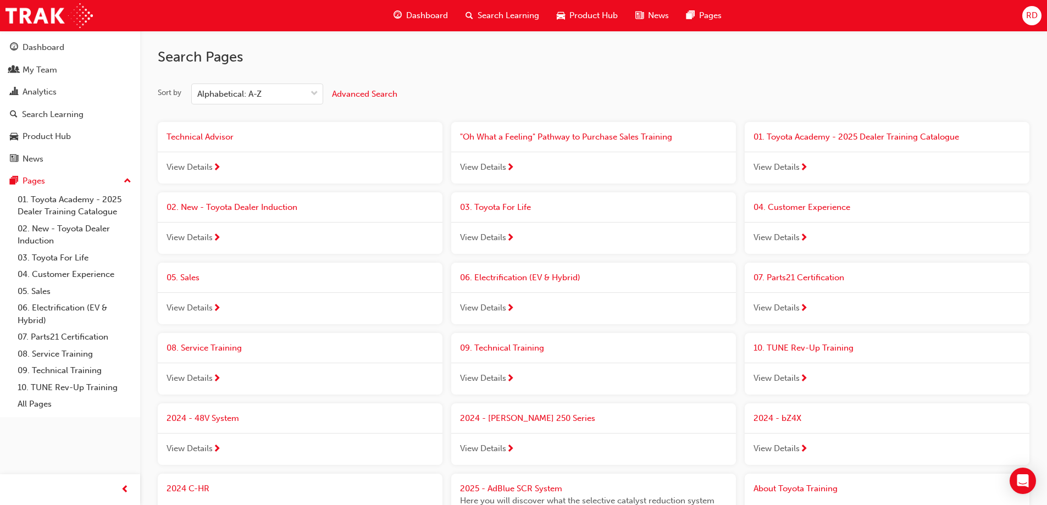
click at [794, 234] on span "View Details" at bounding box center [777, 237] width 46 height 13
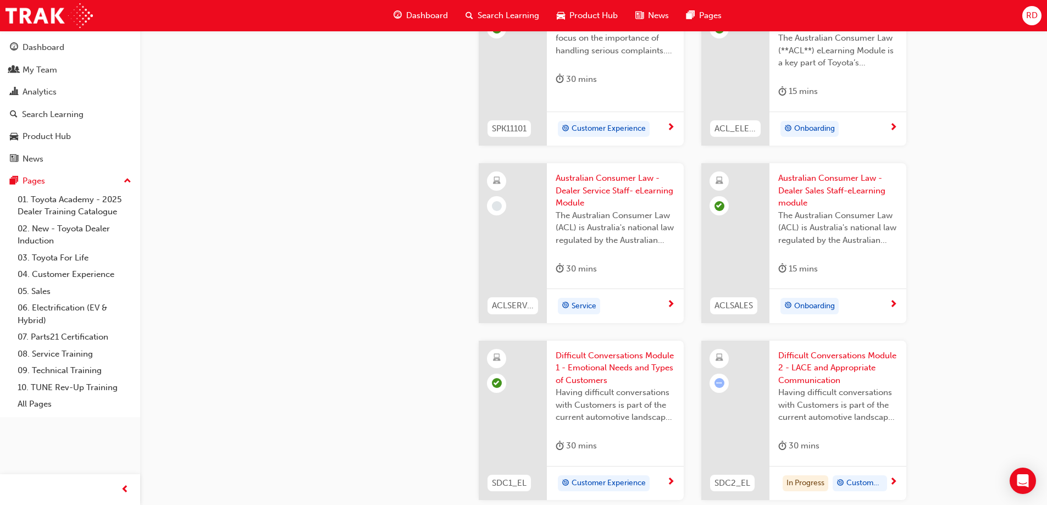
scroll to position [824, 0]
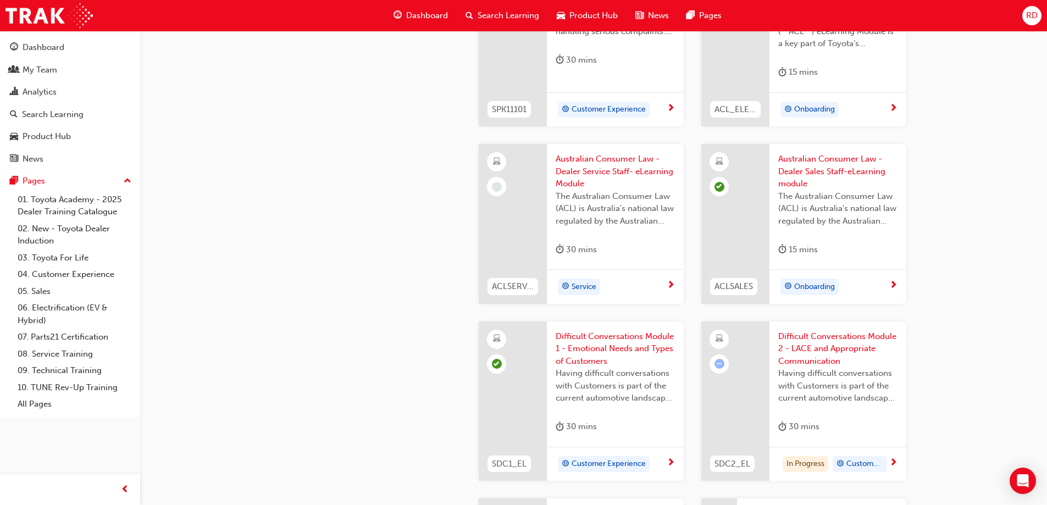
click at [821, 350] on span "Difficult Conversations Module 2 - LACE and Appropriate Communication" at bounding box center [837, 348] width 119 height 37
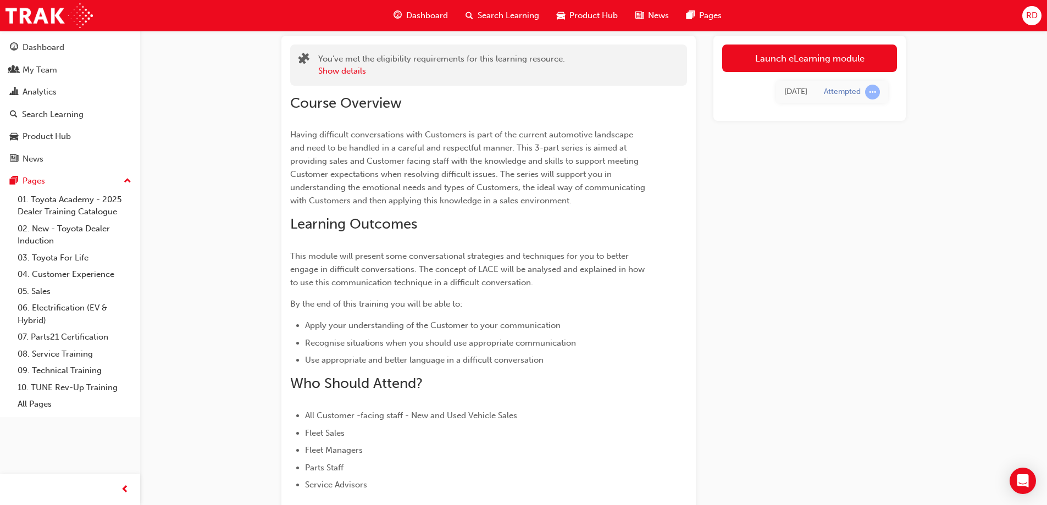
scroll to position [70, 0]
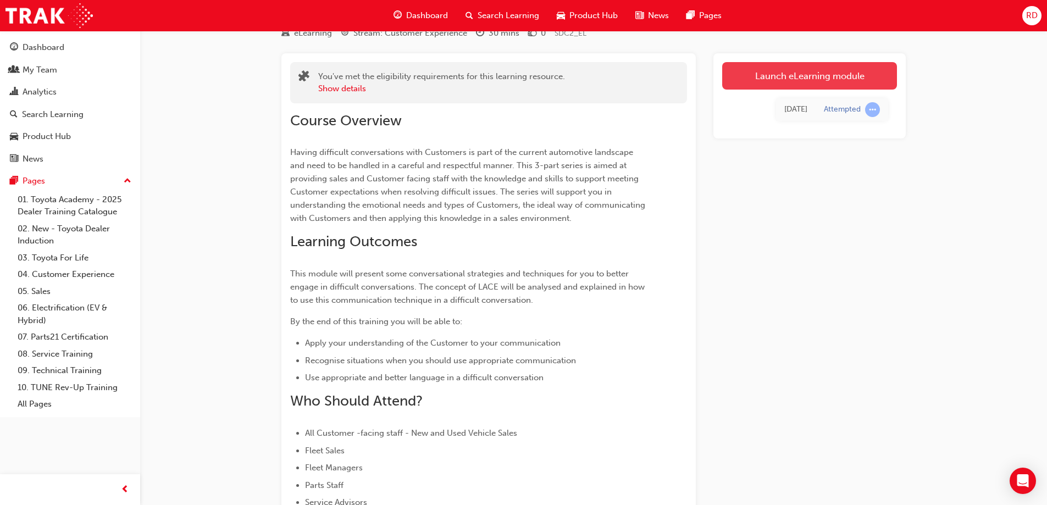
click at [800, 76] on link "Launch eLearning module" at bounding box center [809, 75] width 175 height 27
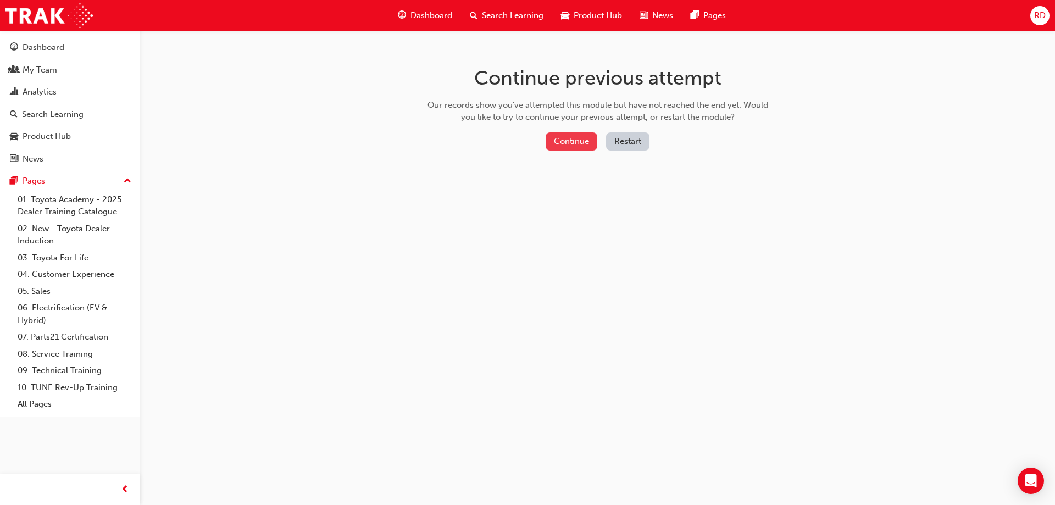
click at [594, 143] on button "Continue" at bounding box center [572, 141] width 52 height 18
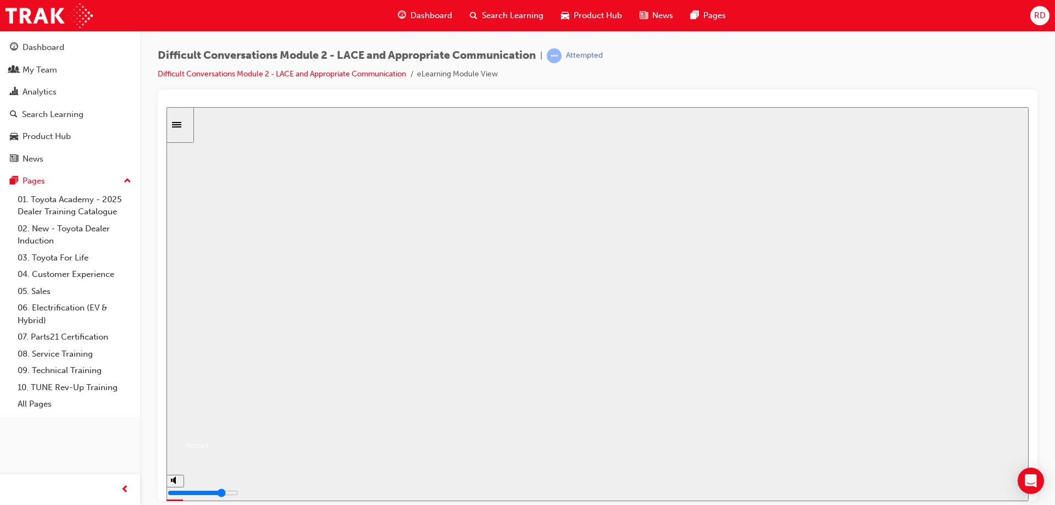
click at [208, 425] on button "Resume" at bounding box center [188, 431] width 42 height 13
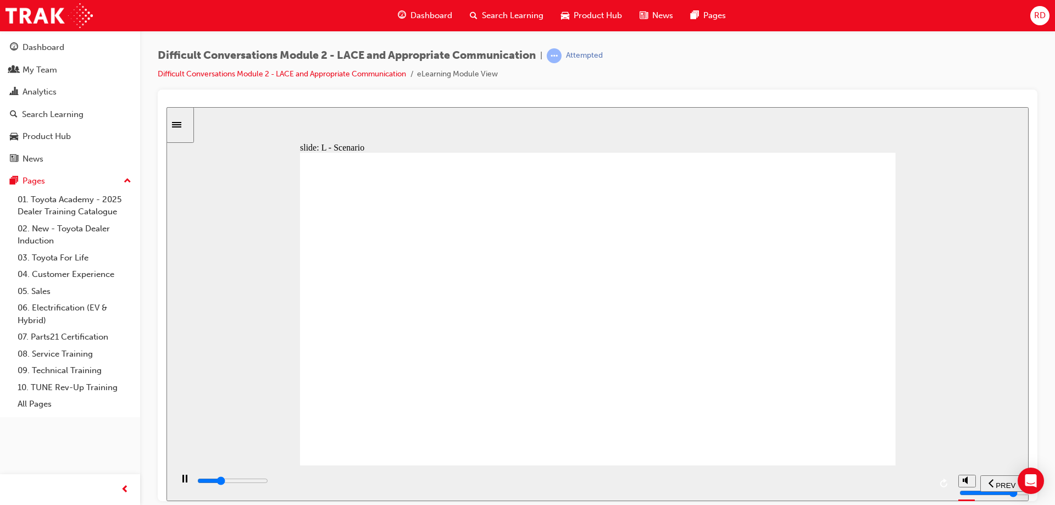
click at [925, 484] on div "playback controls" at bounding box center [563, 481] width 735 height 12
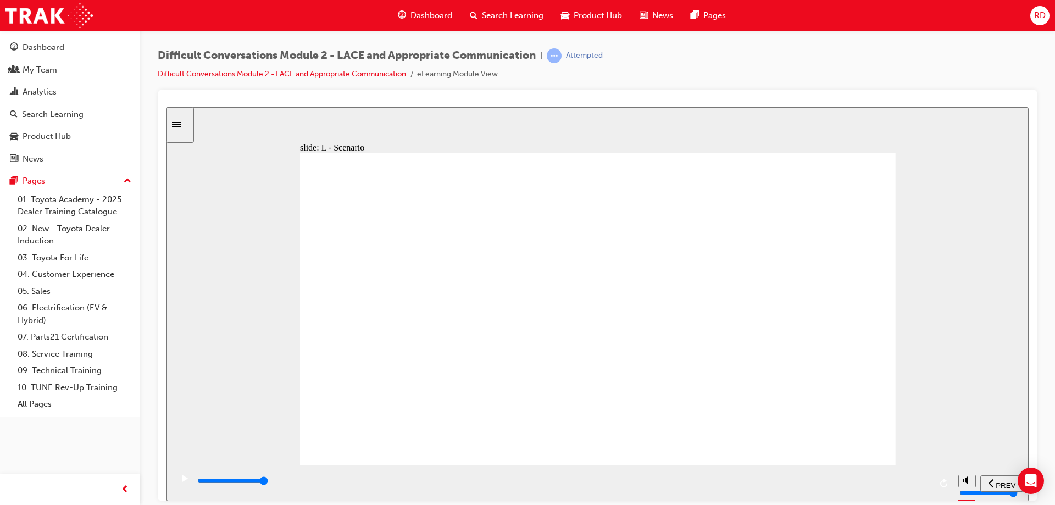
click at [268, 481] on input "slide progress" at bounding box center [232, 480] width 71 height 9
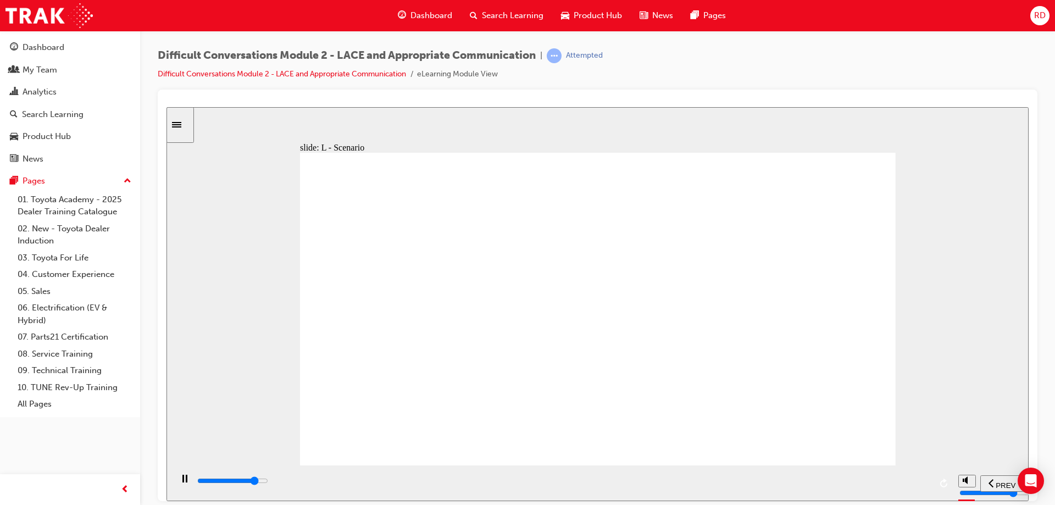
click at [268, 483] on input "slide progress" at bounding box center [232, 480] width 71 height 9
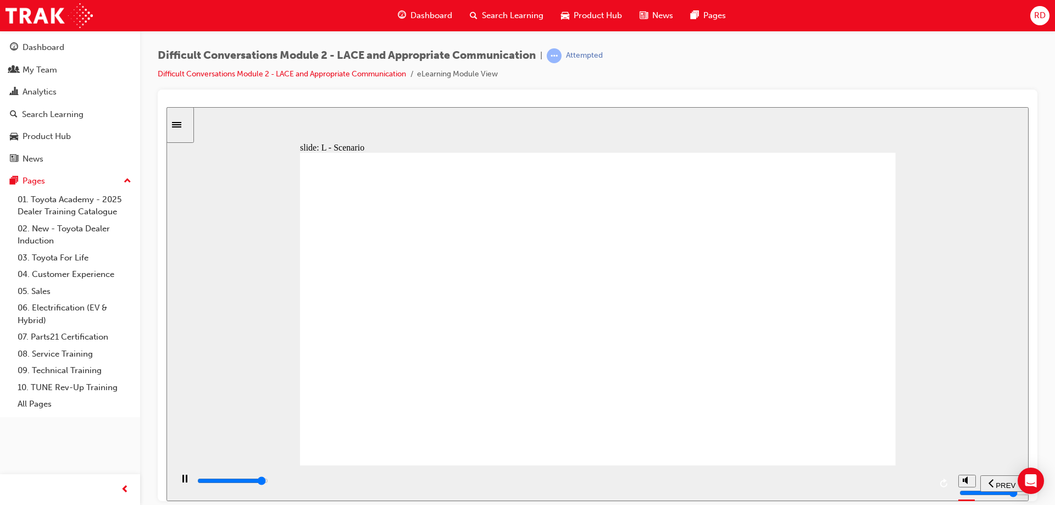
type input "22500"
type input "7"
type input "22500"
type input "8"
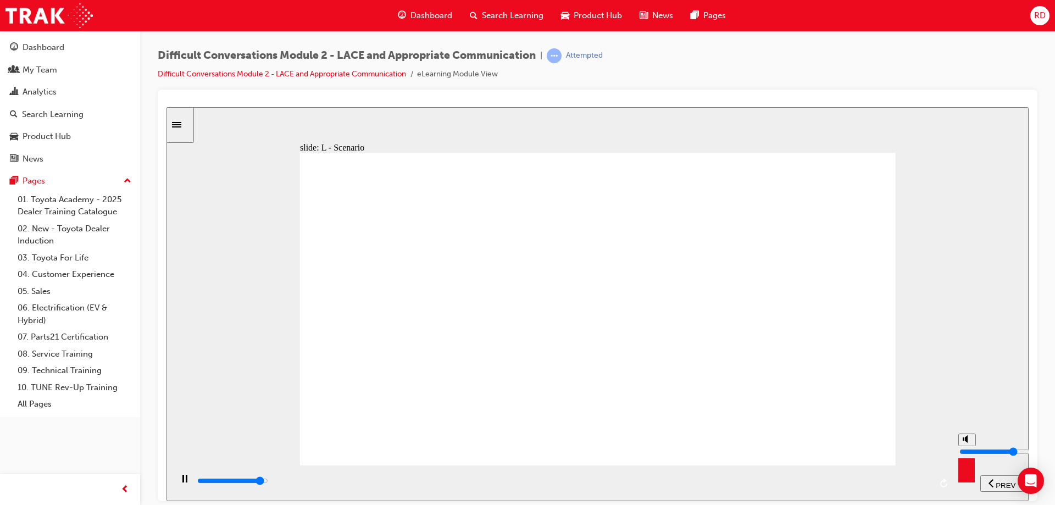
type input "22500"
type input "9"
type input "22500"
type input "10"
type input "22900"
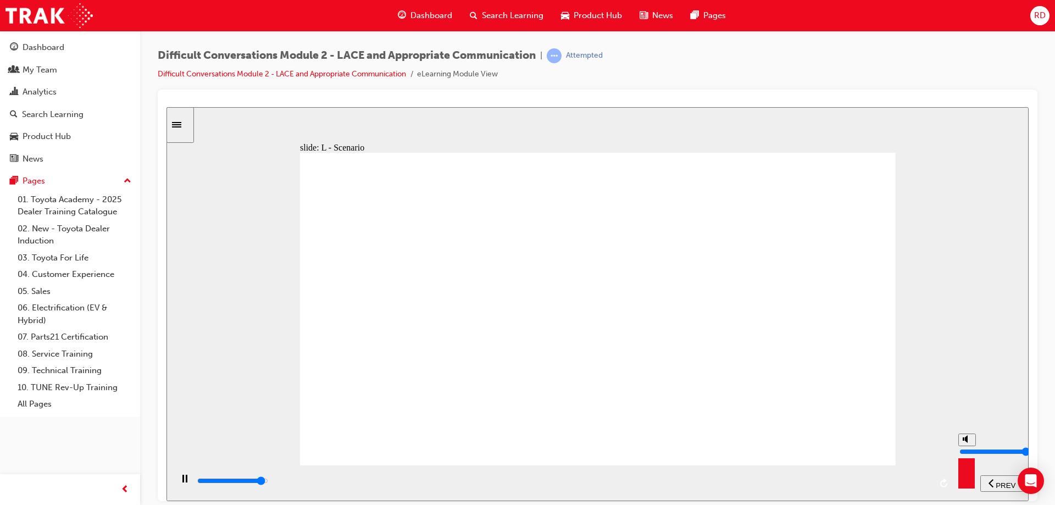
type input "10"
click at [972, 447] on input "volume" at bounding box center [995, 451] width 71 height 9
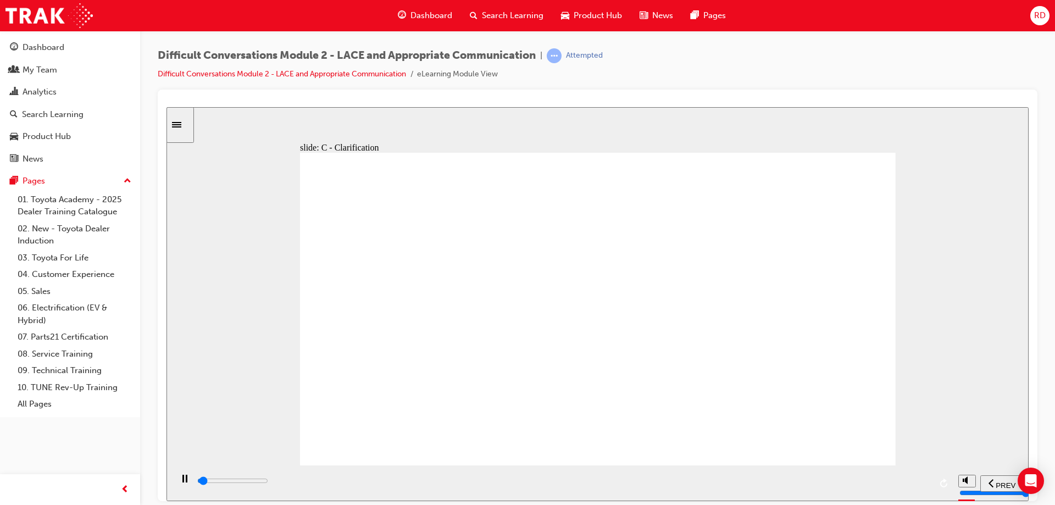
click at [928, 481] on div "playback controls" at bounding box center [563, 481] width 735 height 12
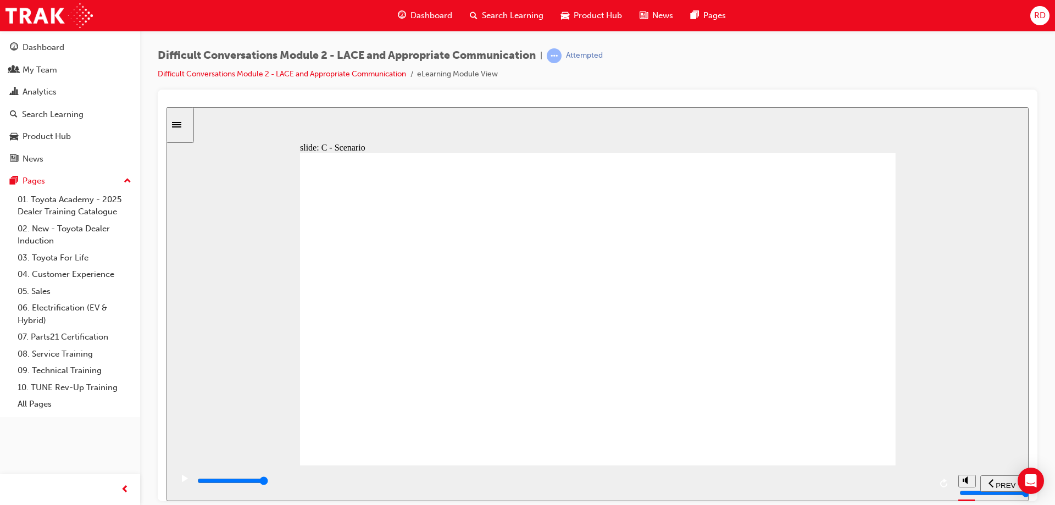
click at [268, 483] on input "slide progress" at bounding box center [232, 480] width 71 height 9
click at [934, 482] on div "playback controls" at bounding box center [562, 483] width 781 height 36
click at [926, 479] on div "playback controls" at bounding box center [563, 481] width 735 height 12
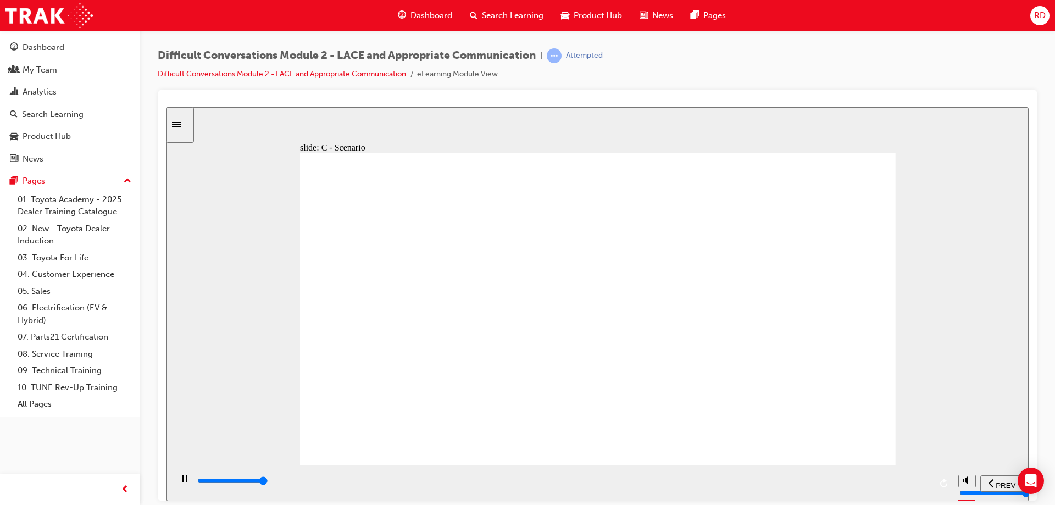
drag, startPoint x: 924, startPoint y: 483, endPoint x: 917, endPoint y: 477, distance: 9.0
click at [268, 483] on input "slide progress" at bounding box center [232, 480] width 71 height 9
drag, startPoint x: 927, startPoint y: 485, endPoint x: 896, endPoint y: 463, distance: 38.3
click at [927, 484] on div "playback controls" at bounding box center [563, 481] width 735 height 12
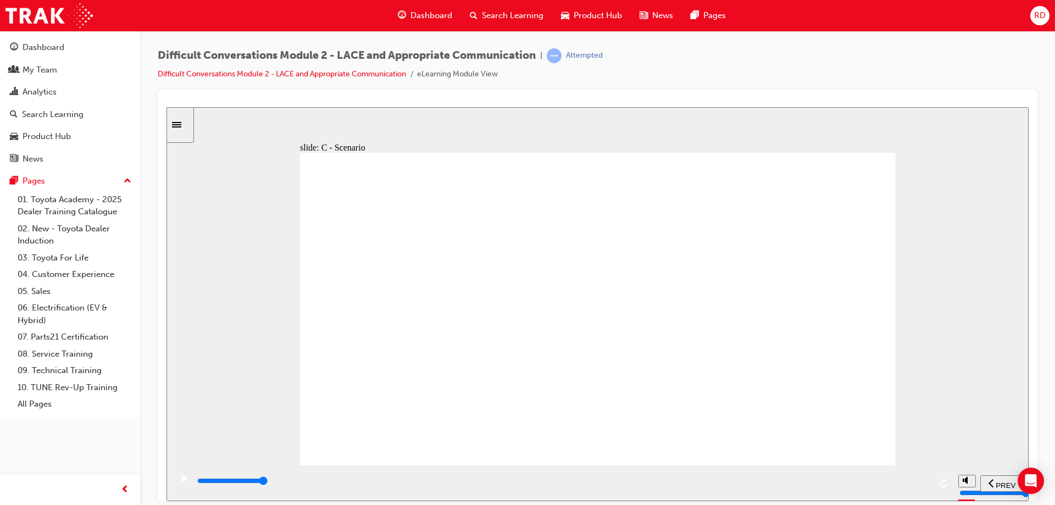
click at [926, 481] on div "playback controls" at bounding box center [563, 481] width 735 height 12
click at [924, 481] on div "playback controls" at bounding box center [563, 481] width 735 height 12
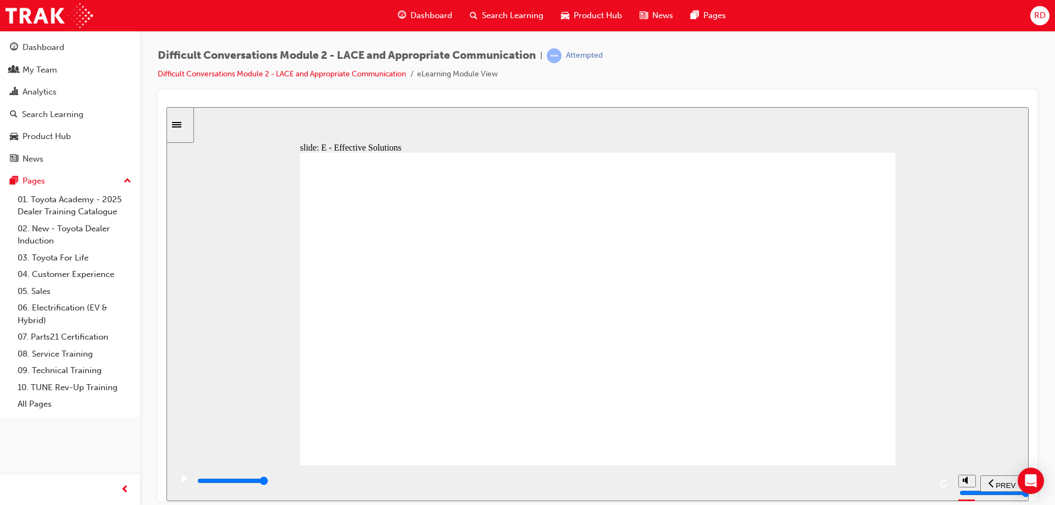
drag, startPoint x: 703, startPoint y: 387, endPoint x: 761, endPoint y: 387, distance: 58.3
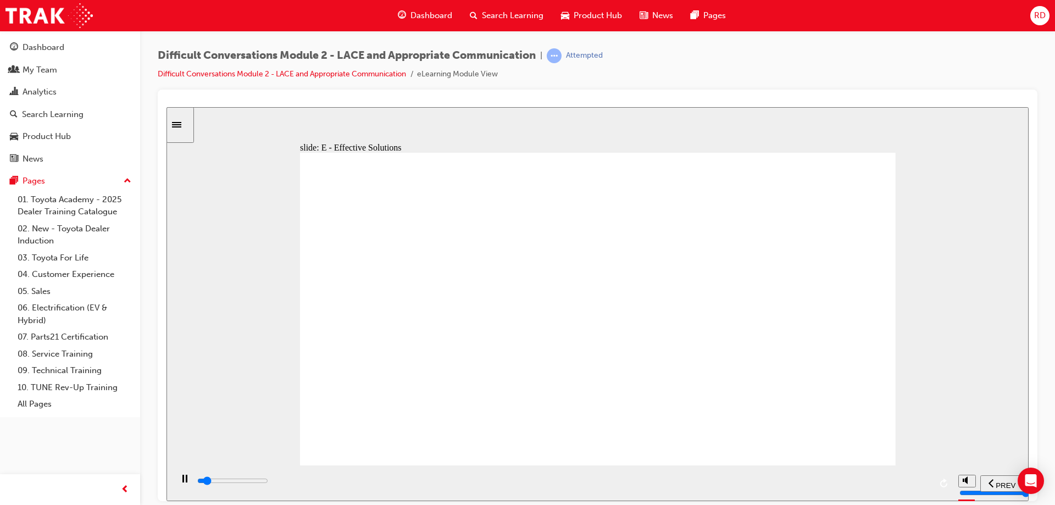
click at [927, 480] on div "playback controls" at bounding box center [563, 481] width 735 height 12
click at [268, 483] on input "slide progress" at bounding box center [232, 480] width 71 height 9
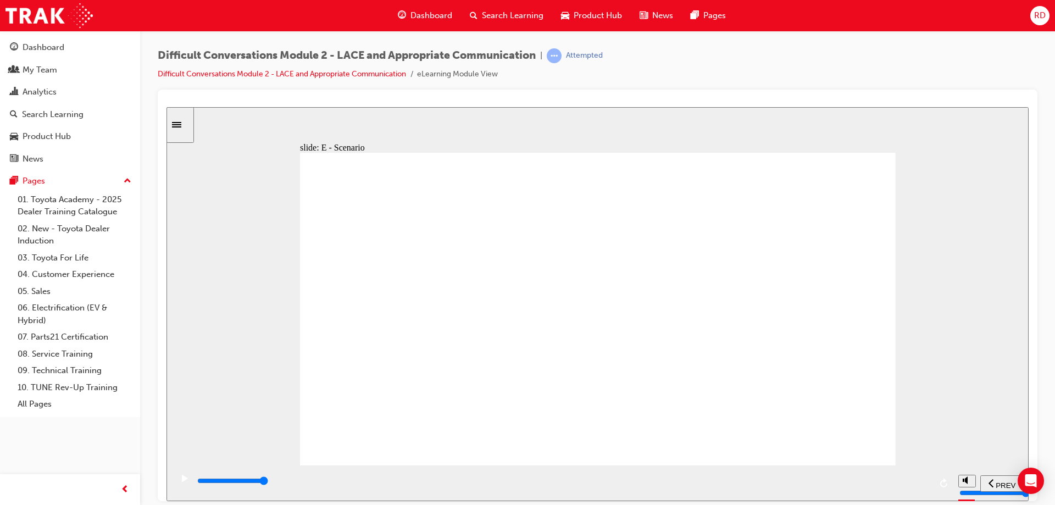
click at [268, 483] on input "slide progress" at bounding box center [232, 480] width 71 height 9
click at [922, 481] on div "playback controls" at bounding box center [563, 481] width 735 height 12
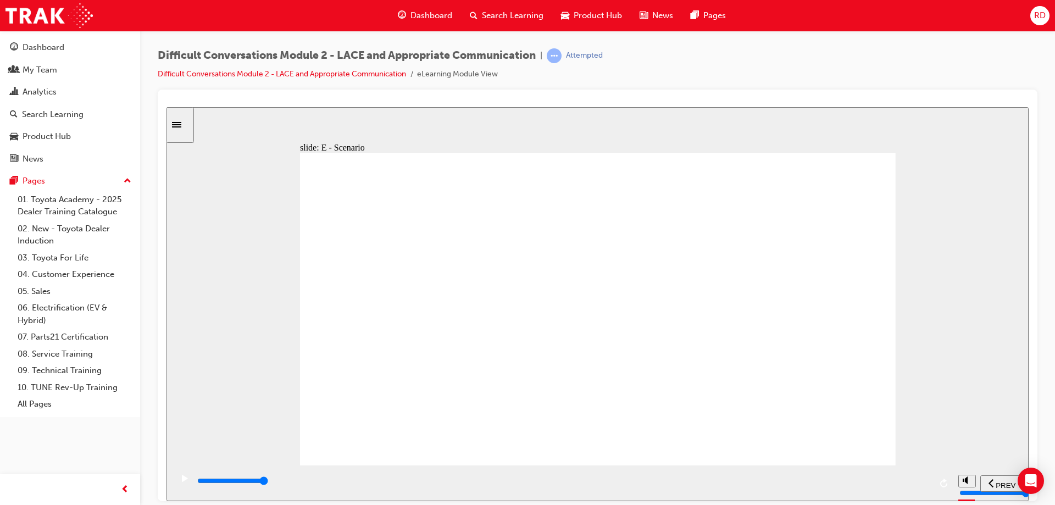
click at [922, 479] on div "playback controls" at bounding box center [563, 481] width 735 height 12
click at [924, 480] on div "playback controls" at bounding box center [563, 481] width 735 height 12
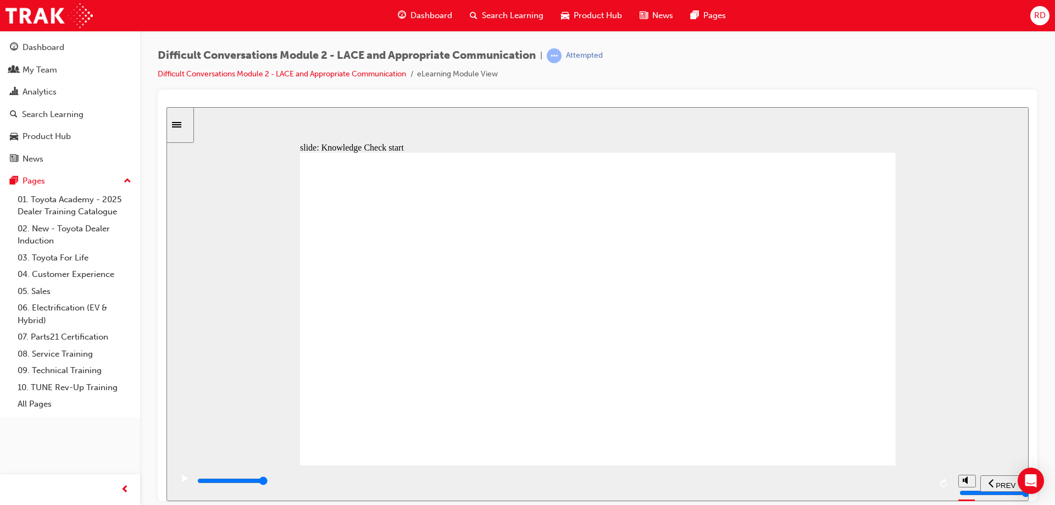
click at [926, 478] on div "playback controls" at bounding box center [563, 481] width 735 height 12
type input "14600"
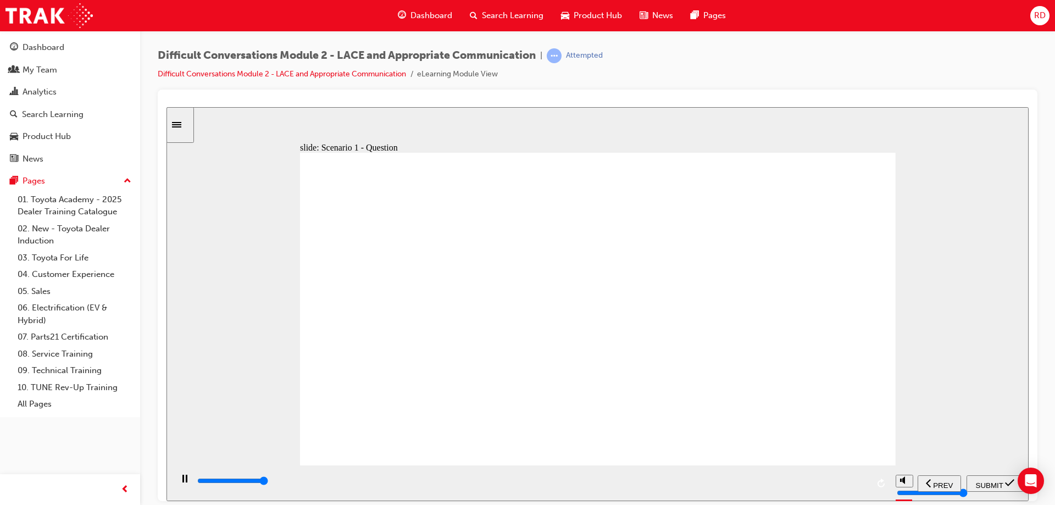
checkbox input "true"
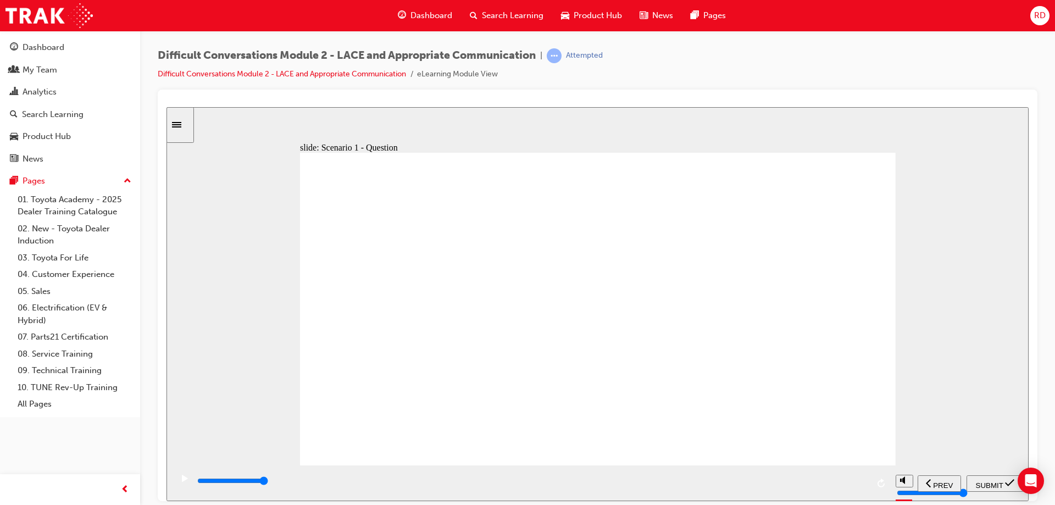
click at [997, 484] on span "SUBMIT" at bounding box center [989, 485] width 27 height 8
click at [926, 479] on div "playback controls" at bounding box center [563, 481] width 735 height 12
click at [866, 477] on div "playback controls" at bounding box center [532, 483] width 672 height 16
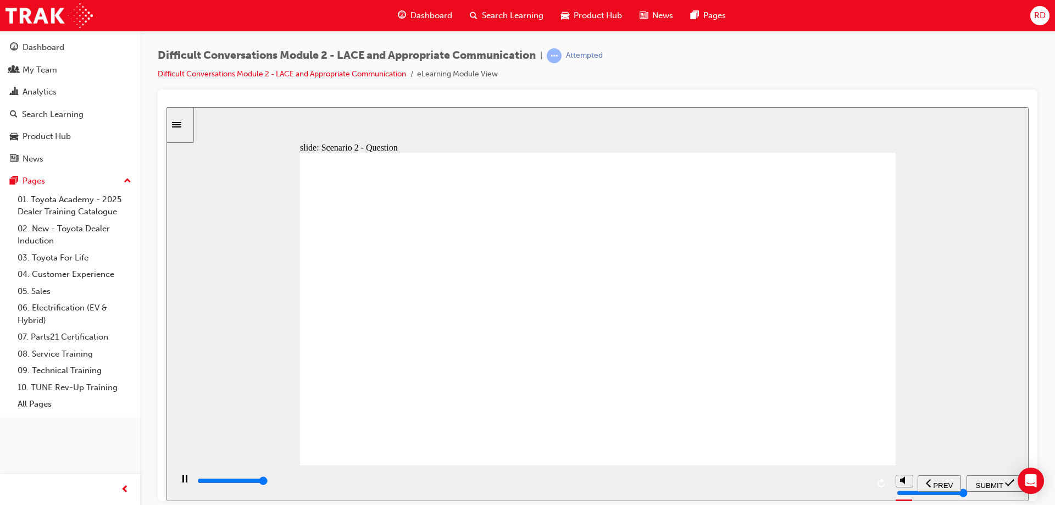
type input "8000"
checkbox input "true"
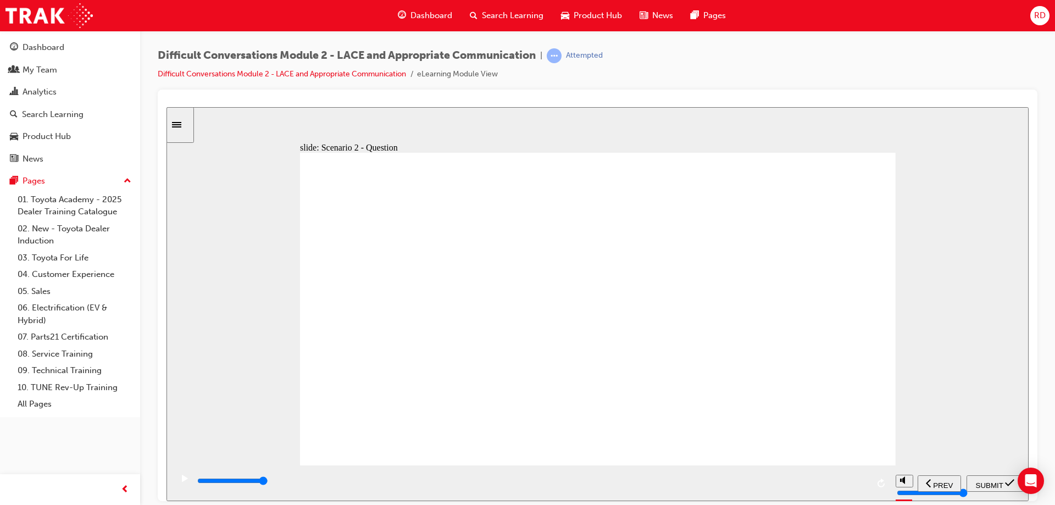
click at [983, 481] on span "SUBMIT" at bounding box center [989, 485] width 27 height 8
click at [918, 480] on div "playback controls" at bounding box center [563, 481] width 735 height 12
type input "9200"
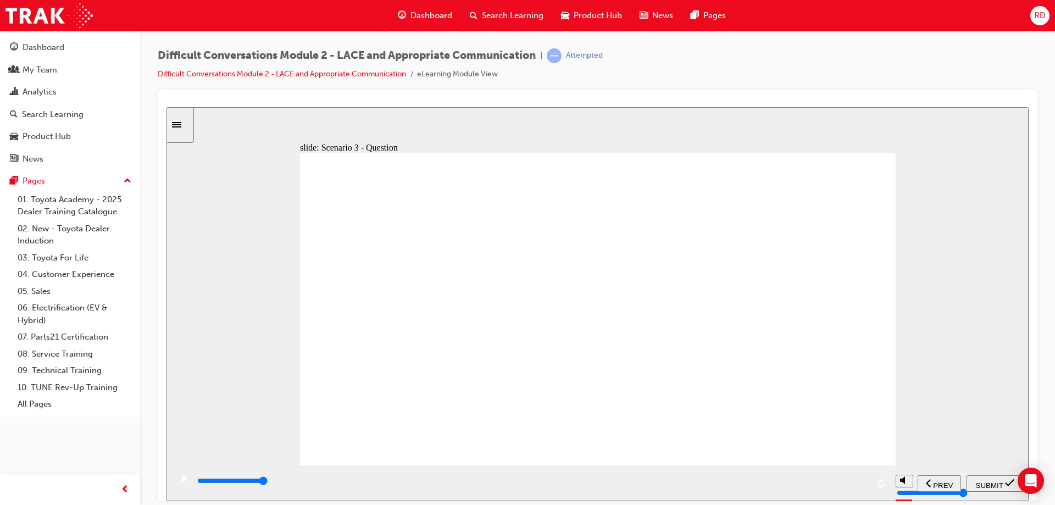
checkbox input "true"
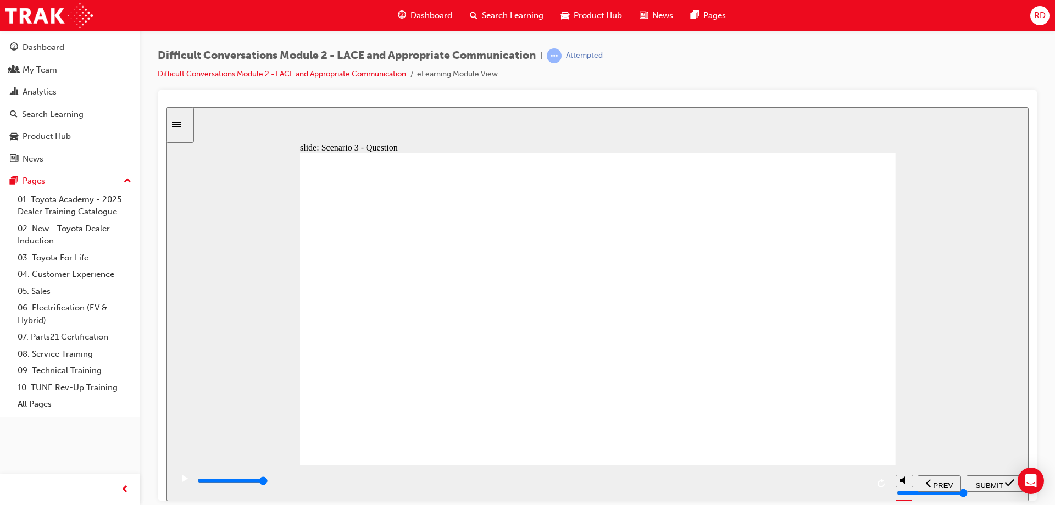
checkbox input "true"
click at [998, 478] on div "SUBMIT" at bounding box center [995, 484] width 48 height 12
click at [919, 480] on div "playback controls" at bounding box center [563, 481] width 735 height 12
type input "8900"
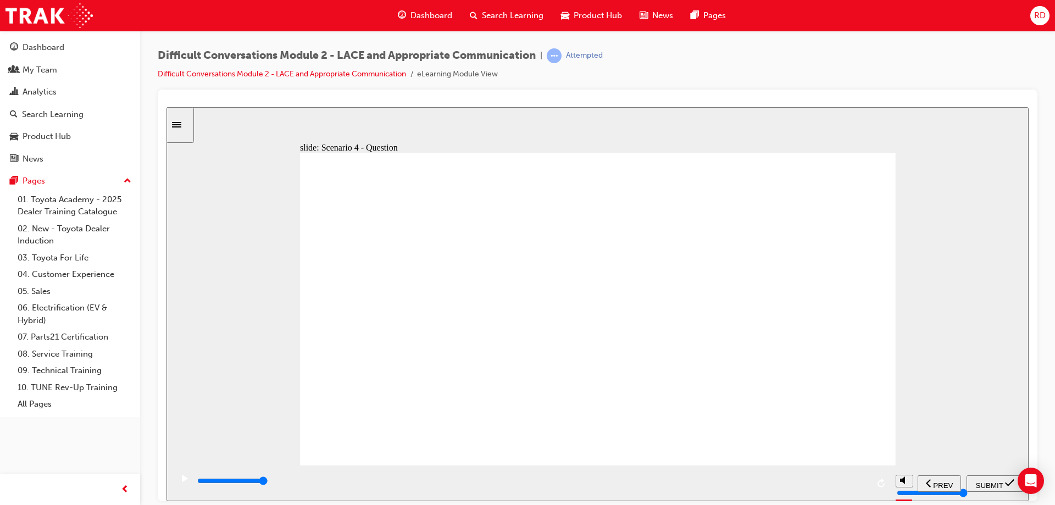
checkbox input "true"
click at [977, 481] on span "SUBMIT" at bounding box center [989, 485] width 27 height 8
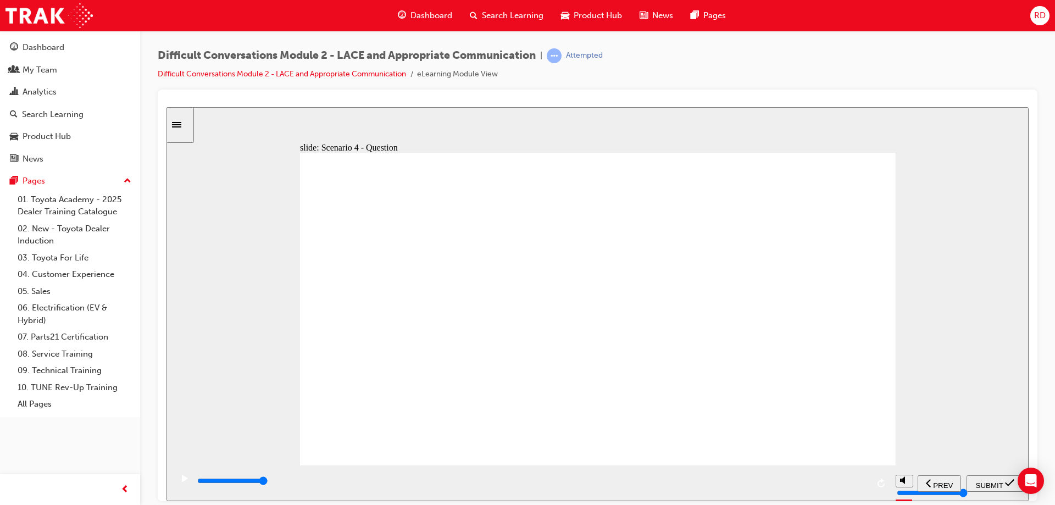
click at [923, 480] on div "playback controls" at bounding box center [563, 481] width 735 height 12
click at [922, 484] on div "playback controls" at bounding box center [563, 481] width 735 height 12
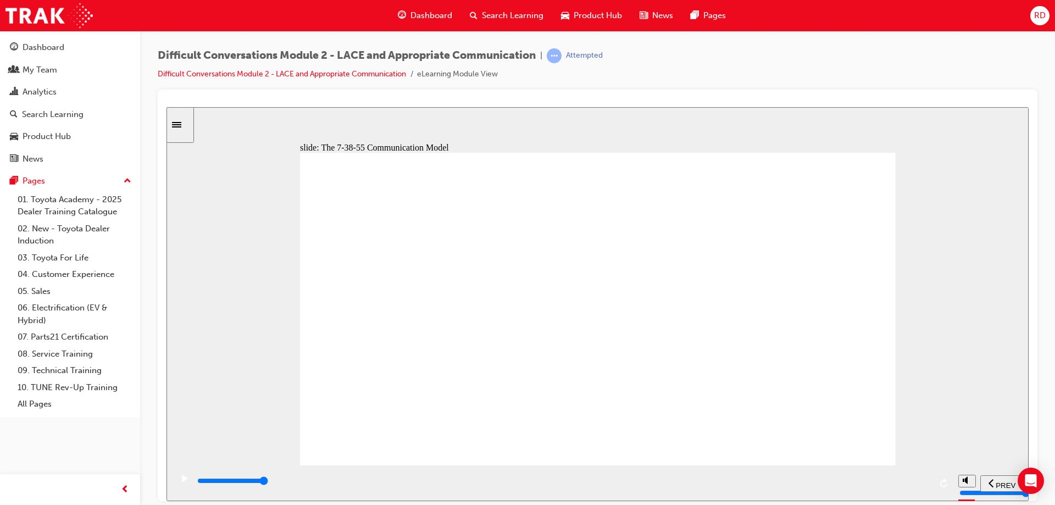
click at [268, 483] on input "slide progress" at bounding box center [232, 480] width 71 height 9
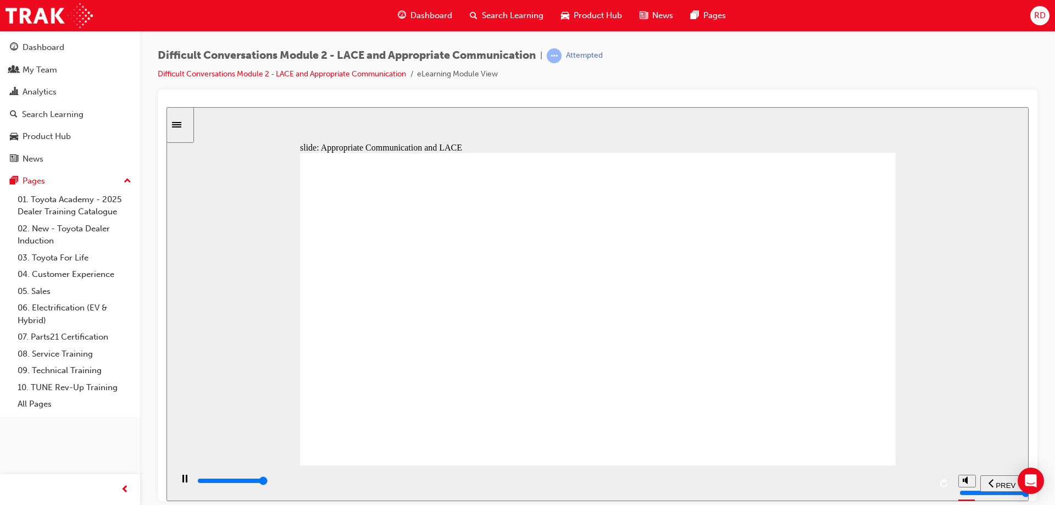
click at [924, 481] on div "playback controls" at bounding box center [563, 481] width 735 height 12
click at [924, 480] on div "playback controls" at bounding box center [563, 481] width 735 height 12
drag, startPoint x: 670, startPoint y: 408, endPoint x: 677, endPoint y: 405, distance: 7.4
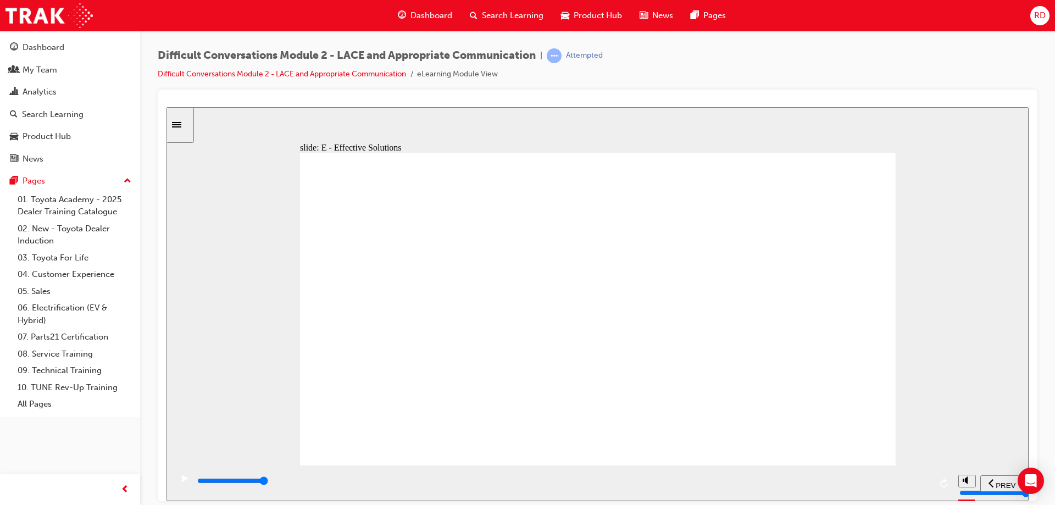
click at [926, 481] on div "playback controls" at bounding box center [563, 481] width 735 height 12
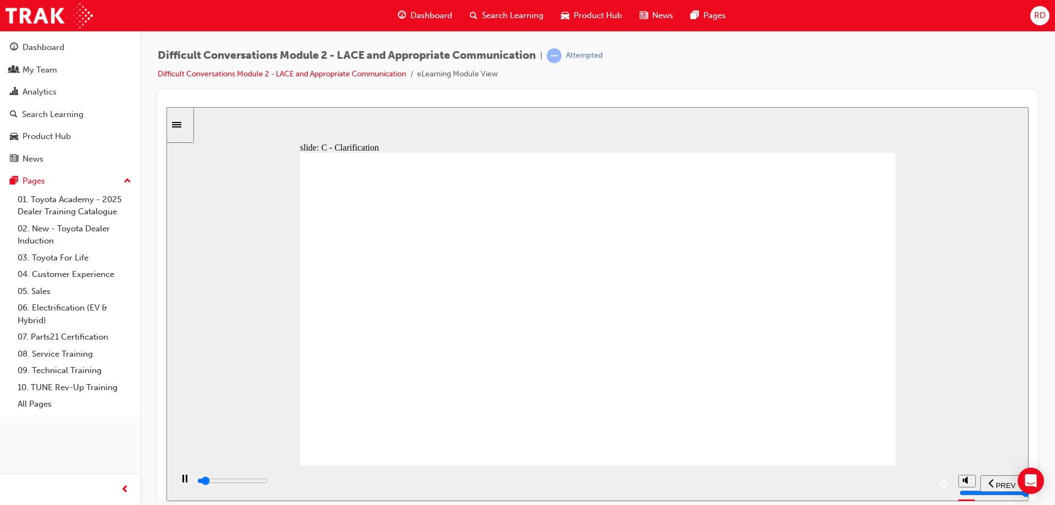
click at [268, 483] on input "slide progress" at bounding box center [232, 480] width 71 height 9
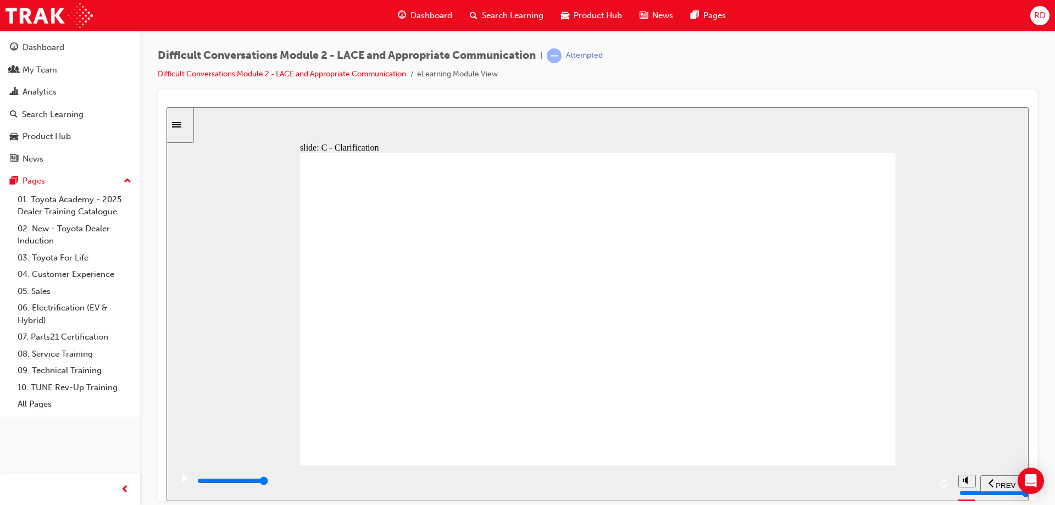
click at [927, 479] on div "playback controls" at bounding box center [563, 481] width 735 height 12
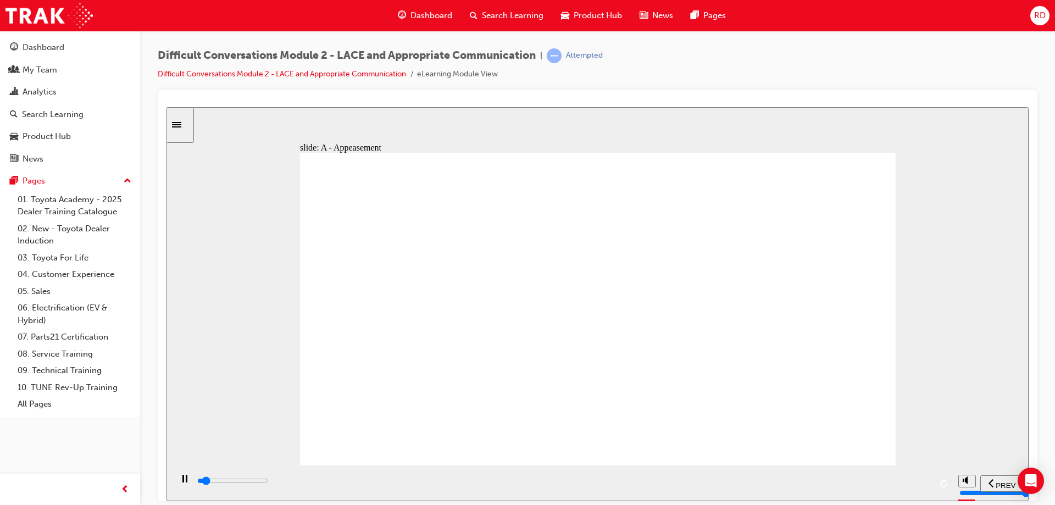
drag, startPoint x: 714, startPoint y: 367, endPoint x: 680, endPoint y: 362, distance: 34.4
drag, startPoint x: 649, startPoint y: 355, endPoint x: 608, endPoint y: 354, distance: 40.7
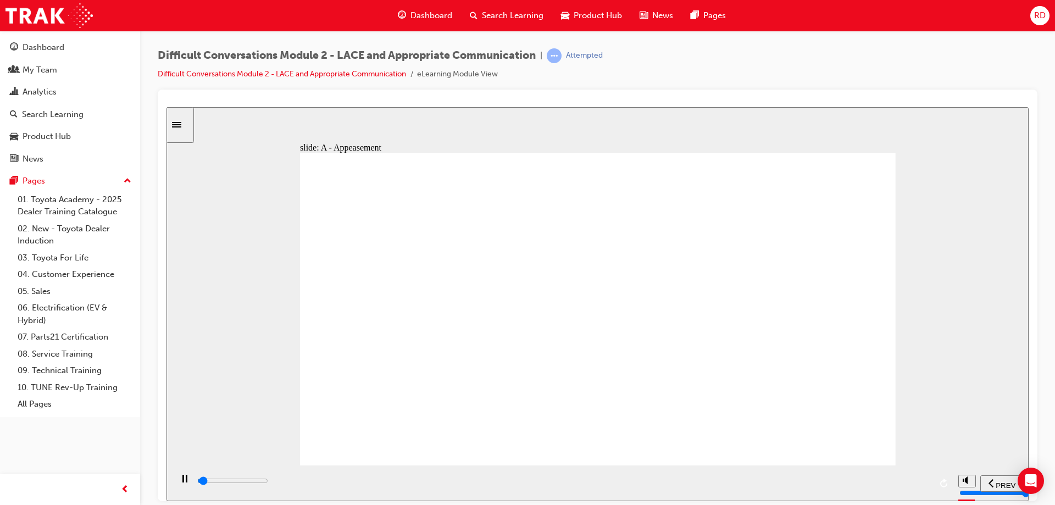
drag, startPoint x: 588, startPoint y: 354, endPoint x: 437, endPoint y: 352, distance: 151.2
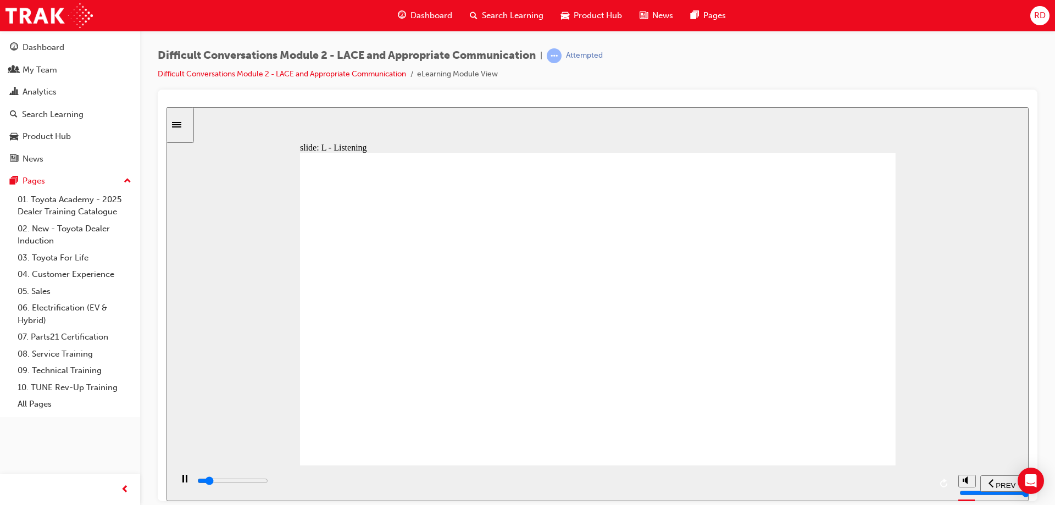
click at [922, 479] on div "playback controls" at bounding box center [563, 481] width 735 height 12
drag, startPoint x: 544, startPoint y: 305, endPoint x: 523, endPoint y: 310, distance: 20.9
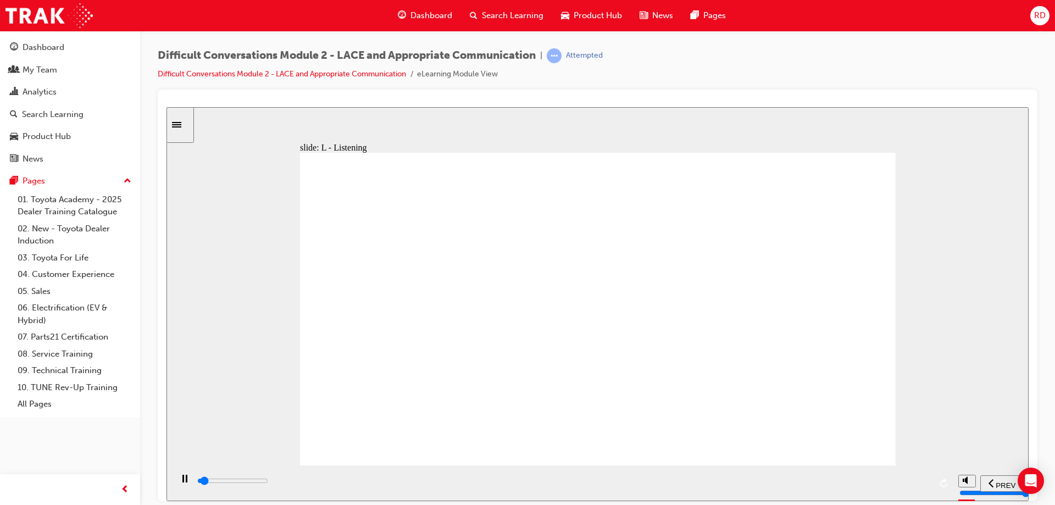
click at [268, 482] on input "slide progress" at bounding box center [232, 480] width 71 height 9
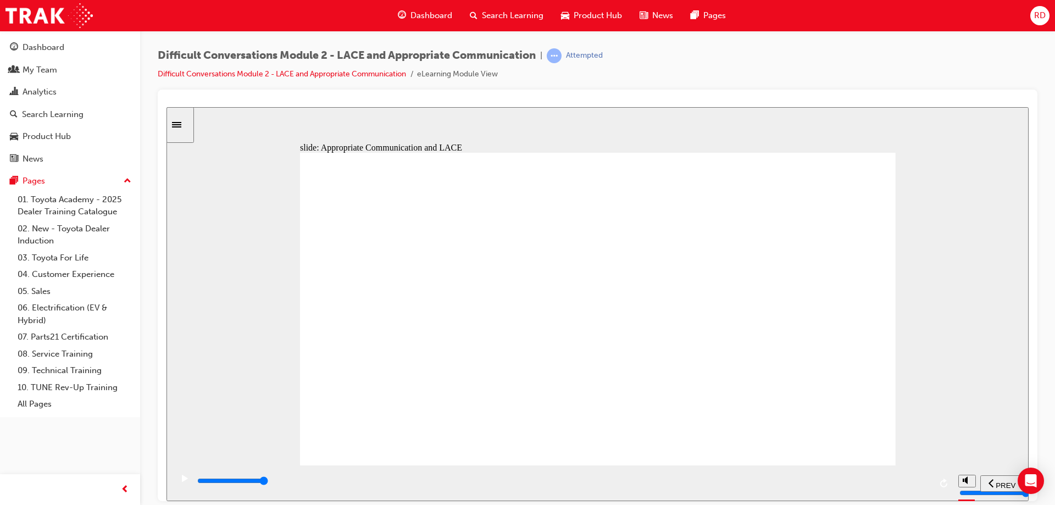
click at [926, 487] on div "playback controls" at bounding box center [563, 481] width 735 height 12
click at [268, 482] on input "slide progress" at bounding box center [232, 480] width 71 height 9
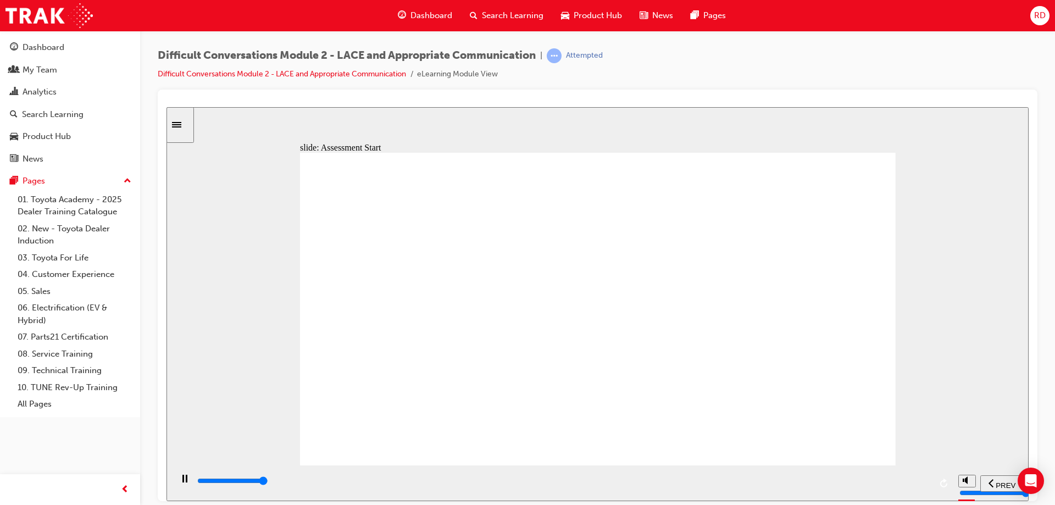
type input "9600"
checkbox input "true"
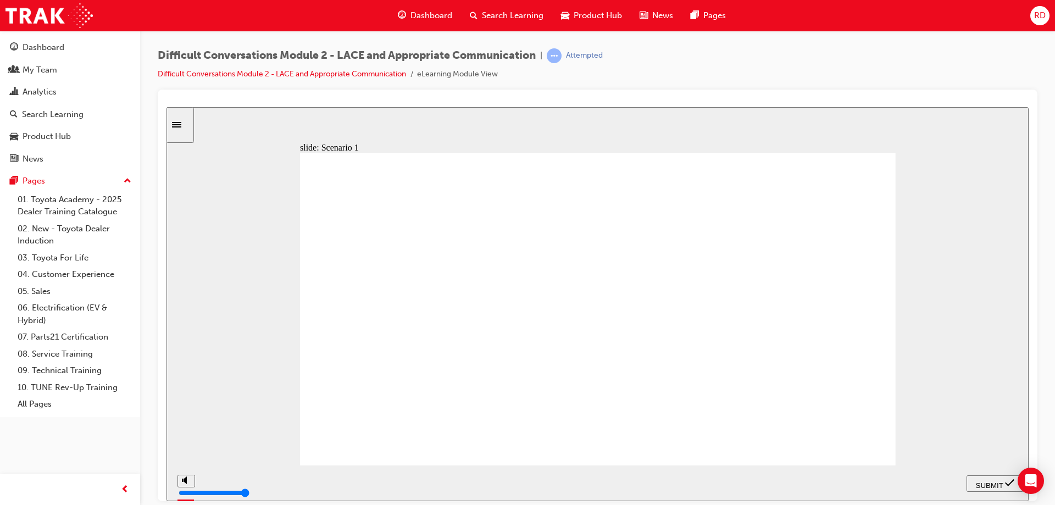
checkbox input "true"
click at [980, 478] on div "SUBMIT" at bounding box center [995, 484] width 48 height 12
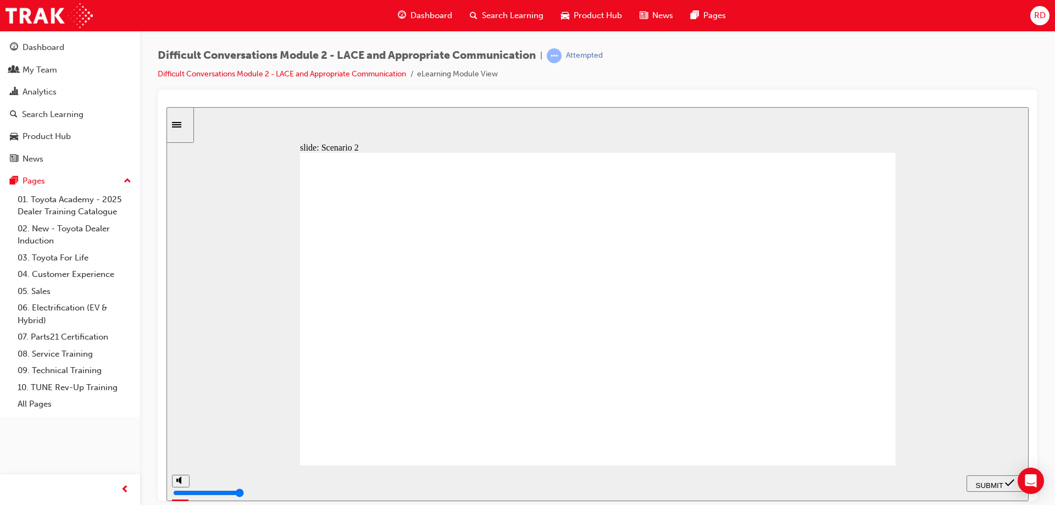
checkbox input "true"
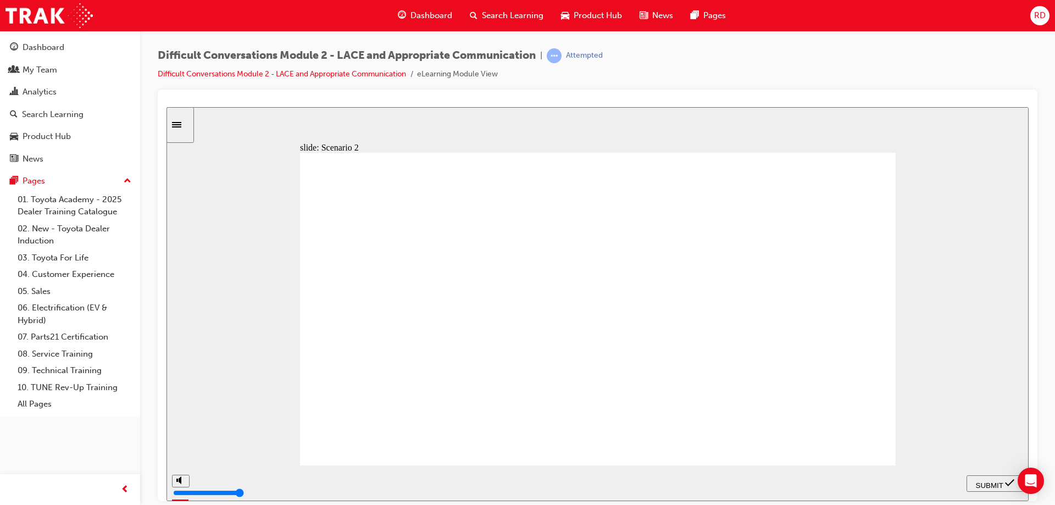
checkbox input "true"
drag, startPoint x: 360, startPoint y: 282, endPoint x: 359, endPoint y: 293, distance: 11.6
checkbox input "false"
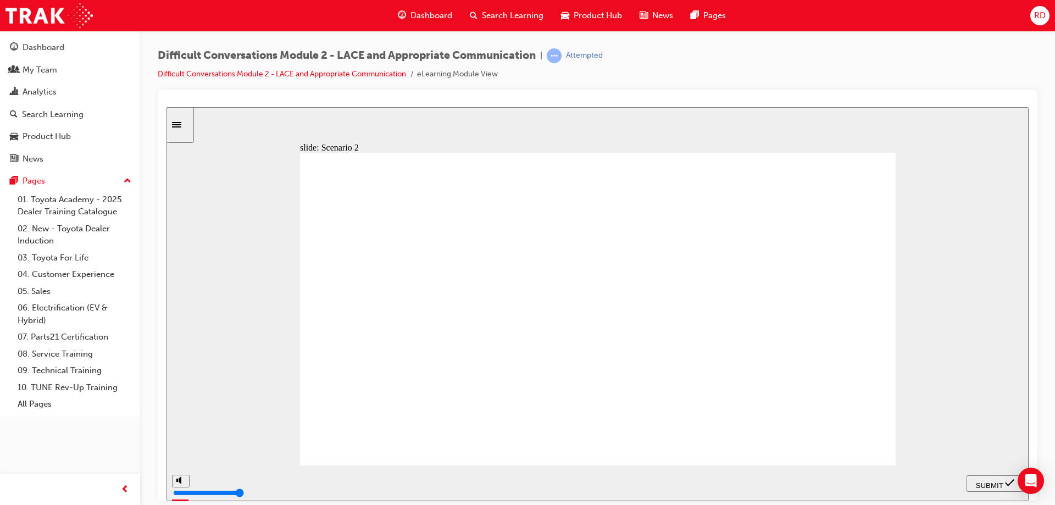
checkbox input "false"
checkbox input "true"
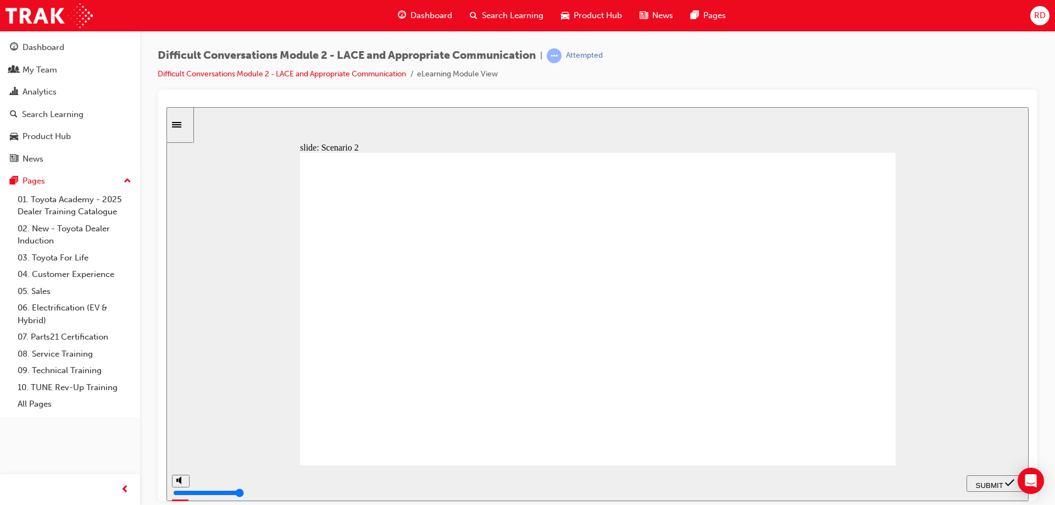
checkbox input "true"
click at [997, 481] on span "SUBMIT" at bounding box center [989, 485] width 27 height 8
